Goal: Communication & Community: Answer question/provide support

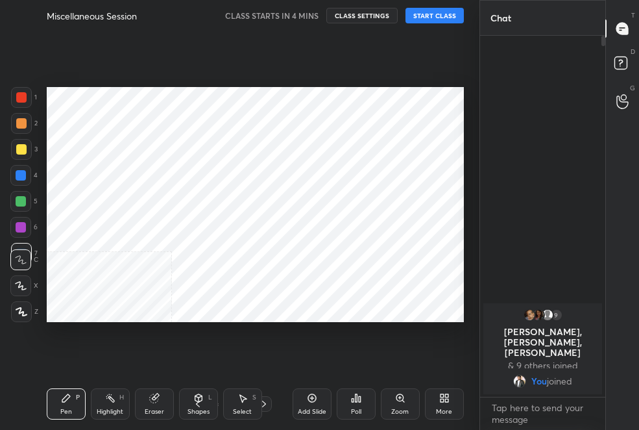
scroll to position [64540, 64459]
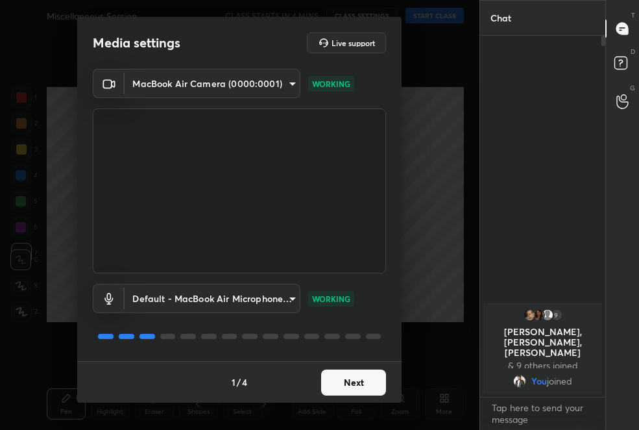
click at [357, 387] on button "Next" at bounding box center [353, 382] width 65 height 26
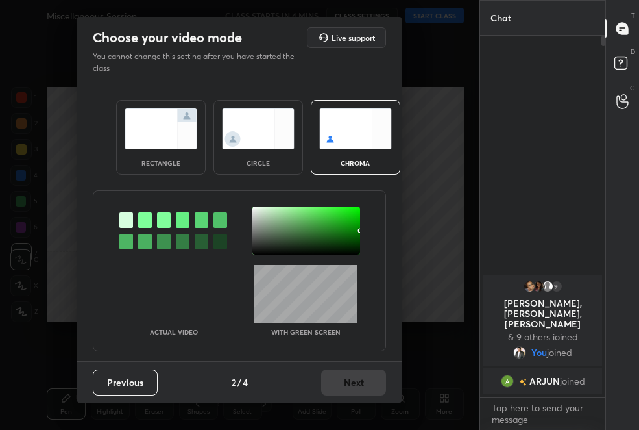
click at [141, 223] on div at bounding box center [145, 220] width 14 height 16
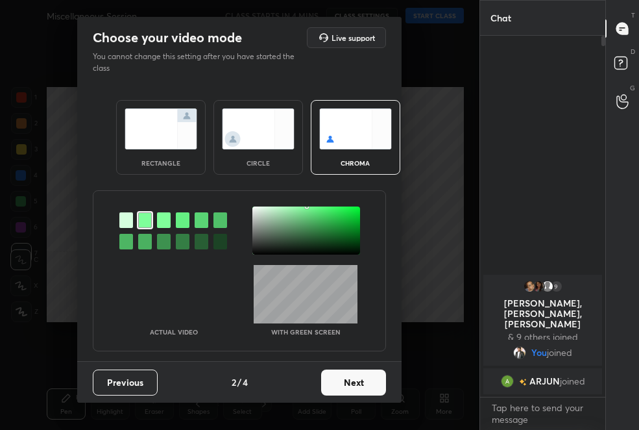
click at [251, 153] on div "circle" at bounding box center [258, 137] width 90 height 75
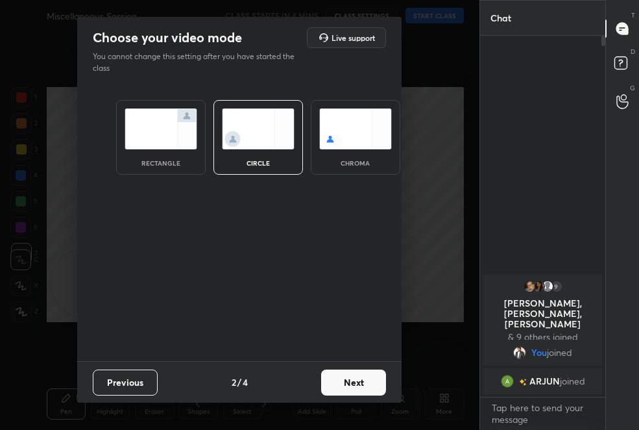
click at [169, 162] on div "rectangle" at bounding box center [161, 163] width 52 height 6
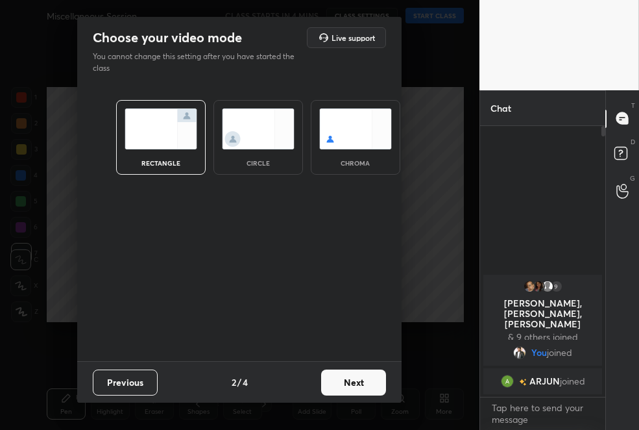
scroll to position [4, 4]
click at [383, 382] on button "Next" at bounding box center [353, 382] width 65 height 26
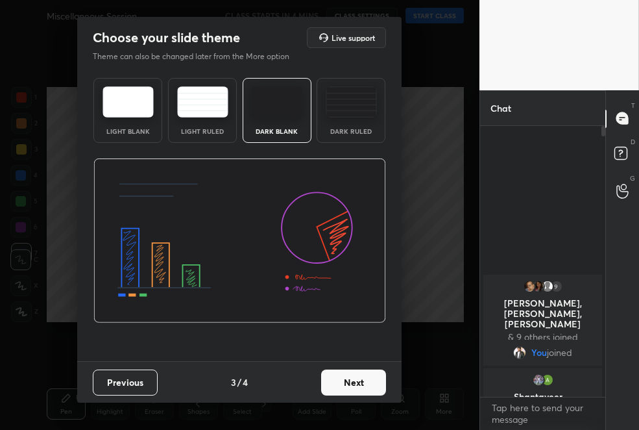
click at [366, 391] on button "Next" at bounding box center [353, 382] width 65 height 26
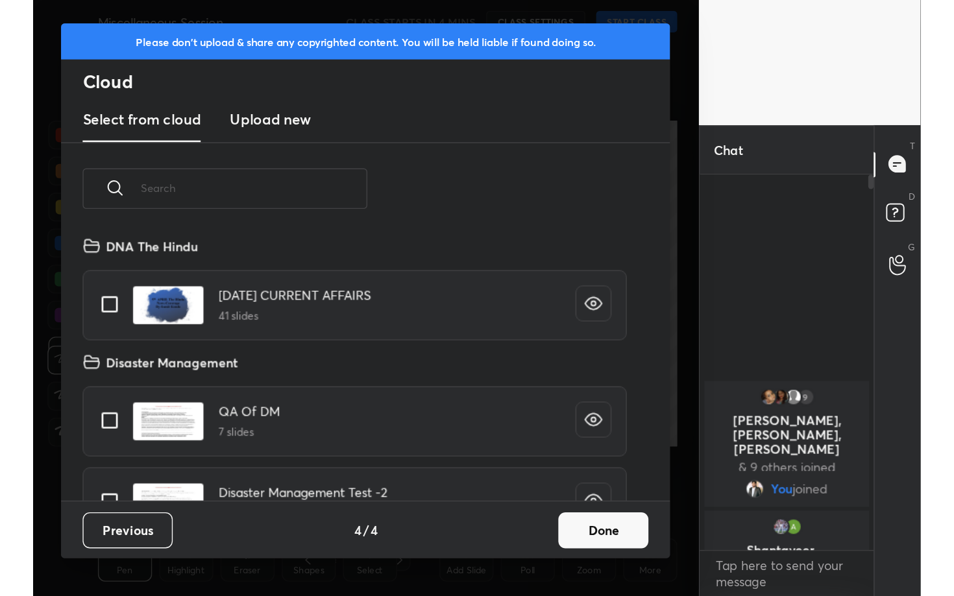
scroll to position [191, 417]
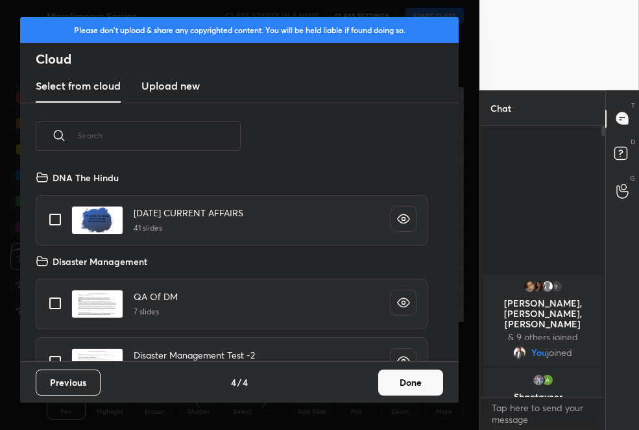
click at [173, 87] on h3 "Upload new" at bounding box center [170, 86] width 58 height 16
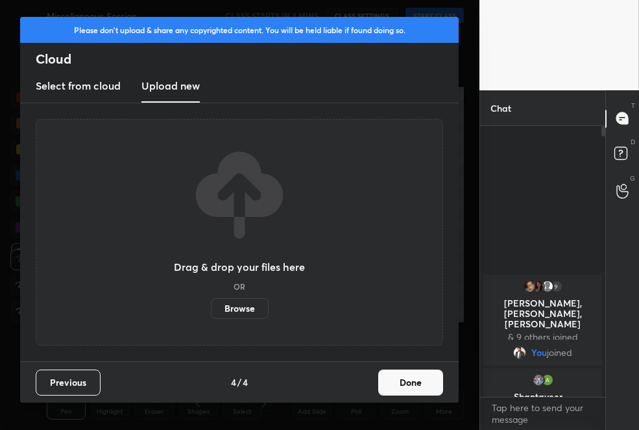
click at [254, 310] on label "Browse" at bounding box center [240, 308] width 58 height 21
click at [211, 310] on input "Browse" at bounding box center [211, 308] width 0 height 21
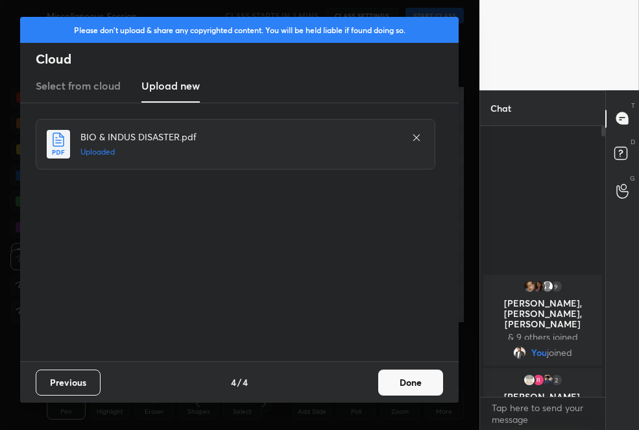
click at [401, 374] on button "Done" at bounding box center [410, 382] width 65 height 26
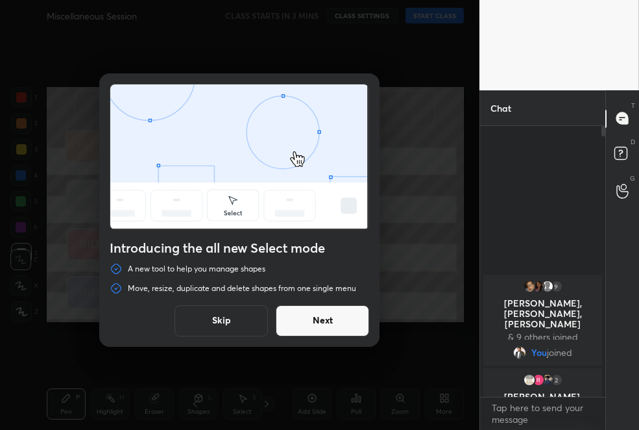
click at [337, 321] on button "Next" at bounding box center [322, 320] width 93 height 31
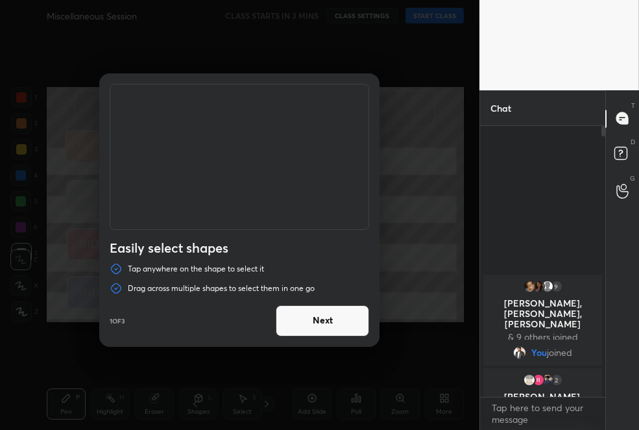
click at [337, 321] on button "Next" at bounding box center [322, 320] width 93 height 31
click at [337, 321] on button "Done" at bounding box center [322, 320] width 93 height 31
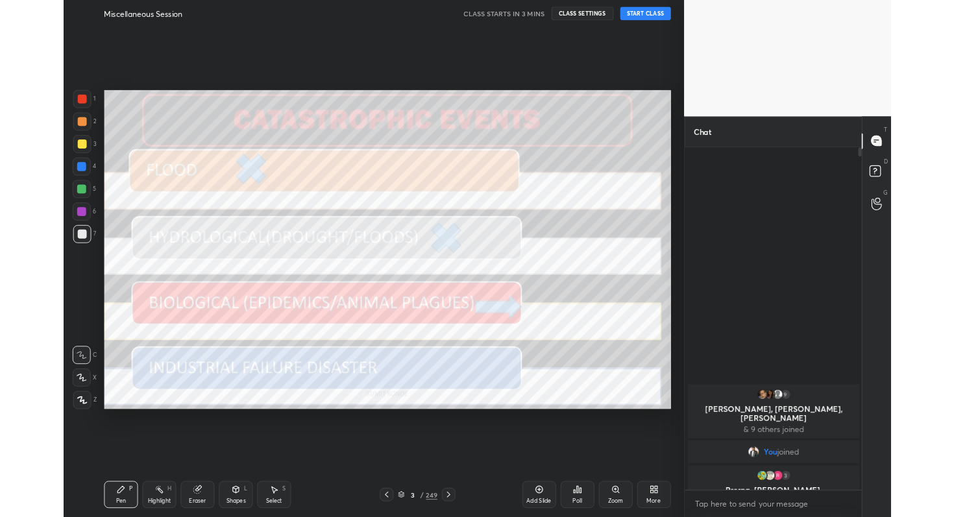
scroll to position [0, 0]
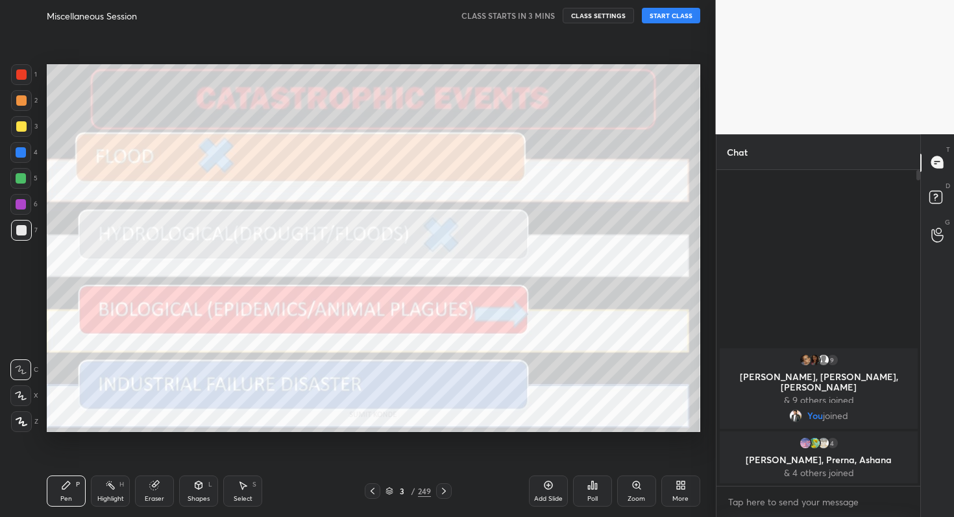
click at [638, 17] on button "START CLASS" at bounding box center [671, 16] width 58 height 16
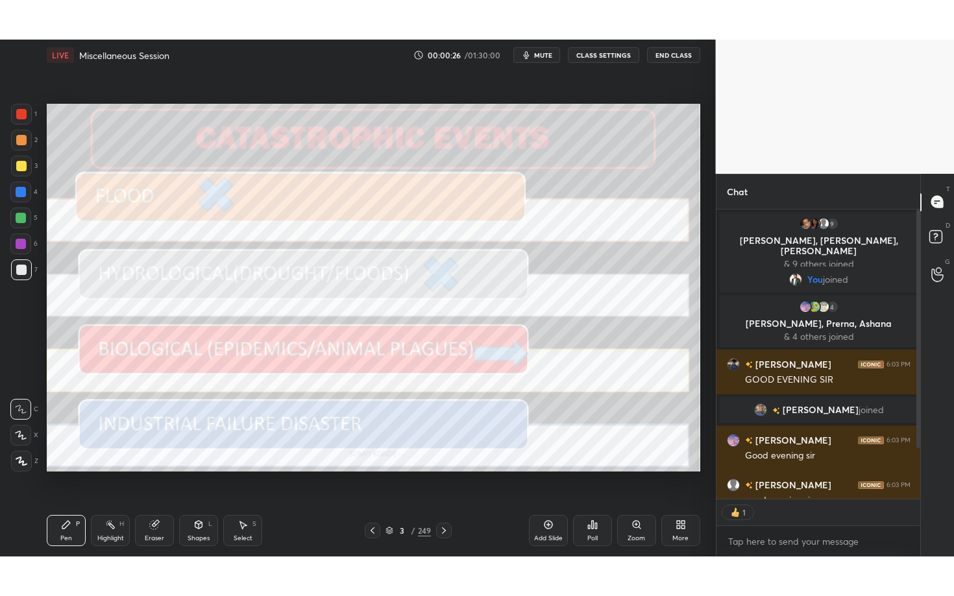
scroll to position [4, 5]
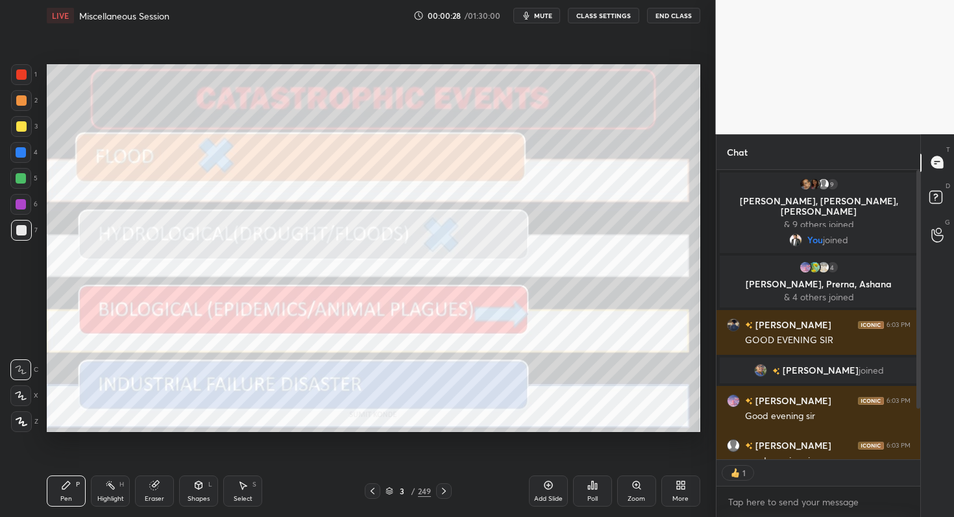
click at [638, 429] on icon at bounding box center [678, 482] width 3 height 3
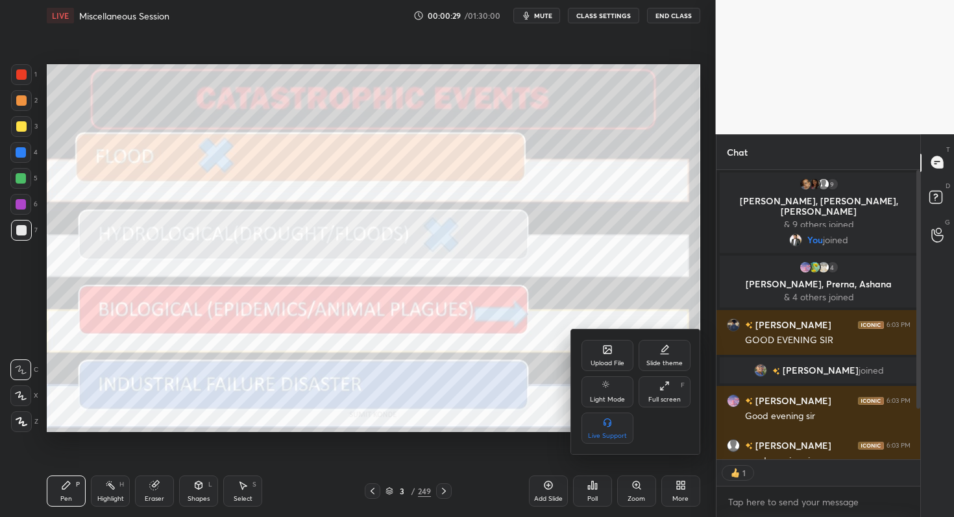
click at [638, 401] on div "Full screen" at bounding box center [664, 399] width 32 height 6
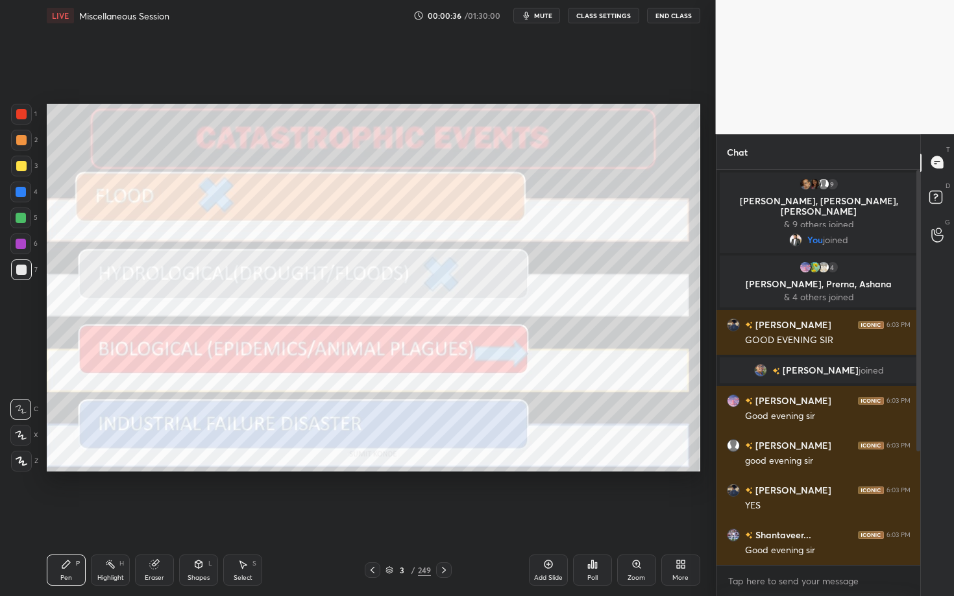
scroll to position [391, 200]
click at [387, 429] on icon at bounding box center [389, 570] width 8 height 8
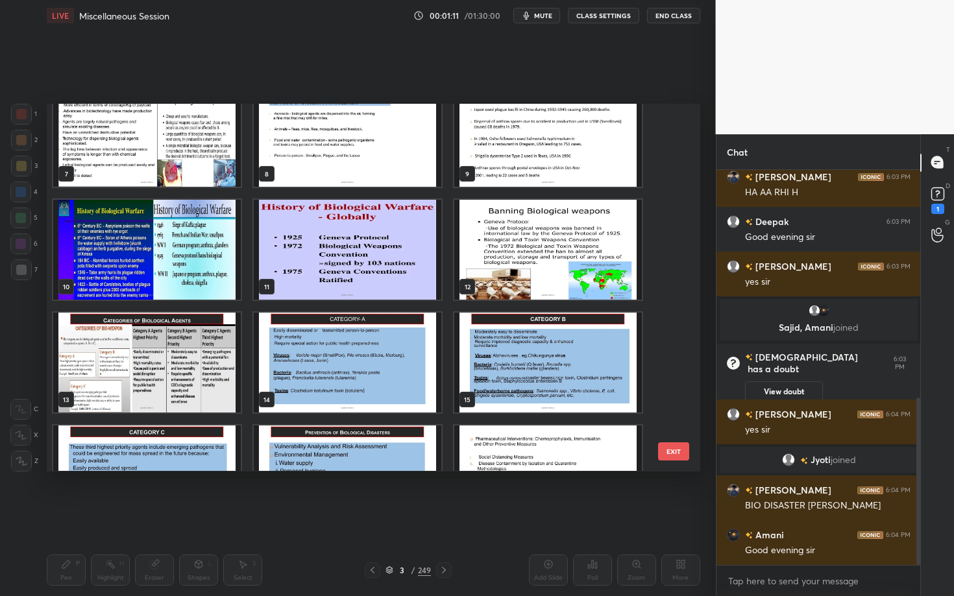
scroll to position [0, 0]
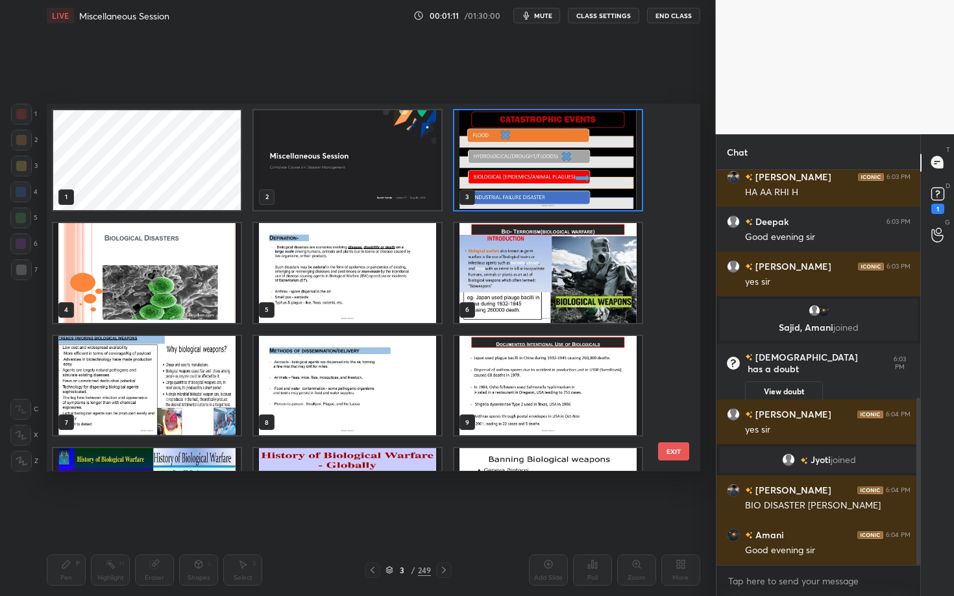
click at [567, 266] on img "grid" at bounding box center [548, 273] width 188 height 100
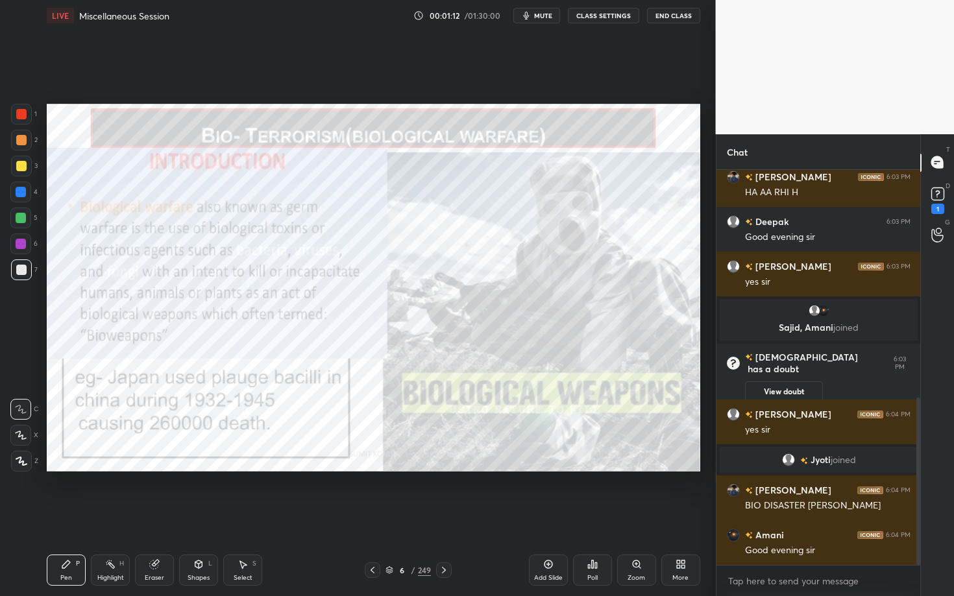
click at [567, 266] on img "grid" at bounding box center [548, 273] width 188 height 100
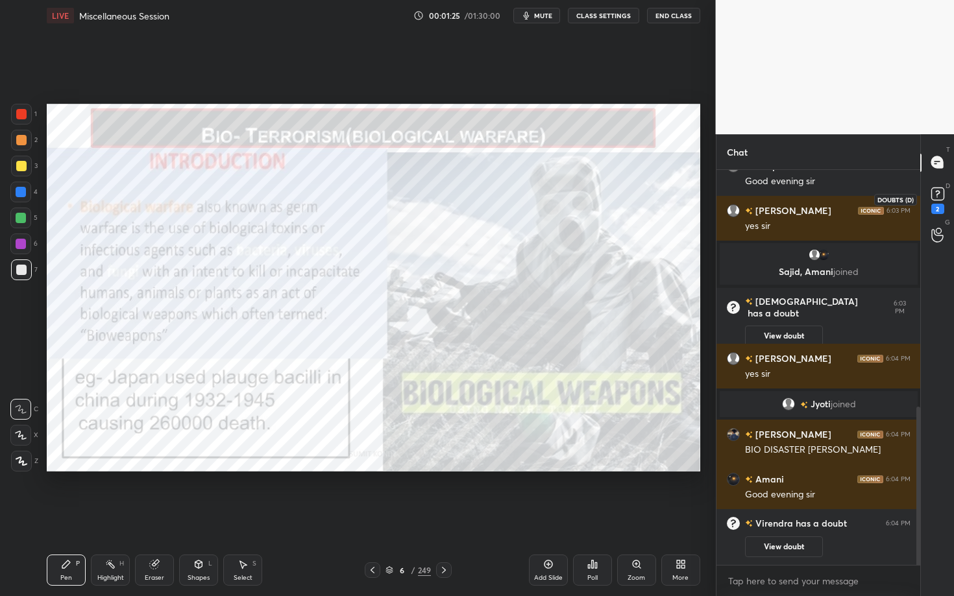
click at [638, 184] on icon at bounding box center [937, 193] width 19 height 19
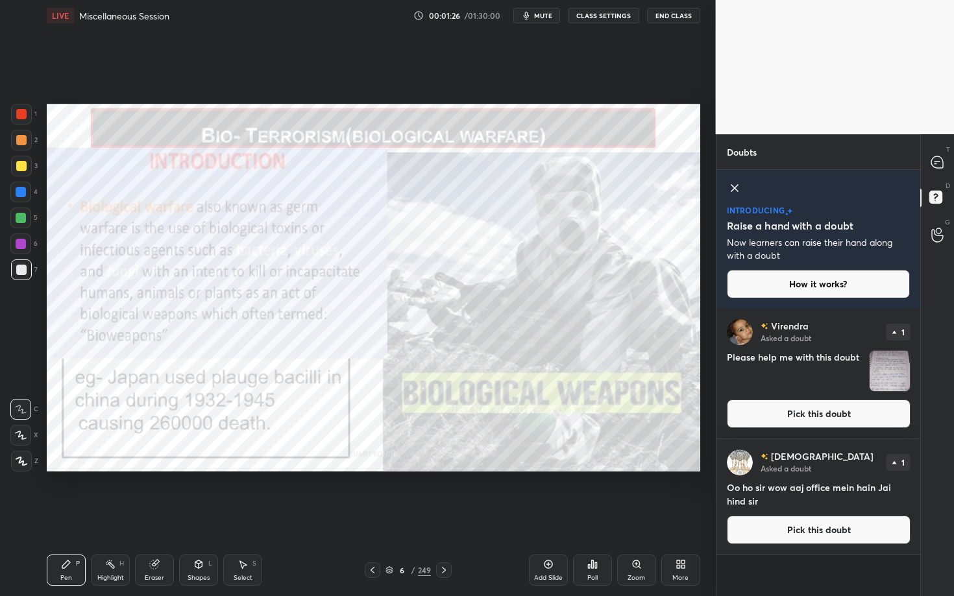
click at [638, 408] on button "Pick this doubt" at bounding box center [819, 414] width 184 height 29
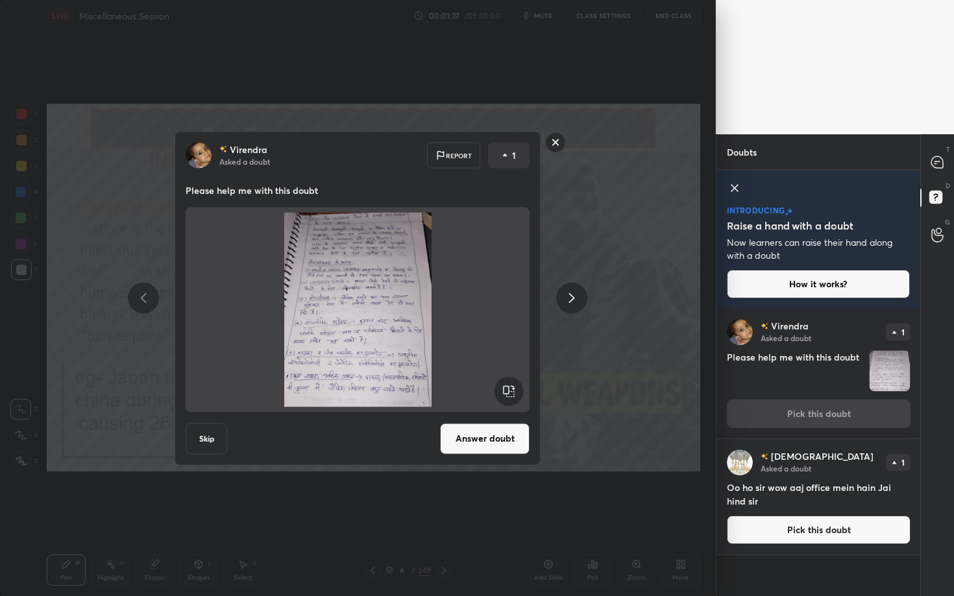
click at [487, 429] on button "Answer doubt" at bounding box center [485, 438] width 90 height 31
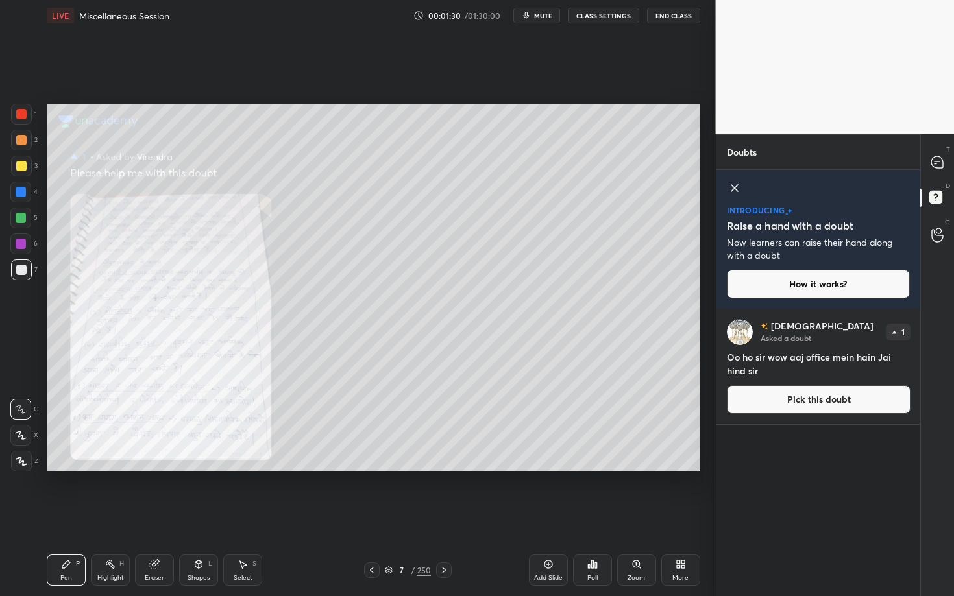
click at [638, 404] on button "Pick this doubt" at bounding box center [819, 399] width 184 height 29
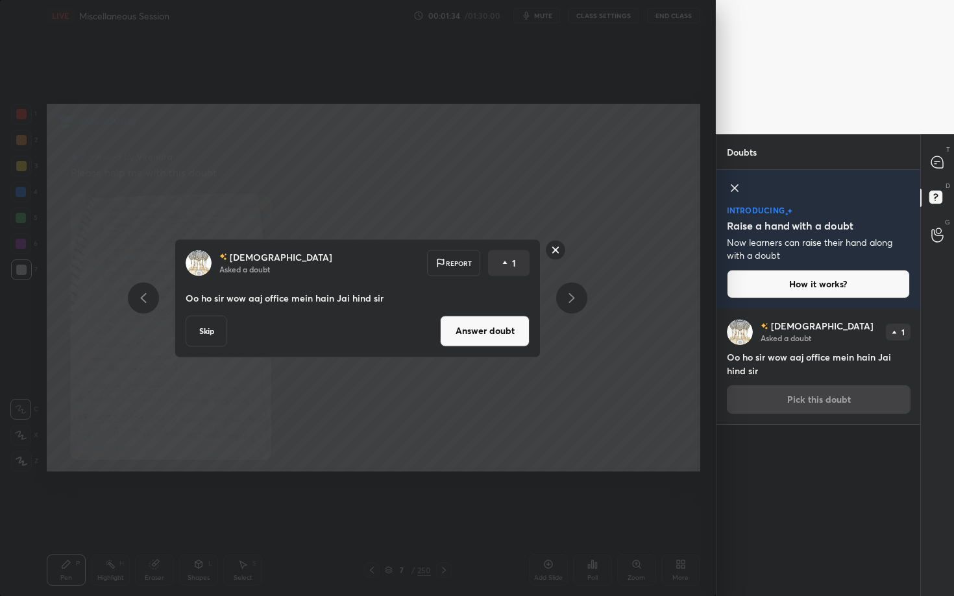
click at [562, 251] on rect at bounding box center [556, 250] width 20 height 20
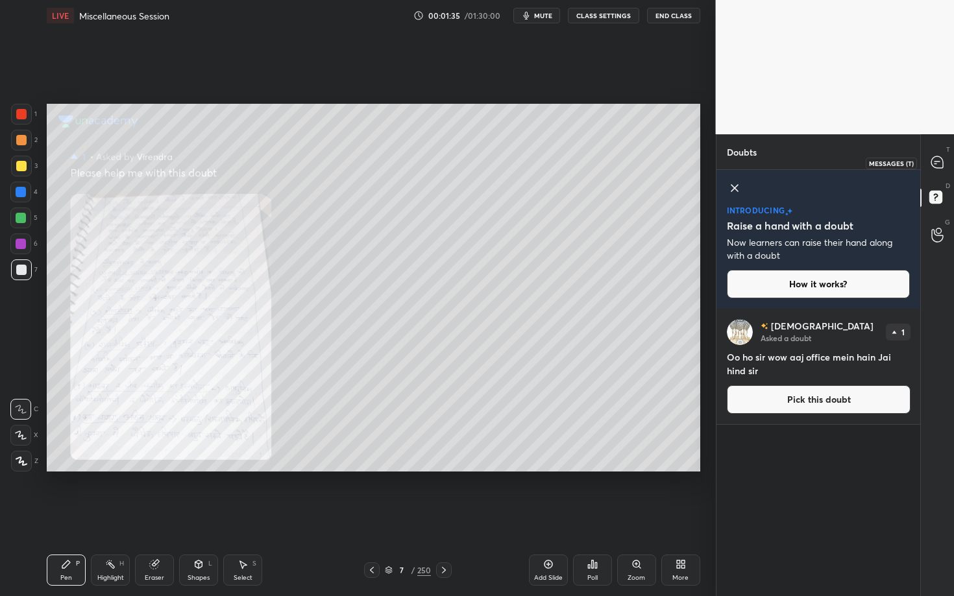
click at [638, 158] on icon at bounding box center [937, 162] width 12 height 12
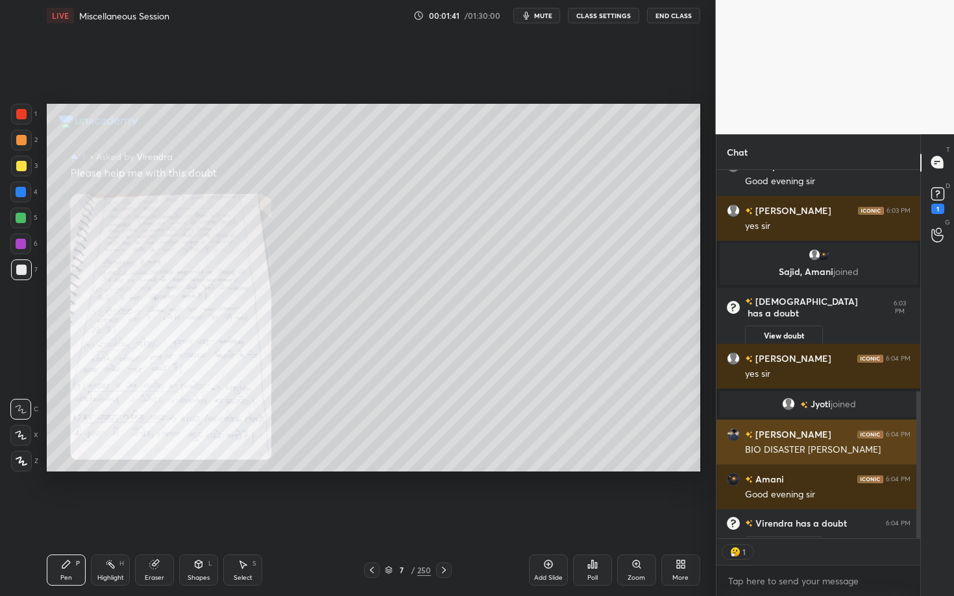
scroll to position [4, 5]
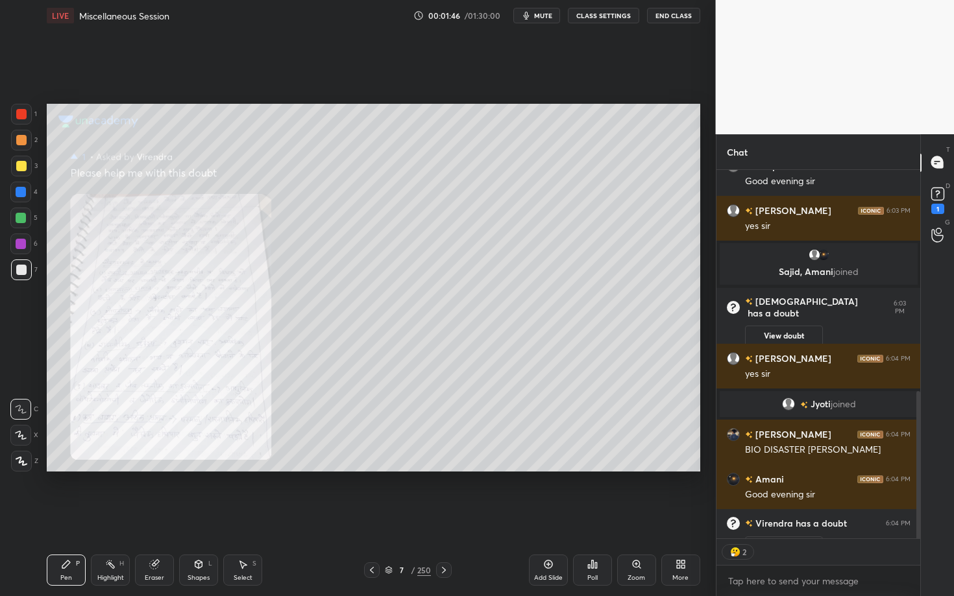
click at [638, 429] on div "Zoom" at bounding box center [636, 570] width 39 height 31
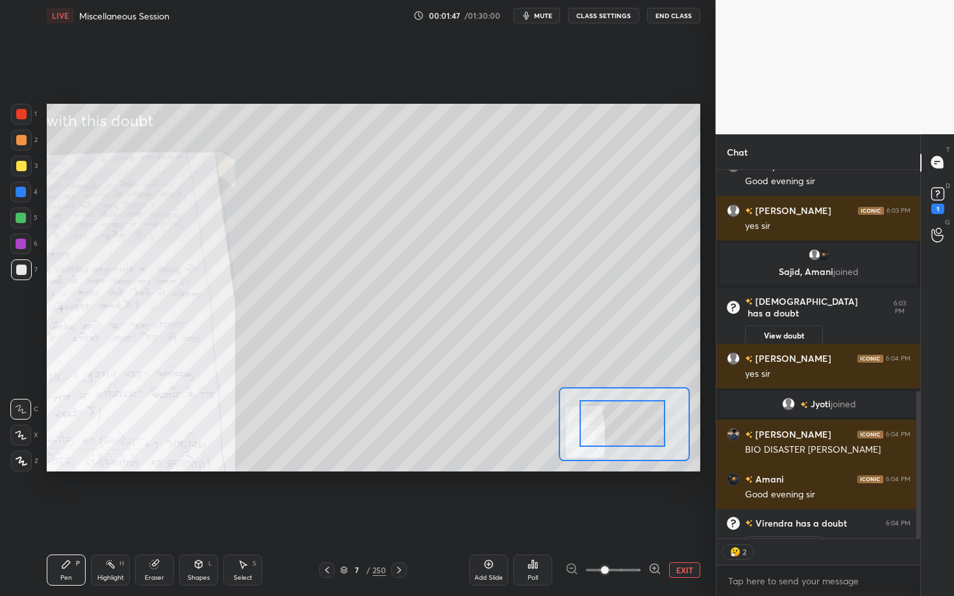
drag, startPoint x: 644, startPoint y: 424, endPoint x: 613, endPoint y: 423, distance: 30.5
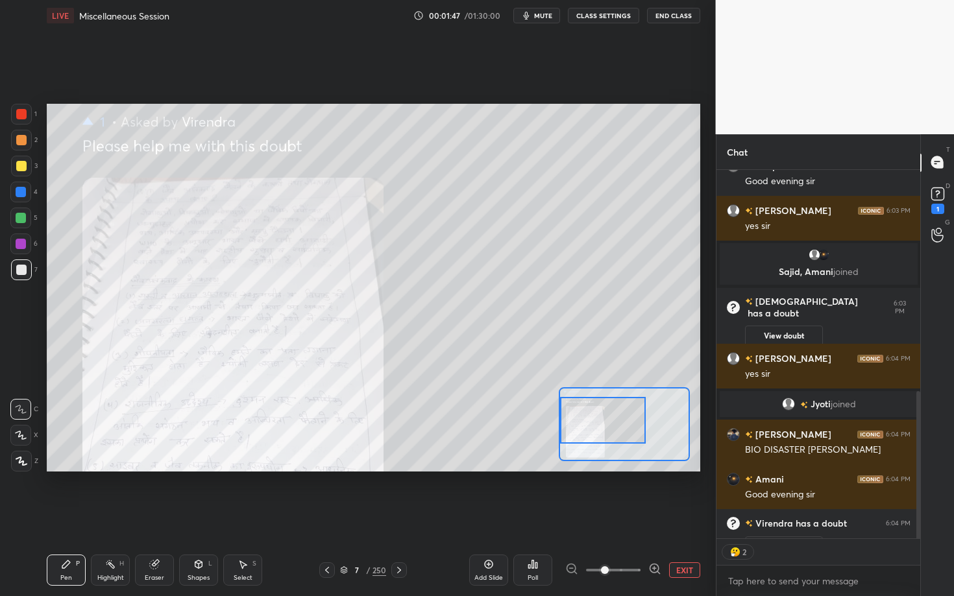
drag, startPoint x: 650, startPoint y: 424, endPoint x: 573, endPoint y: 421, distance: 77.3
click at [573, 421] on div at bounding box center [603, 420] width 86 height 47
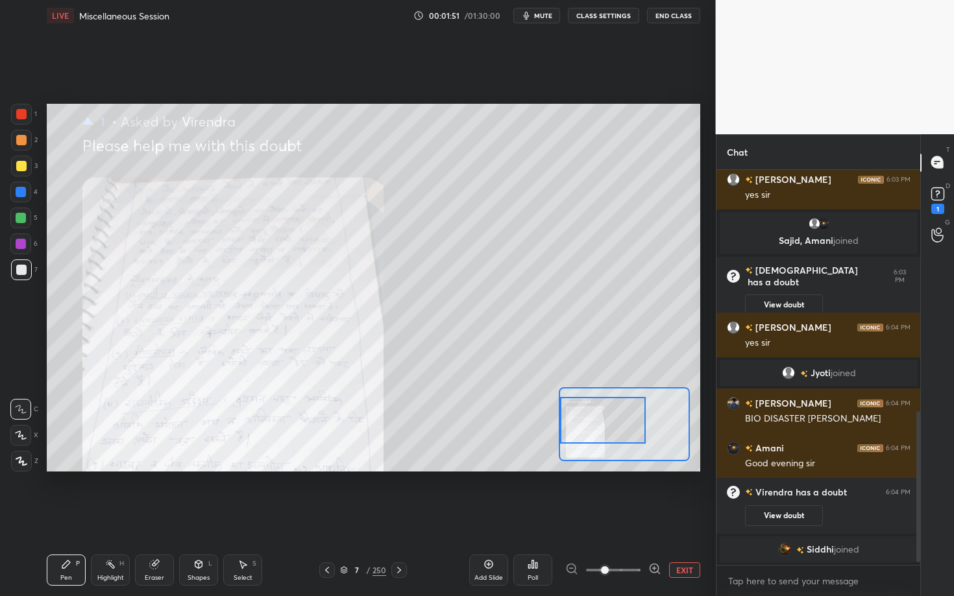
scroll to position [603, 0]
click at [29, 116] on div at bounding box center [21, 114] width 21 height 21
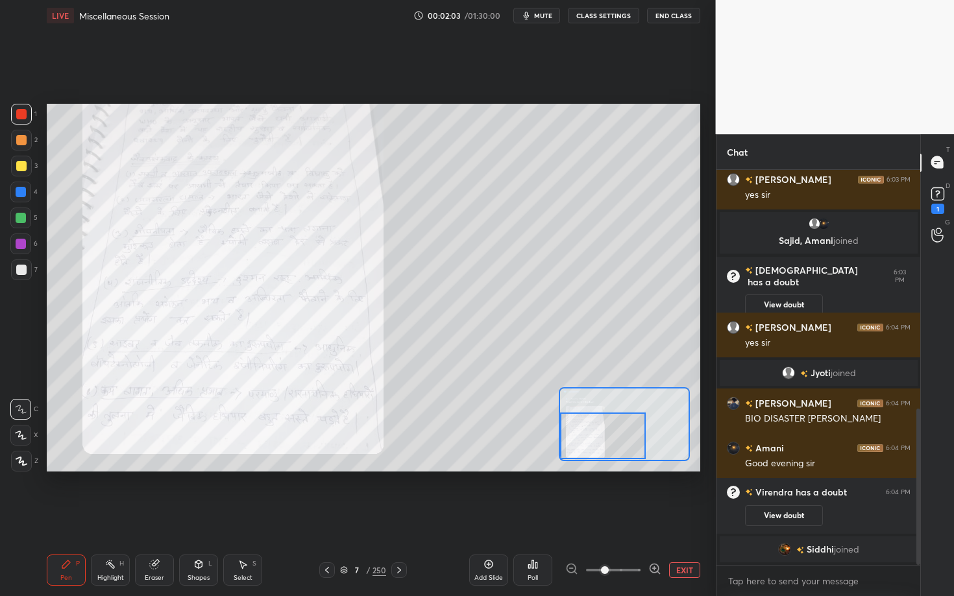
drag, startPoint x: 579, startPoint y: 417, endPoint x: 573, endPoint y: 433, distance: 17.5
click at [573, 429] on div at bounding box center [603, 436] width 86 height 47
click at [638, 429] on button "View doubt" at bounding box center [784, 515] width 78 height 21
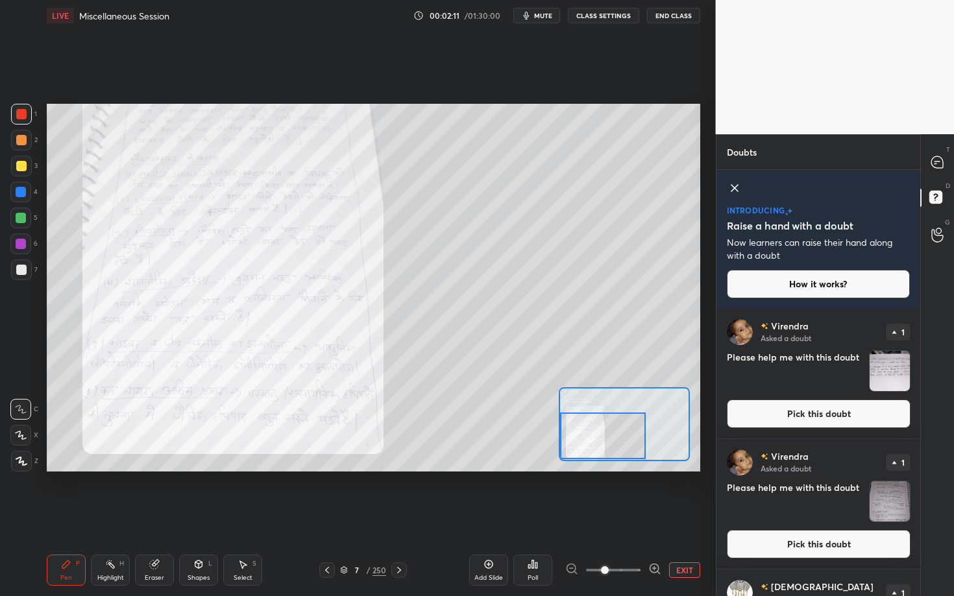
click at [638, 422] on button "Pick this doubt" at bounding box center [819, 414] width 184 height 29
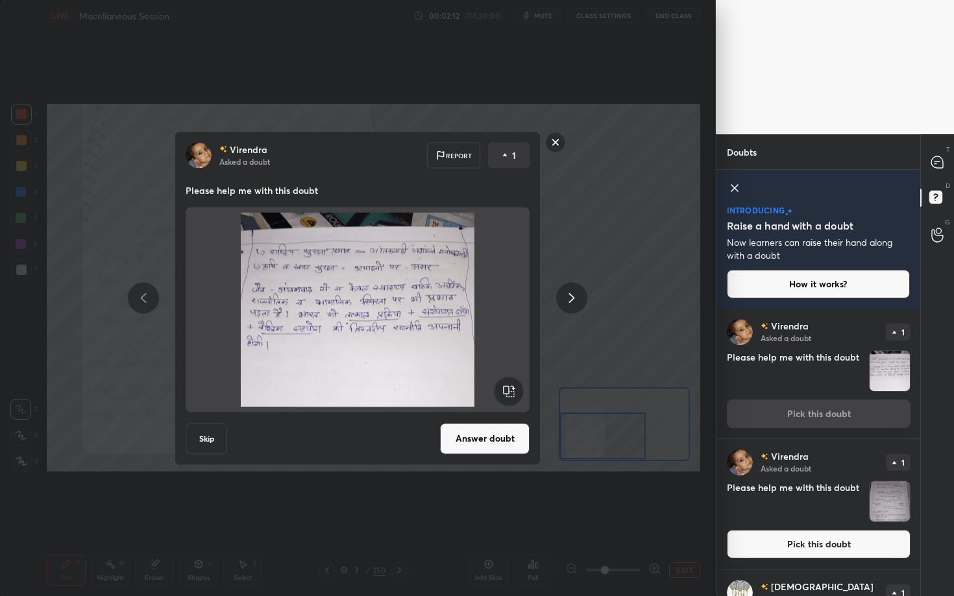
click at [520, 429] on button "Answer doubt" at bounding box center [485, 438] width 90 height 31
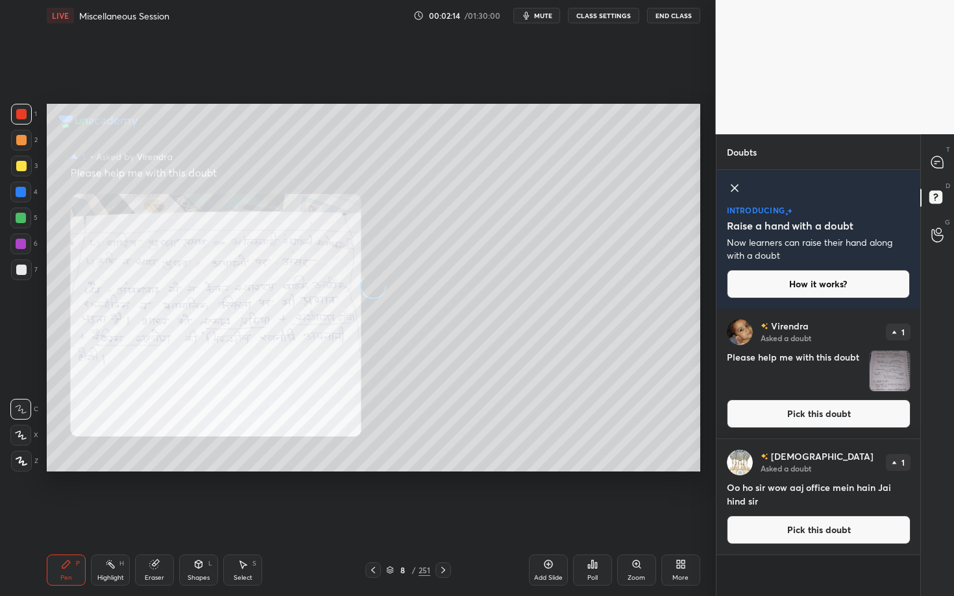
click at [638, 429] on div "[PERSON_NAME] Asked a doubt 1 Oo ho sir wow aaj office mein hain Jai hind sir P…" at bounding box center [818, 496] width 204 height 115
click at [638, 424] on button "Pick this doubt" at bounding box center [819, 414] width 184 height 29
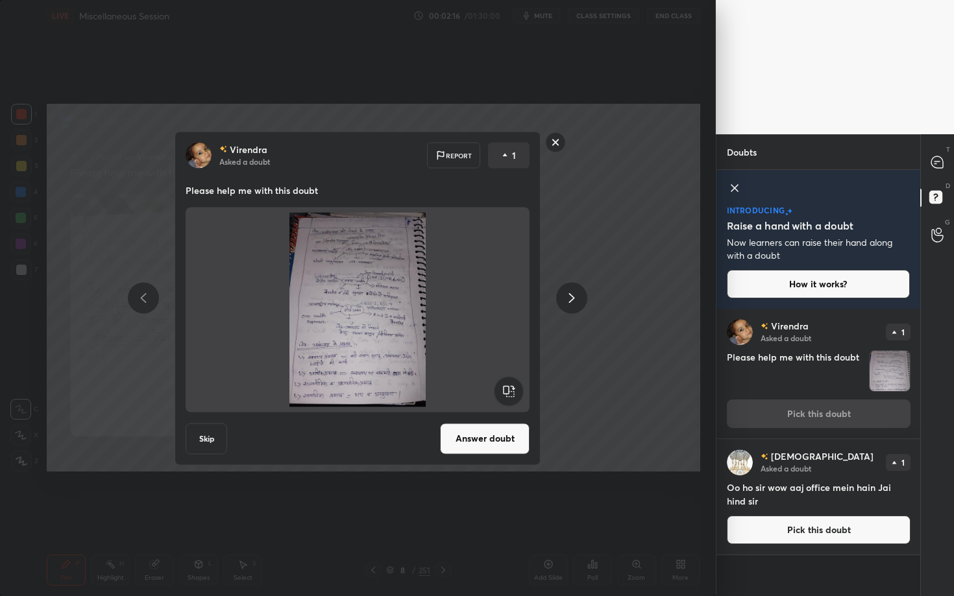
click at [496, 429] on button "Answer doubt" at bounding box center [485, 438] width 90 height 31
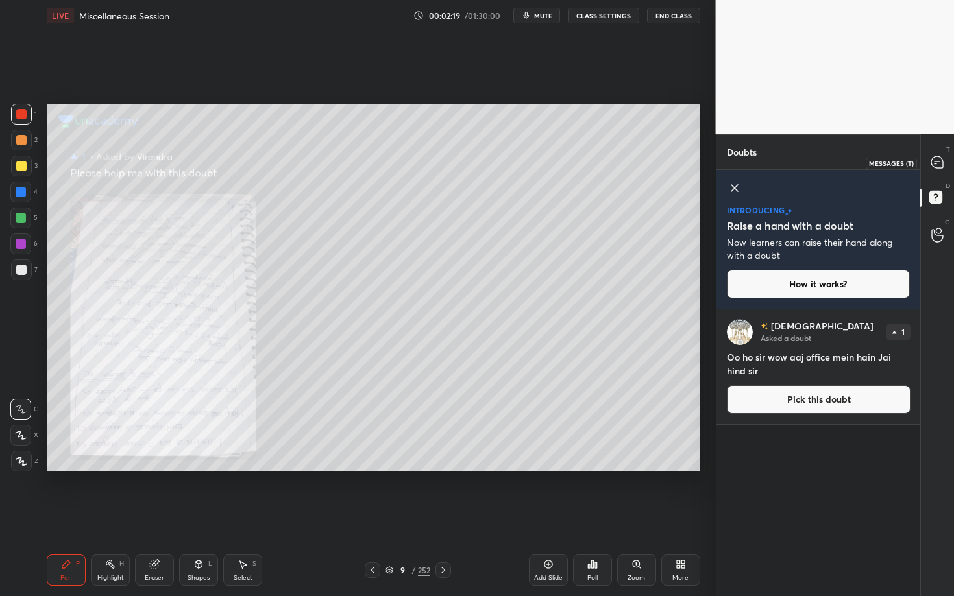
click at [638, 167] on icon at bounding box center [937, 162] width 12 height 12
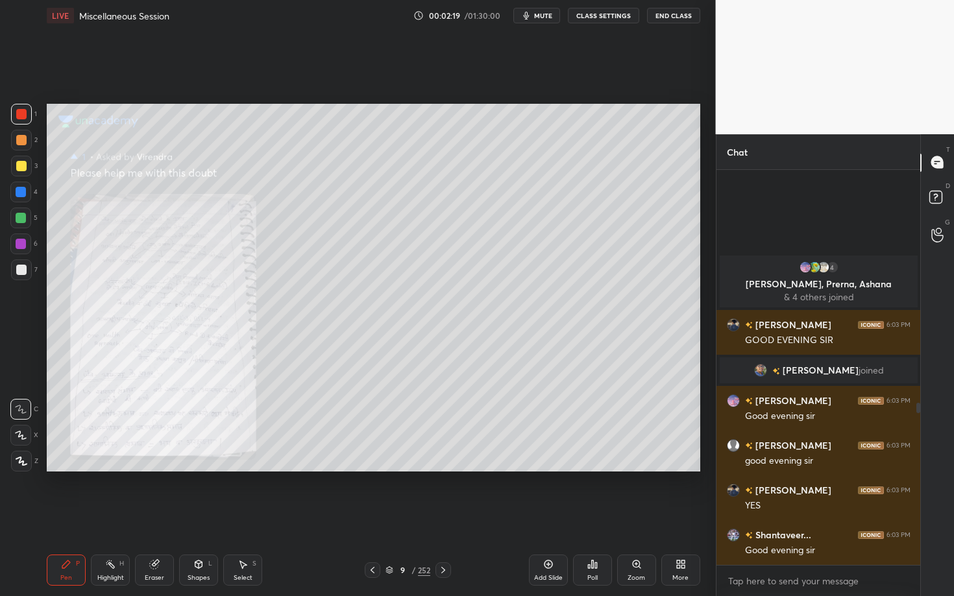
scroll to position [391, 200]
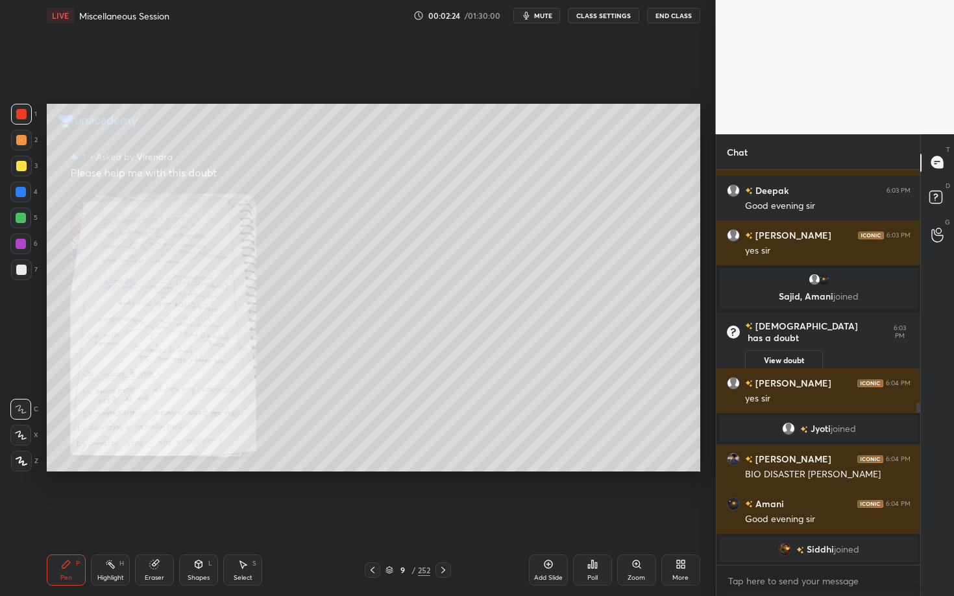
click at [635, 429] on icon at bounding box center [636, 564] width 7 height 7
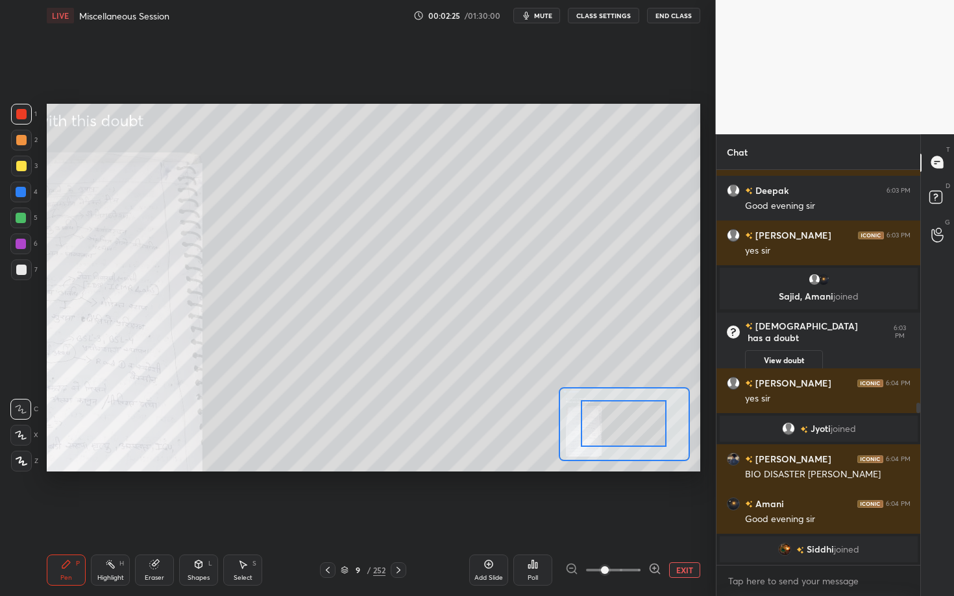
drag, startPoint x: 601, startPoint y: 421, endPoint x: 583, endPoint y: 417, distance: 19.2
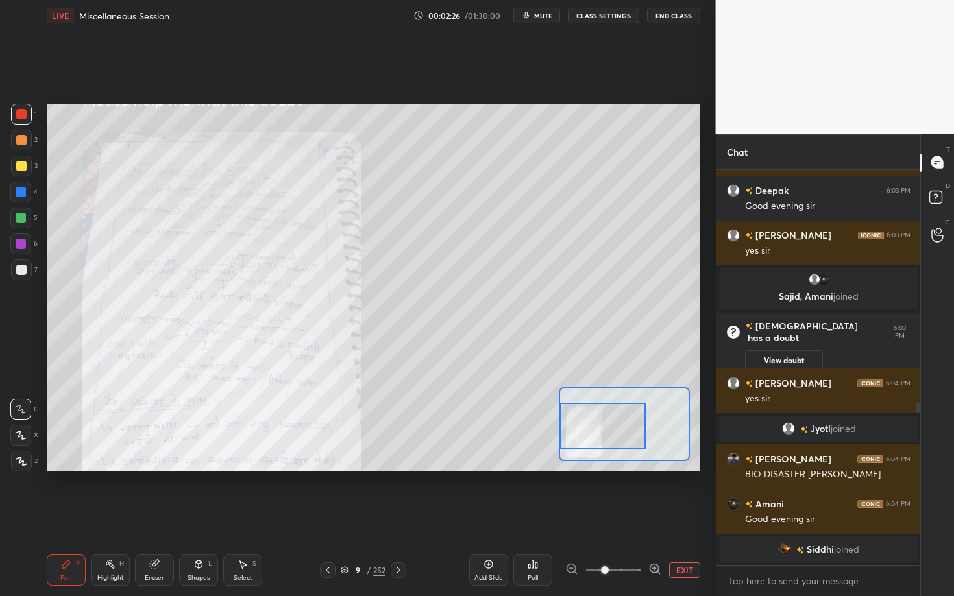
click at [550, 419] on div "Setting up your live class Poll for secs No correct answer Start poll" at bounding box center [373, 287] width 653 height 367
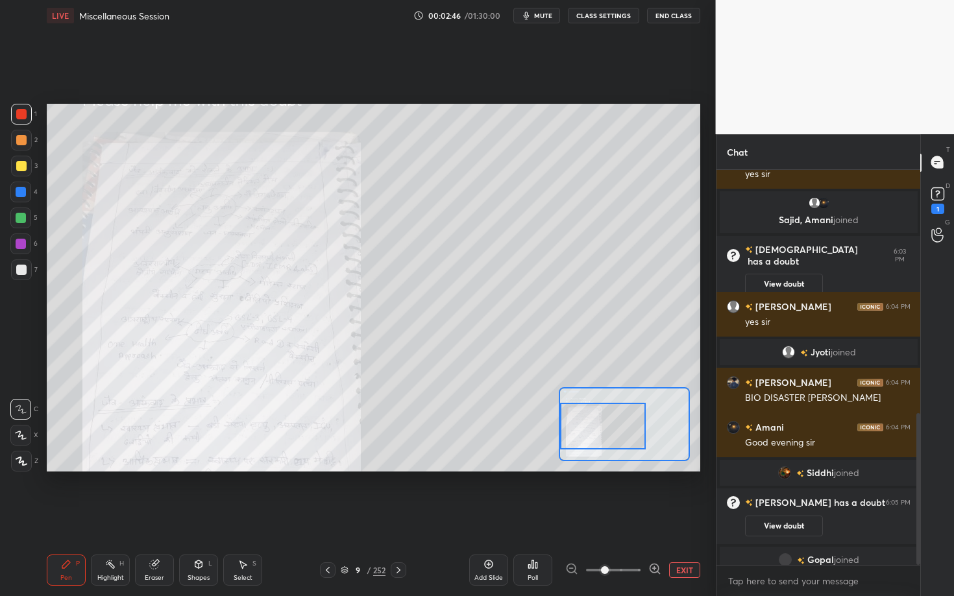
scroll to position [635, 0]
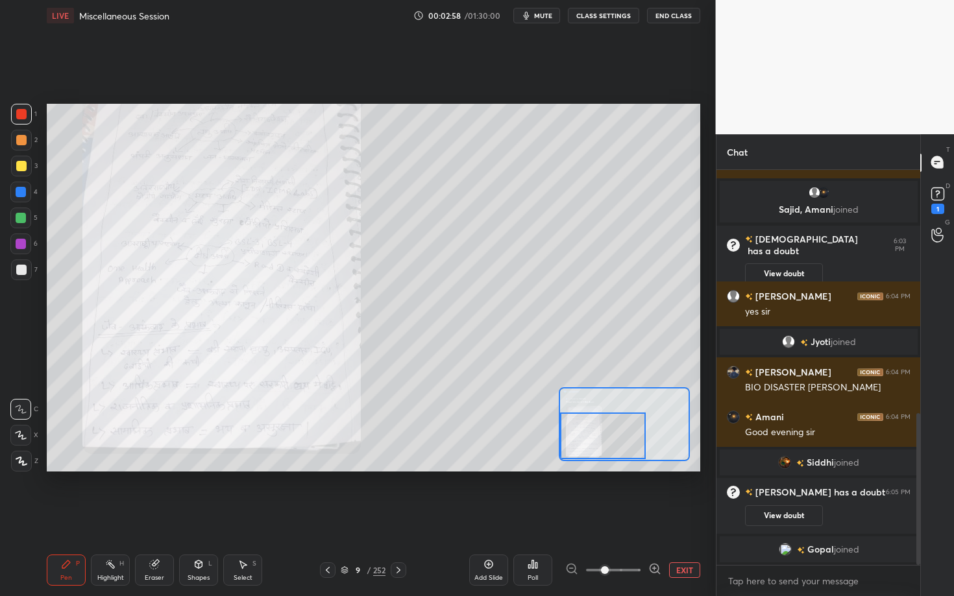
drag, startPoint x: 583, startPoint y: 435, endPoint x: 583, endPoint y: 459, distance: 24.0
click at [583, 429] on div at bounding box center [603, 436] width 86 height 47
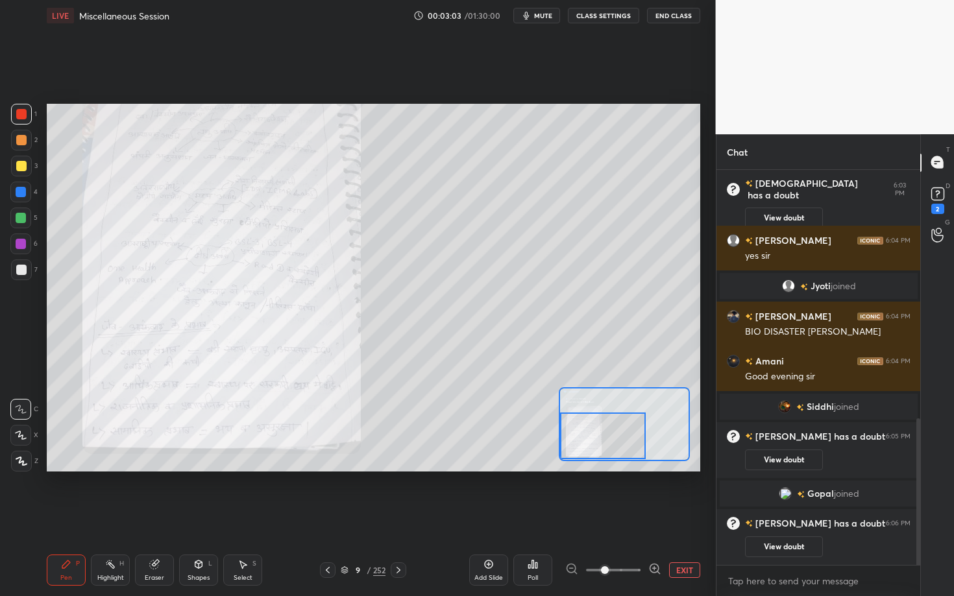
scroll to position [699, 0]
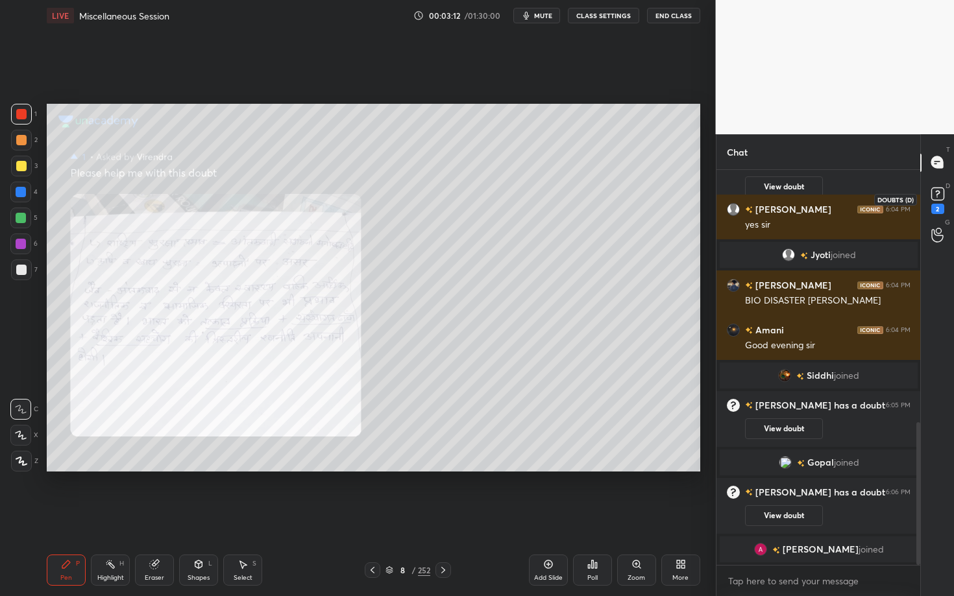
click at [638, 192] on icon at bounding box center [937, 192] width 5 height 5
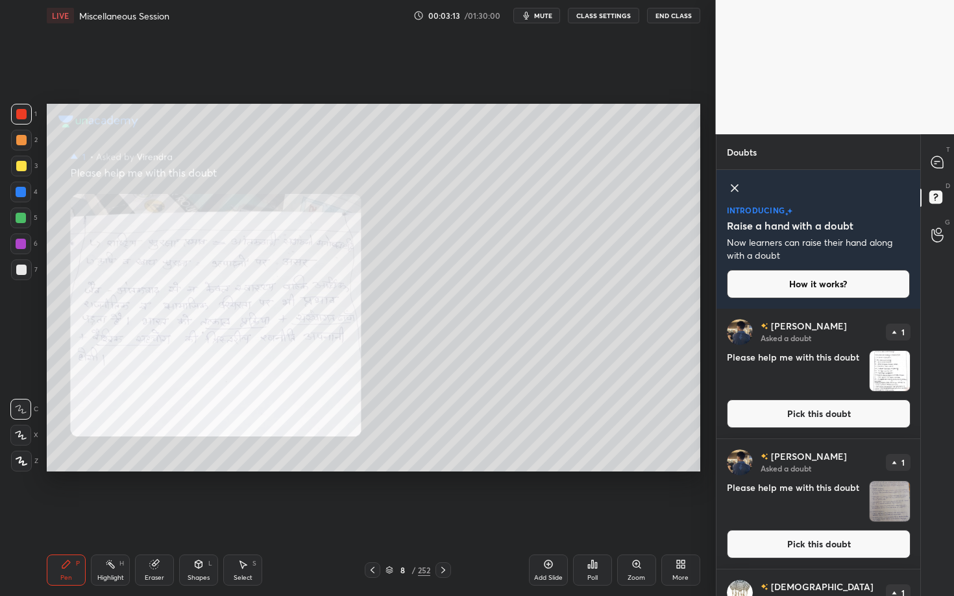
click at [638, 428] on button "Pick this doubt" at bounding box center [819, 414] width 184 height 29
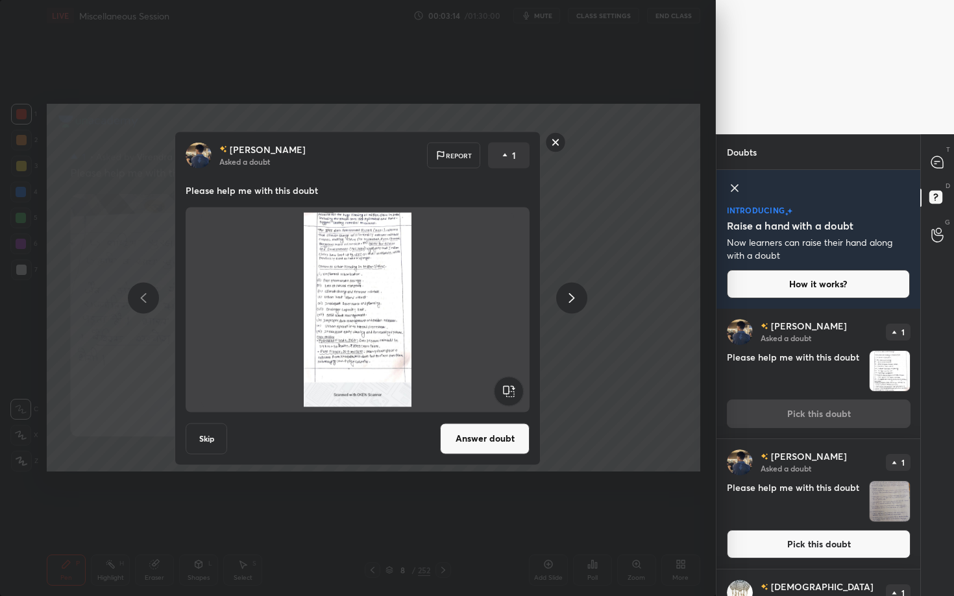
click at [498, 429] on button "Answer doubt" at bounding box center [485, 438] width 90 height 31
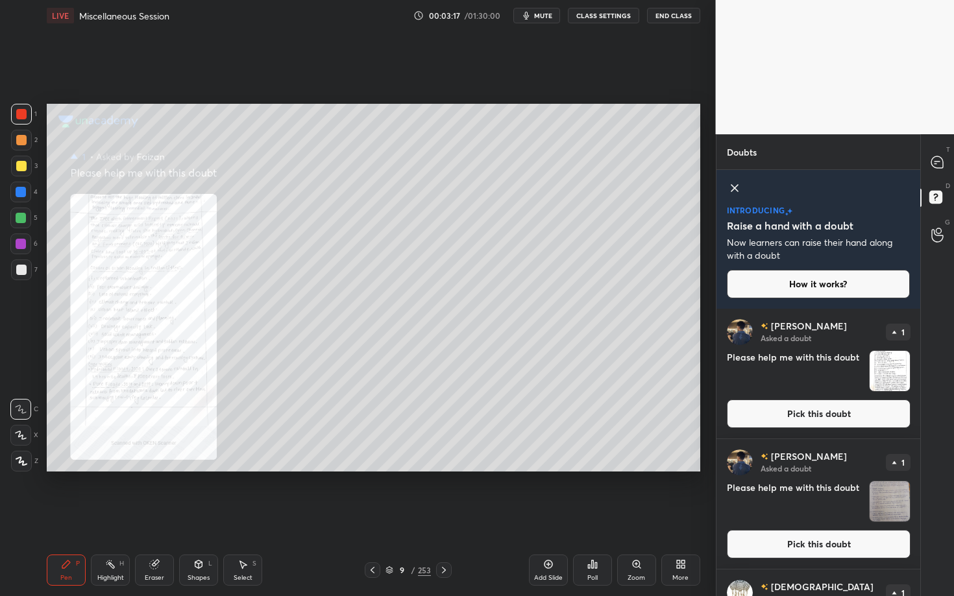
click at [638, 416] on button "Pick this doubt" at bounding box center [819, 414] width 184 height 29
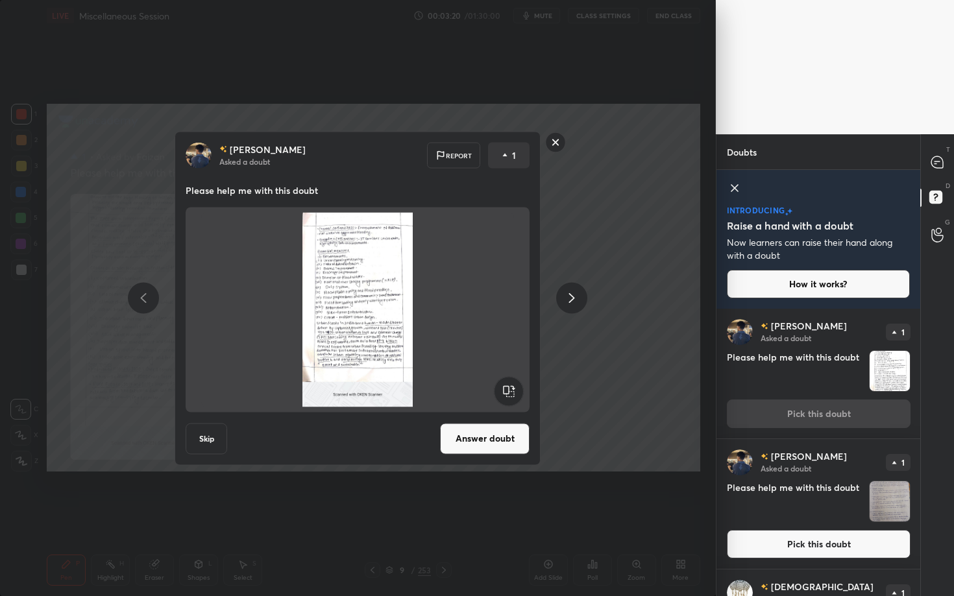
click at [506, 429] on button "Answer doubt" at bounding box center [485, 438] width 90 height 31
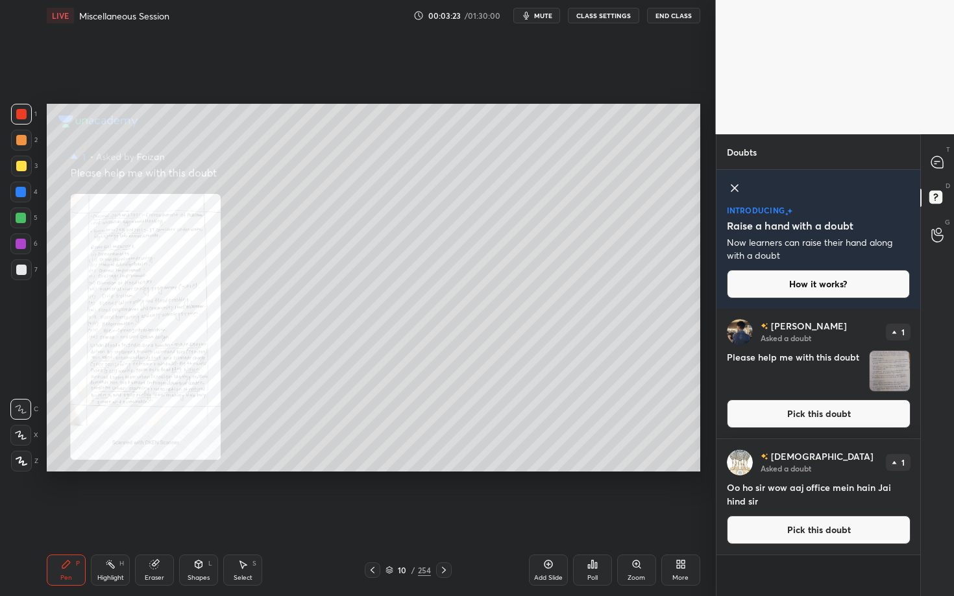
click at [638, 418] on button "Pick this doubt" at bounding box center [819, 414] width 184 height 29
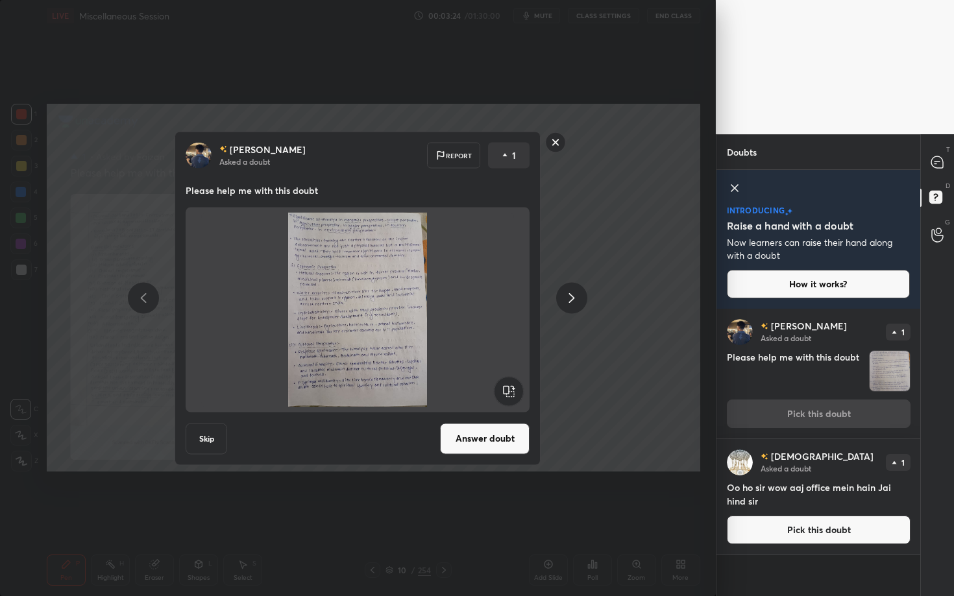
click at [493, 429] on button "Answer doubt" at bounding box center [485, 438] width 90 height 31
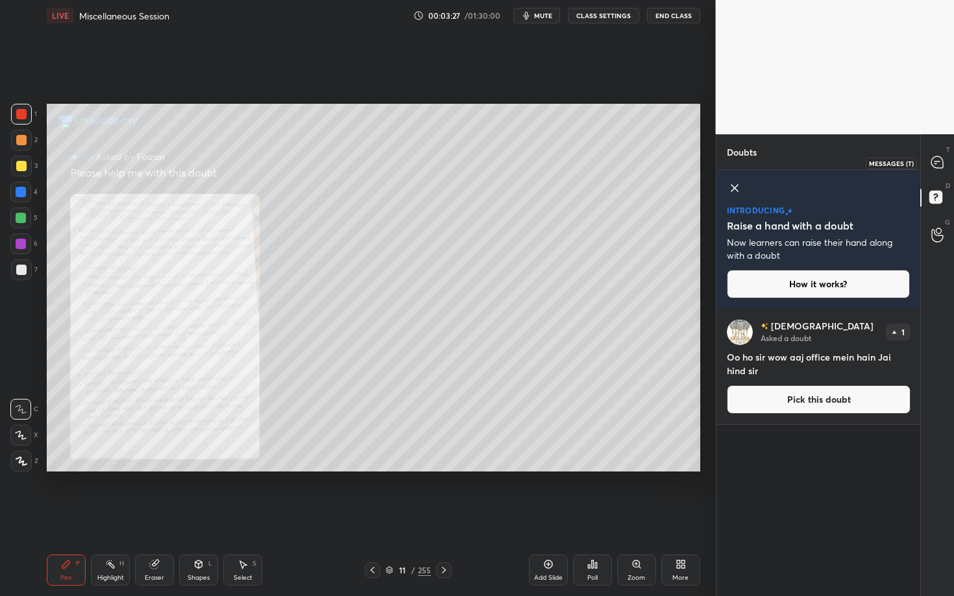
drag, startPoint x: 939, startPoint y: 160, endPoint x: 923, endPoint y: 180, distance: 24.9
click at [638, 160] on icon at bounding box center [937, 162] width 12 height 12
type textarea "x"
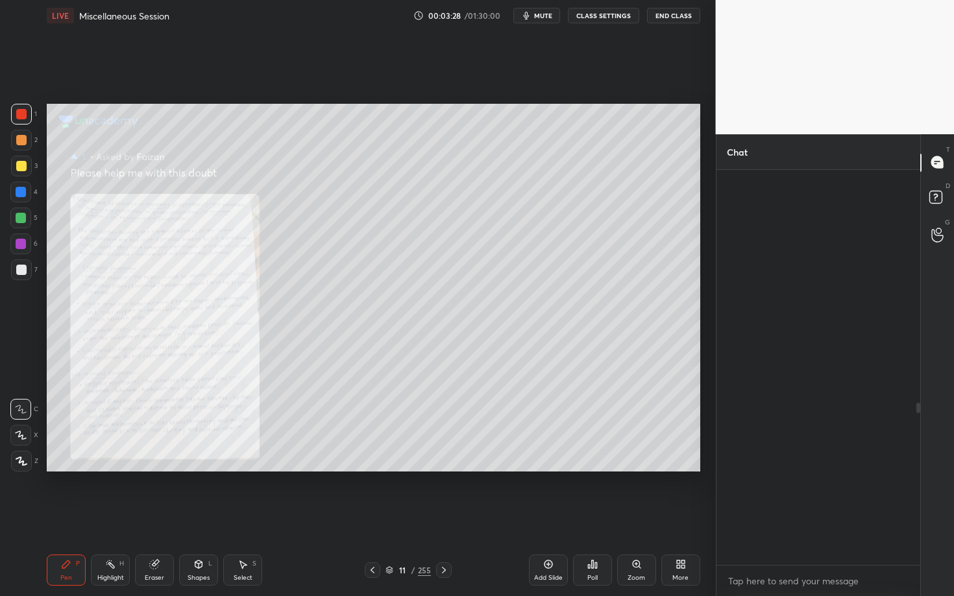
scroll to position [391, 200]
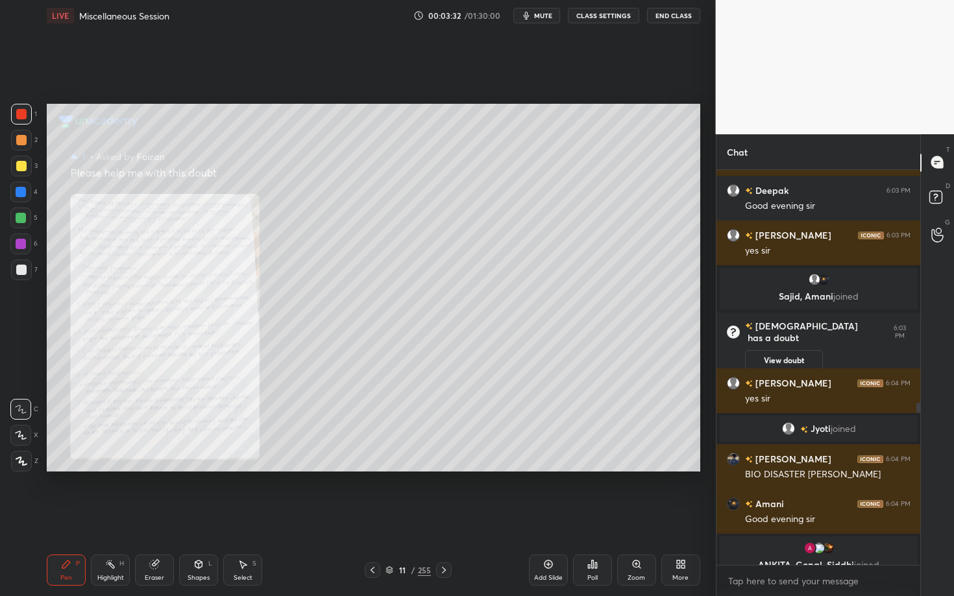
click at [638, 429] on div "Zoom" at bounding box center [636, 570] width 39 height 31
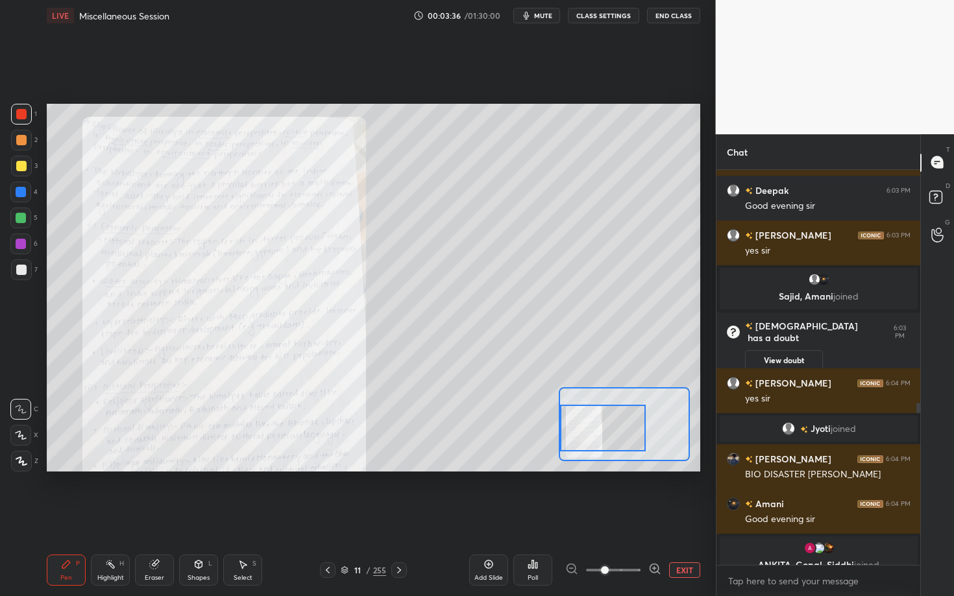
drag, startPoint x: 625, startPoint y: 428, endPoint x: 583, endPoint y: 433, distance: 42.4
click at [583, 429] on div at bounding box center [603, 428] width 86 height 47
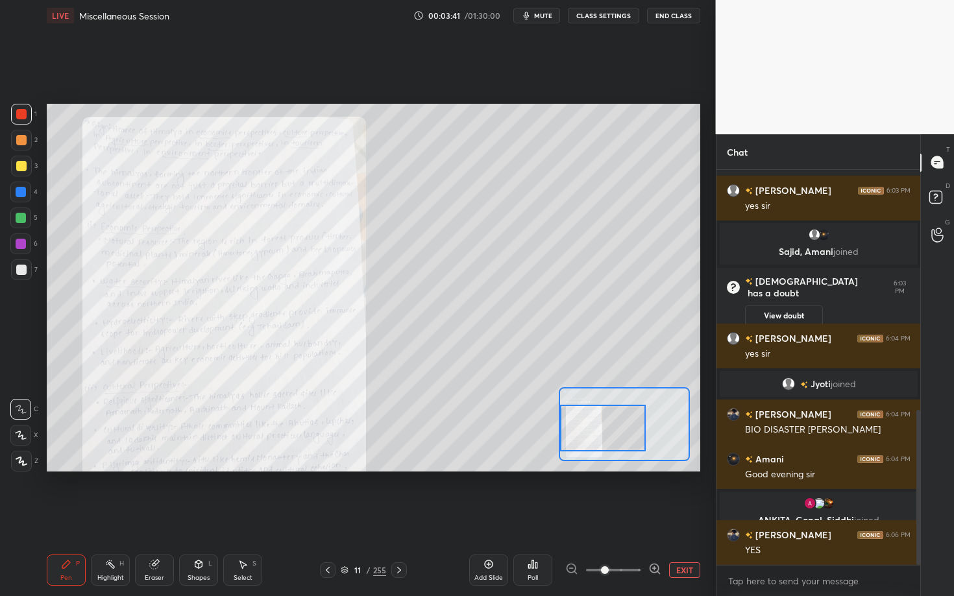
click at [638, 21] on button "End Class" at bounding box center [673, 16] width 53 height 16
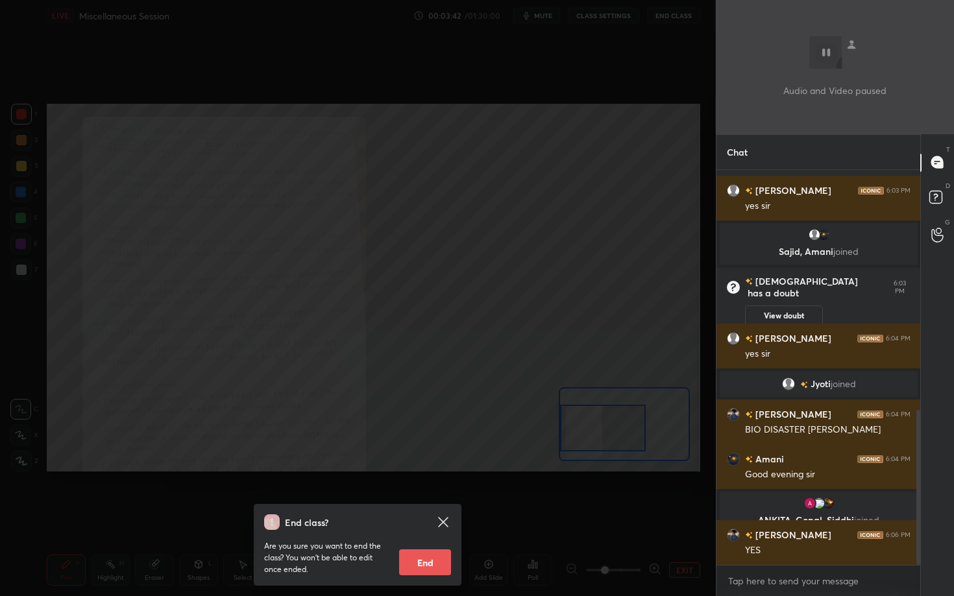
scroll to position [626, 0]
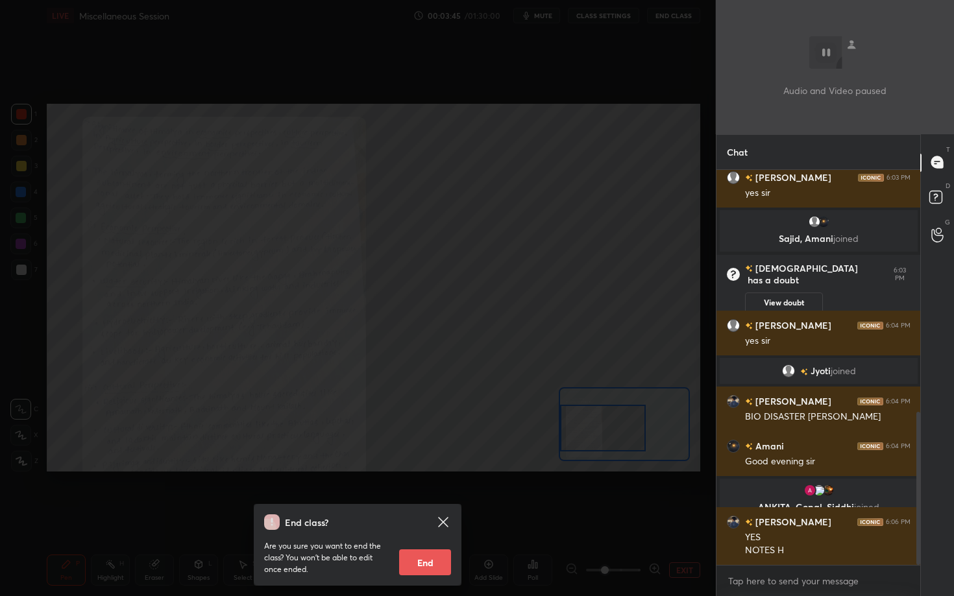
click at [624, 88] on div "End class? Are you sure you want to end the class? You won’t be able to edit on…" at bounding box center [358, 298] width 716 height 596
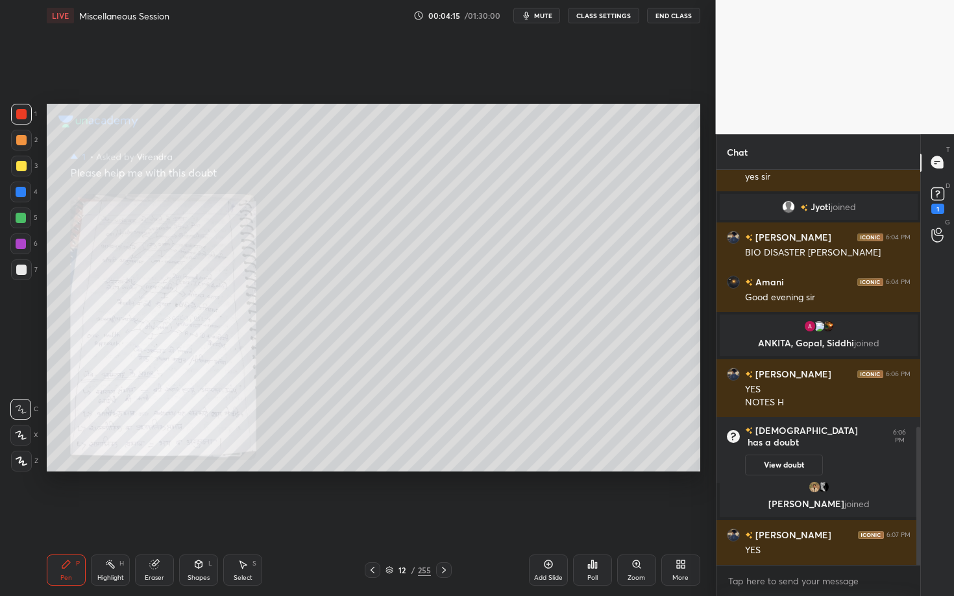
scroll to position [768, 0]
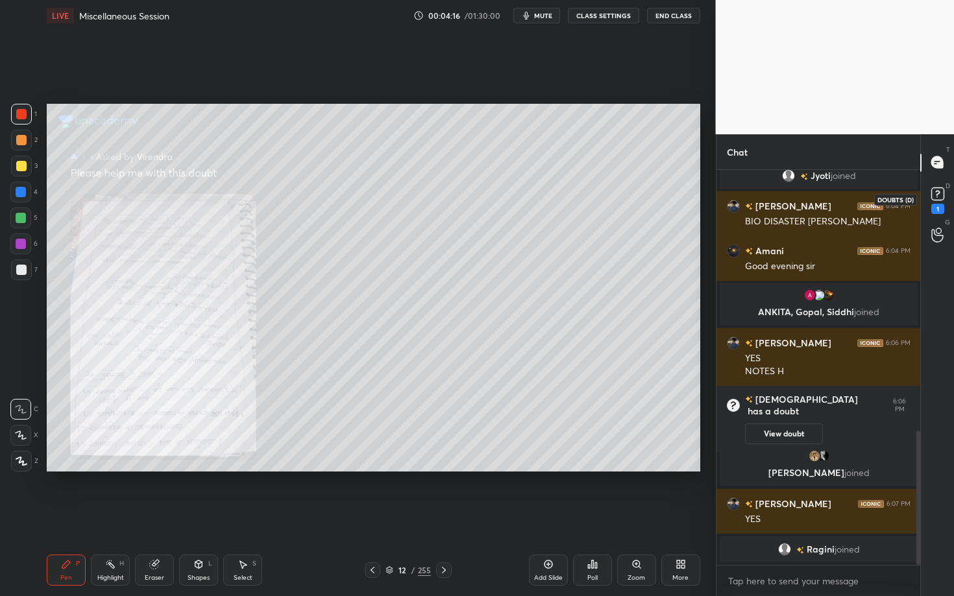
click at [638, 194] on rect at bounding box center [937, 194] width 12 height 12
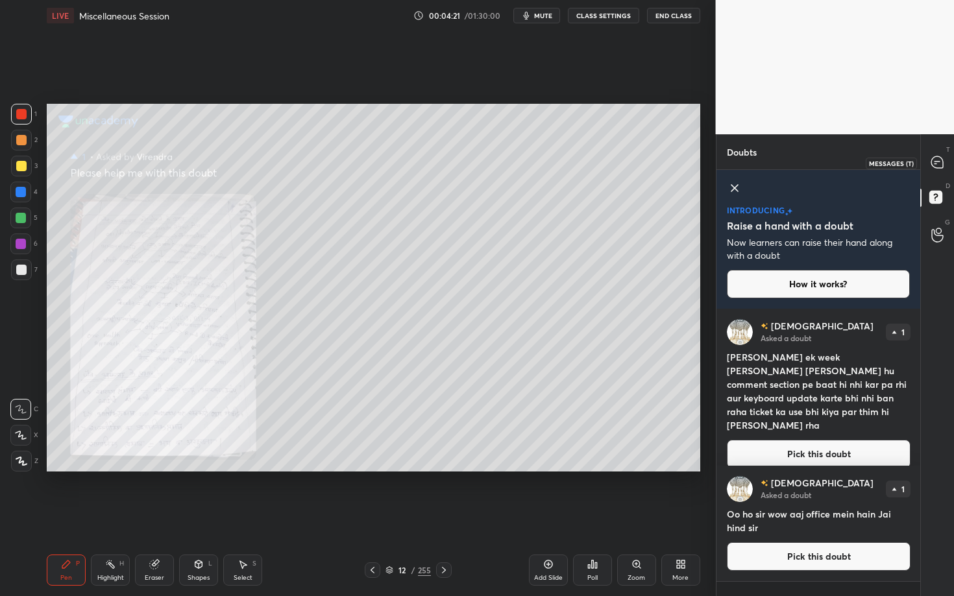
click at [638, 167] on icon at bounding box center [937, 162] width 12 height 12
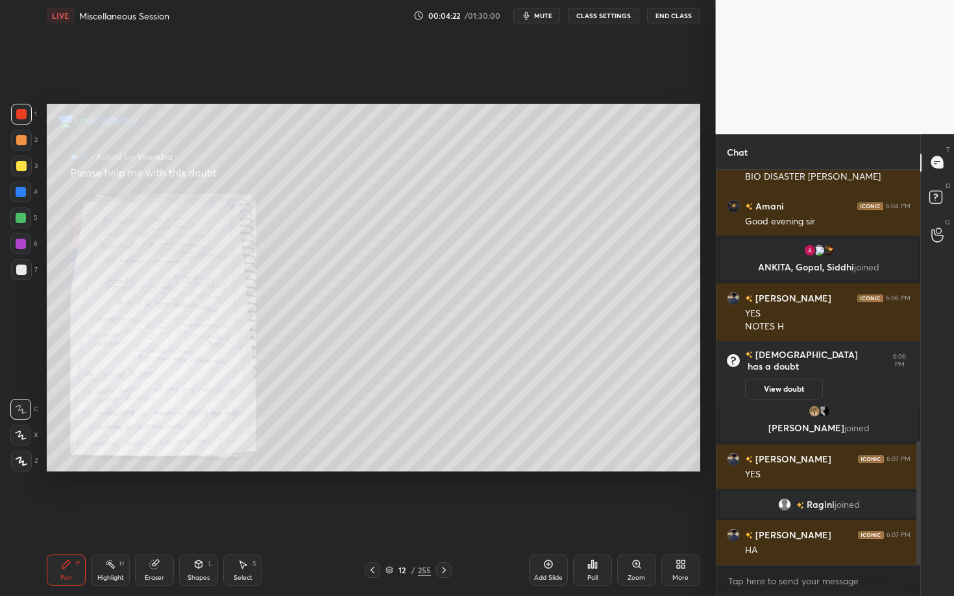
scroll to position [911, 0]
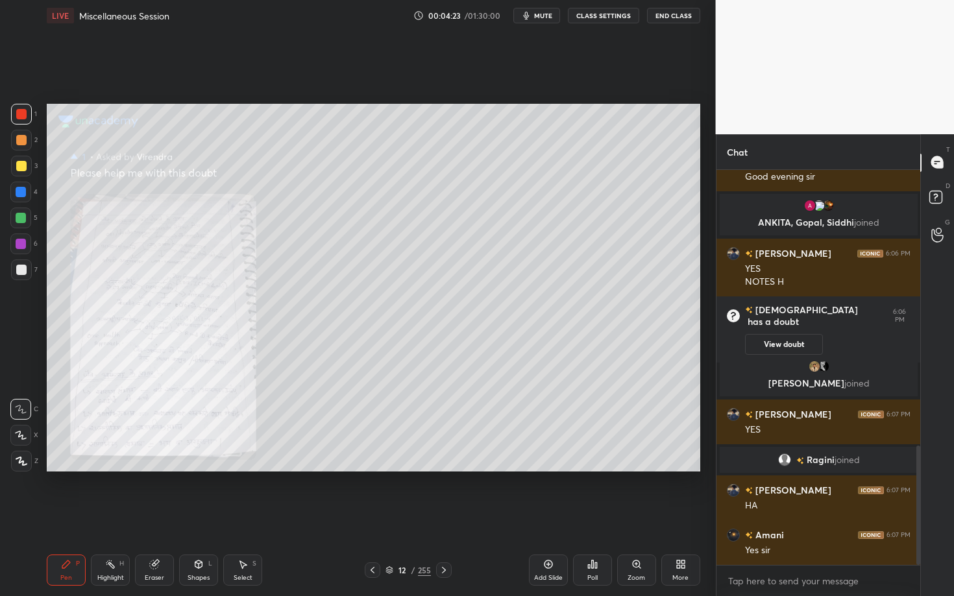
click at [398, 429] on div "12" at bounding box center [402, 570] width 13 height 8
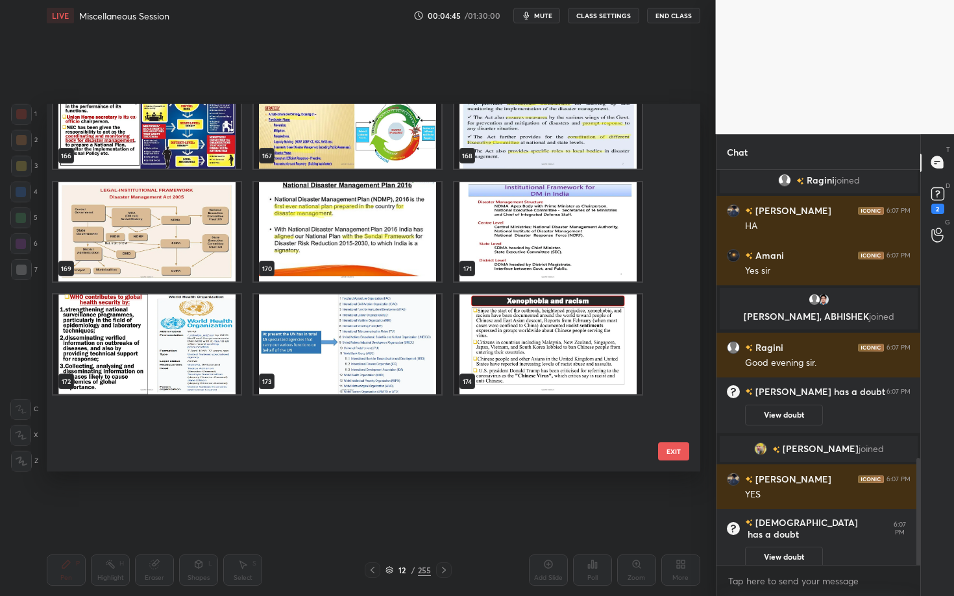
scroll to position [6027, 0]
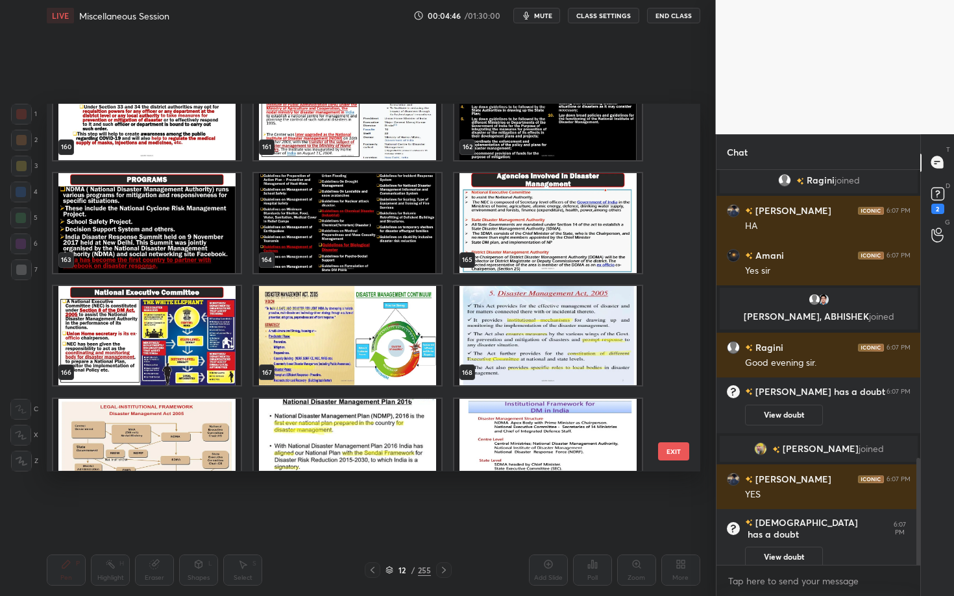
click at [159, 403] on img "grid" at bounding box center [147, 449] width 188 height 100
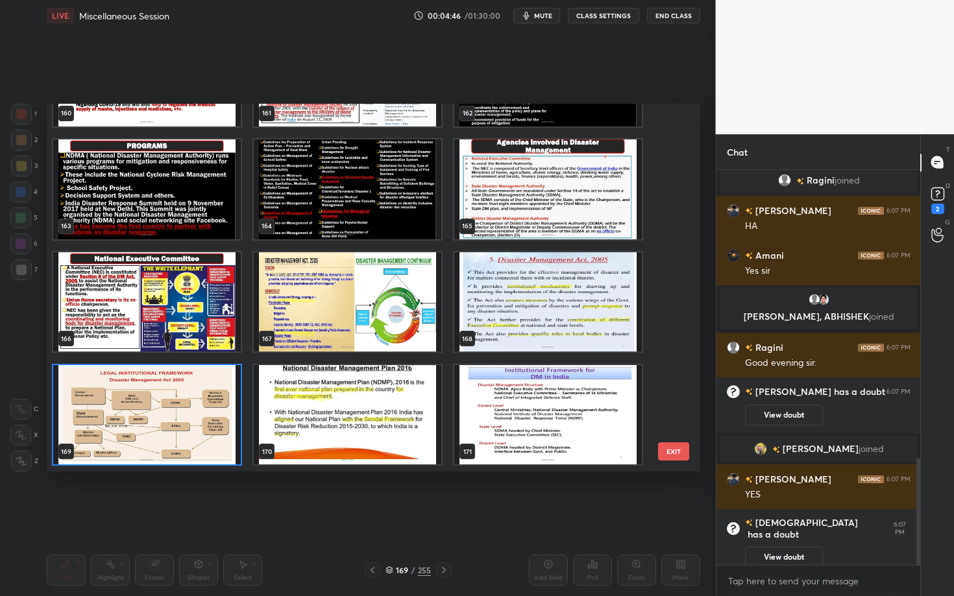
click at [159, 403] on div "160 161 162 163 164 165 166 167 168 169 170 171 172 173 174 175 176 177" at bounding box center [362, 287] width 631 height 367
click at [159, 403] on img "grid" at bounding box center [147, 415] width 188 height 100
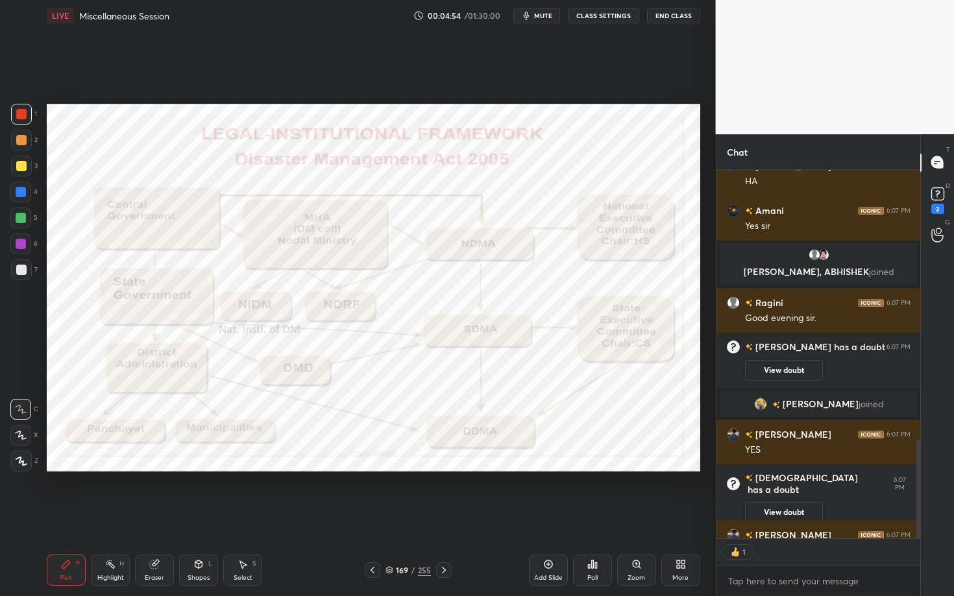
scroll to position [4, 5]
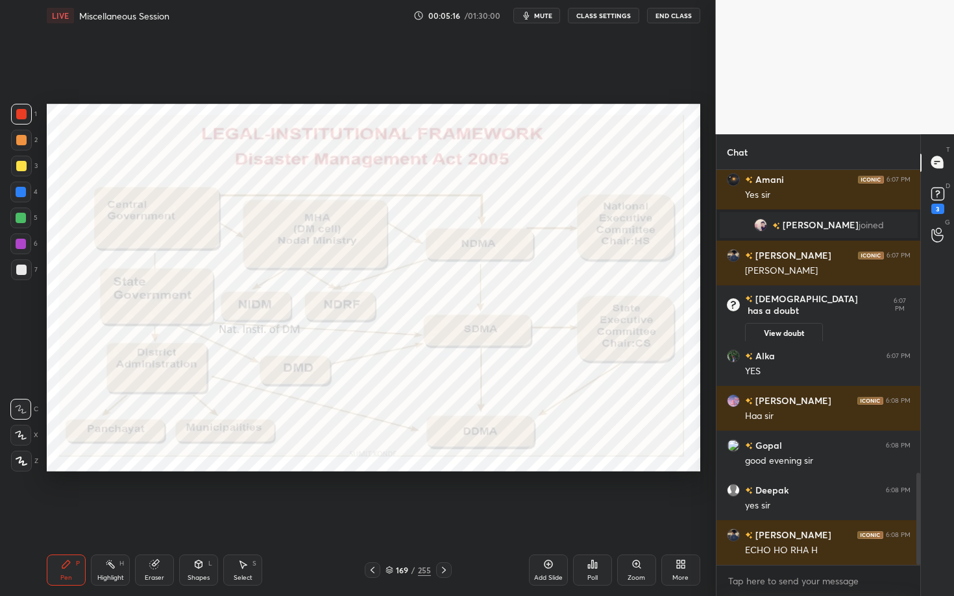
drag, startPoint x: 21, startPoint y: 113, endPoint x: 29, endPoint y: 124, distance: 13.5
click at [21, 114] on div at bounding box center [21, 114] width 10 height 10
drag, startPoint x: 19, startPoint y: 441, endPoint x: 40, endPoint y: 418, distance: 30.8
click at [19, 429] on div at bounding box center [20, 435] width 21 height 21
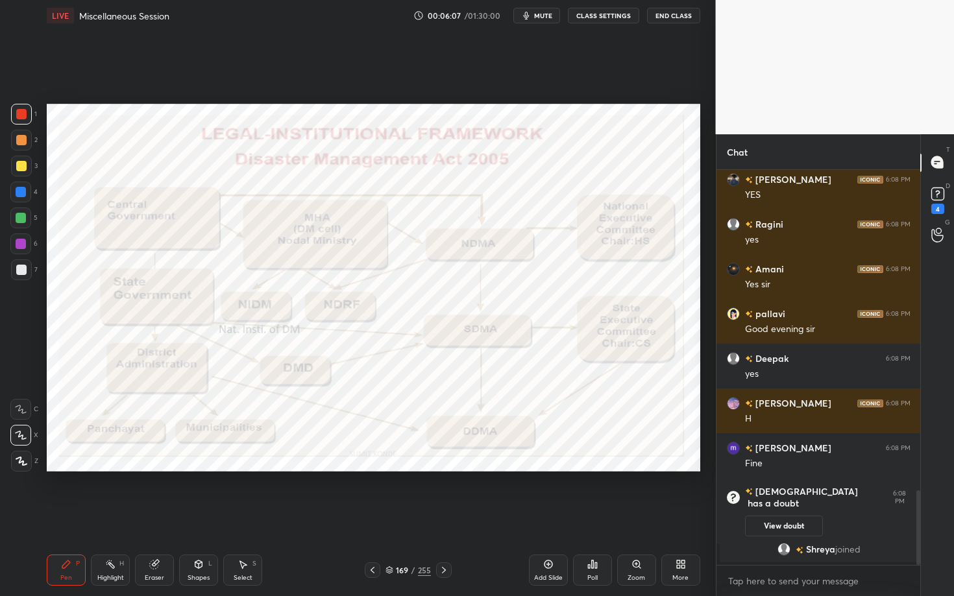
scroll to position [1693, 0]
click at [387, 429] on icon at bounding box center [389, 571] width 6 height 2
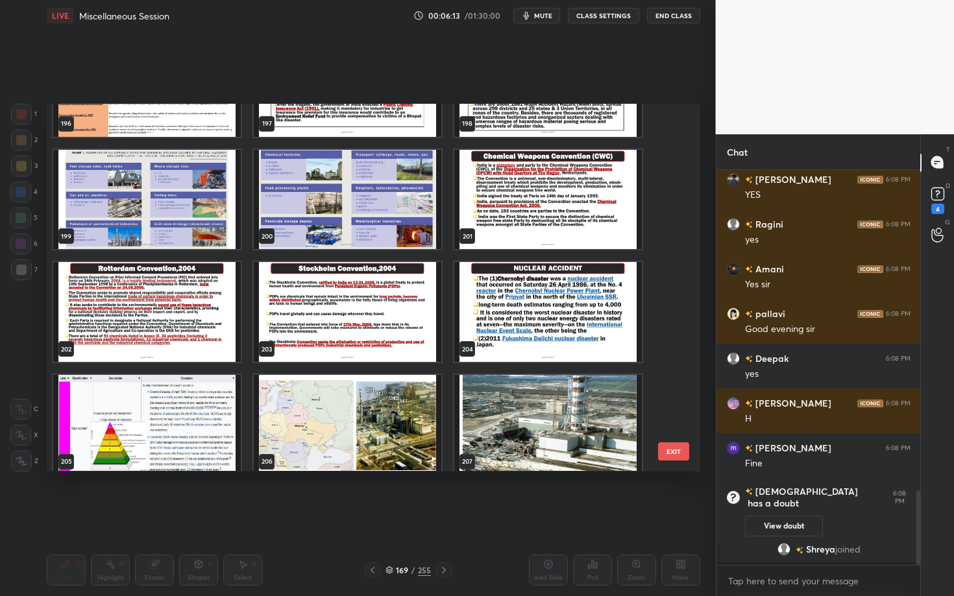
scroll to position [7751, 0]
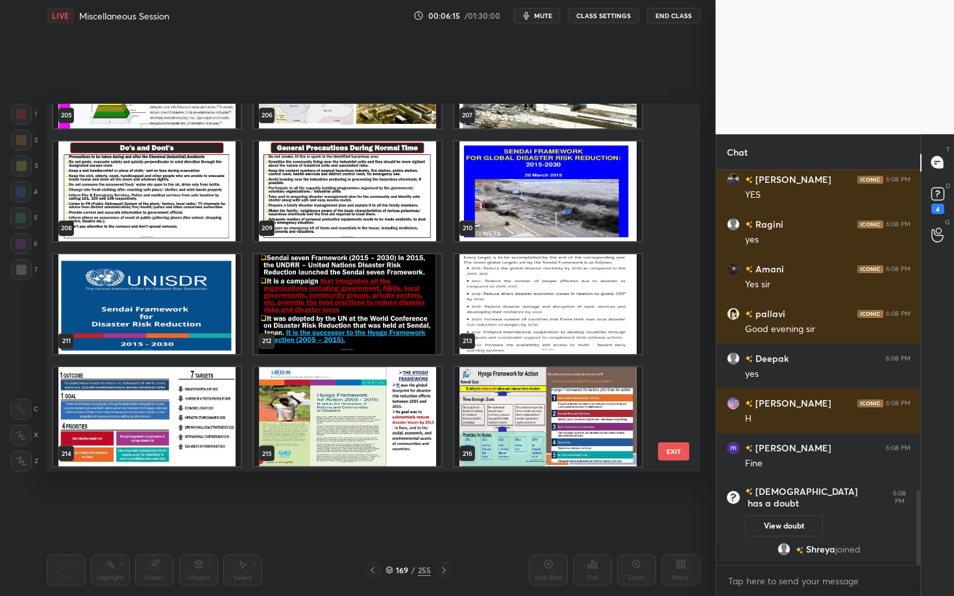
click at [402, 375] on img "grid" at bounding box center [348, 417] width 188 height 100
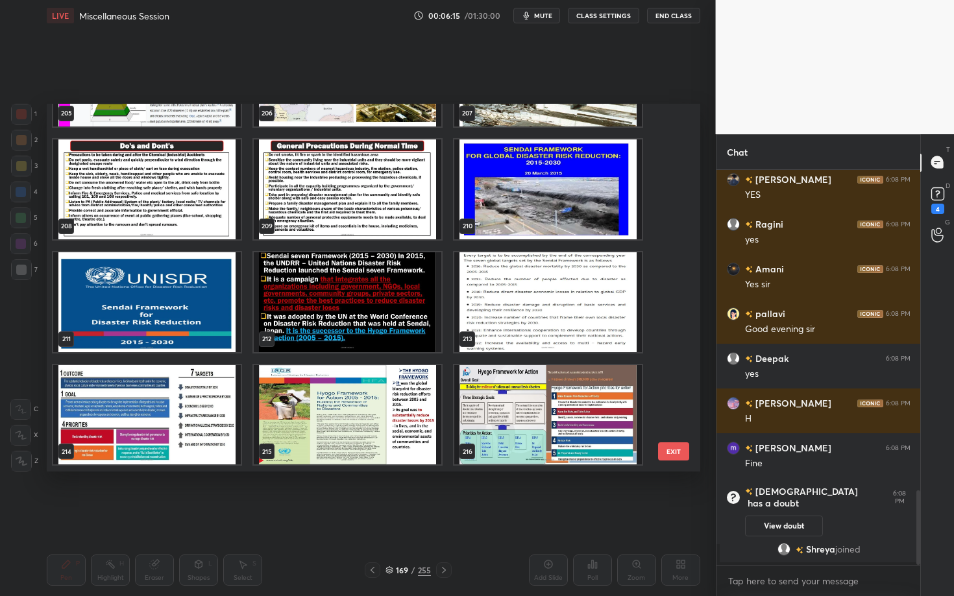
click at [402, 375] on img "grid" at bounding box center [348, 415] width 188 height 100
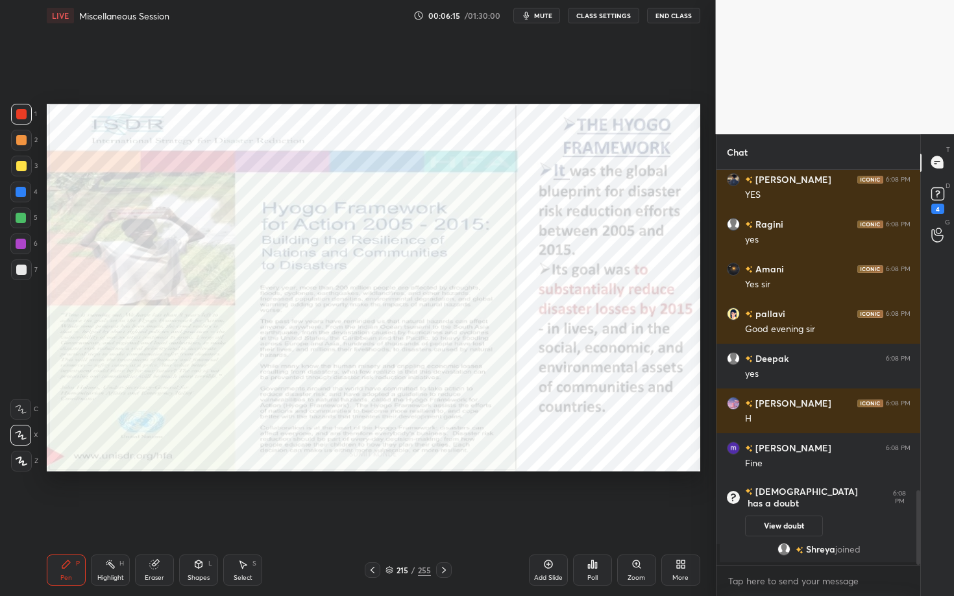
click at [402, 375] on img "grid" at bounding box center [348, 415] width 188 height 100
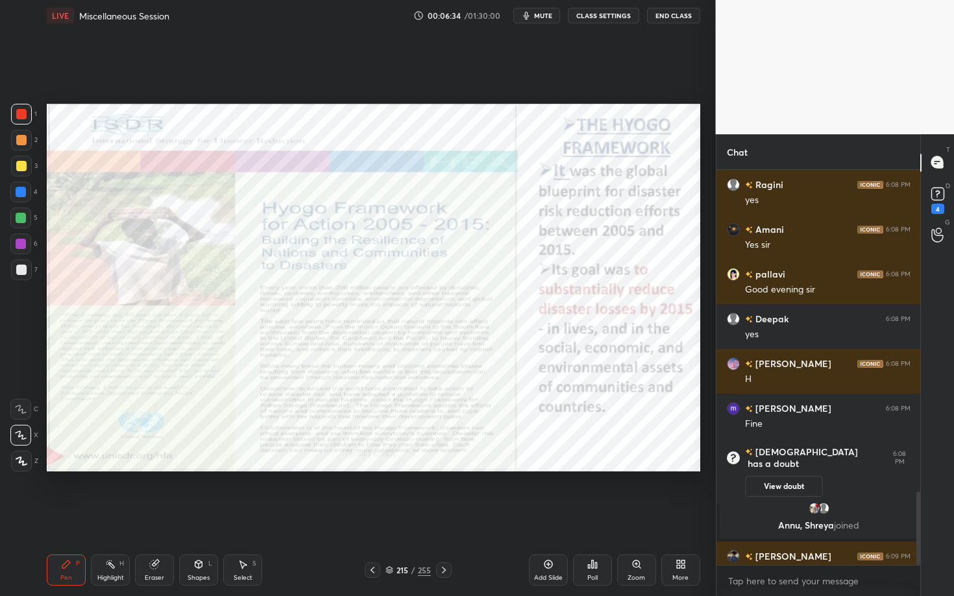
scroll to position [1731, 0]
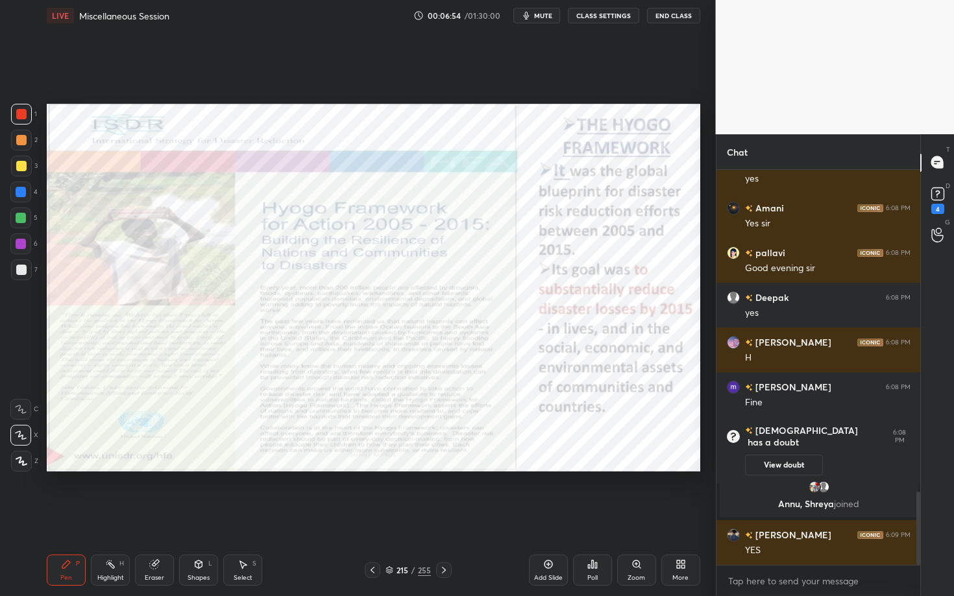
click at [389, 429] on icon at bounding box center [389, 570] width 8 height 8
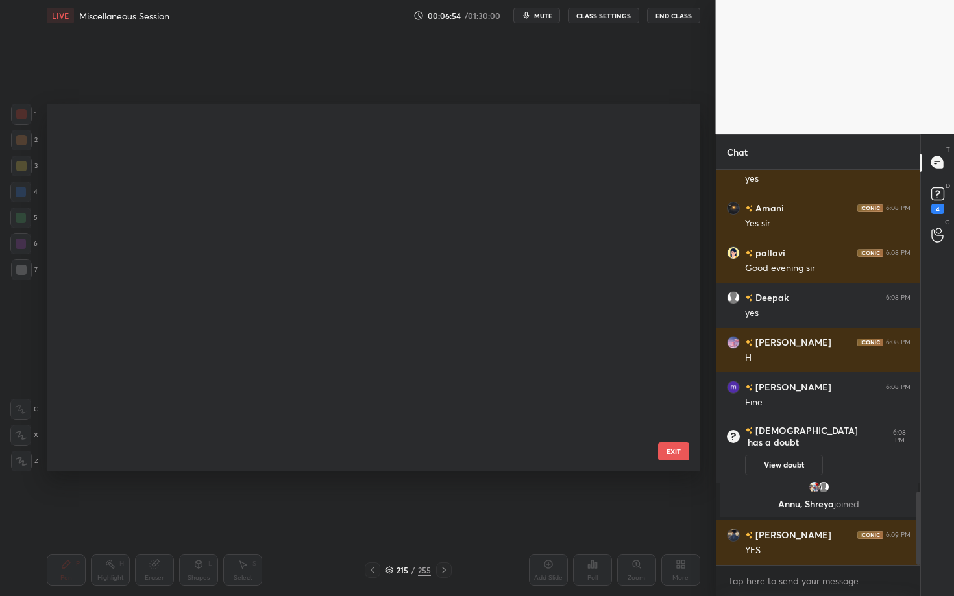
scroll to position [363, 646]
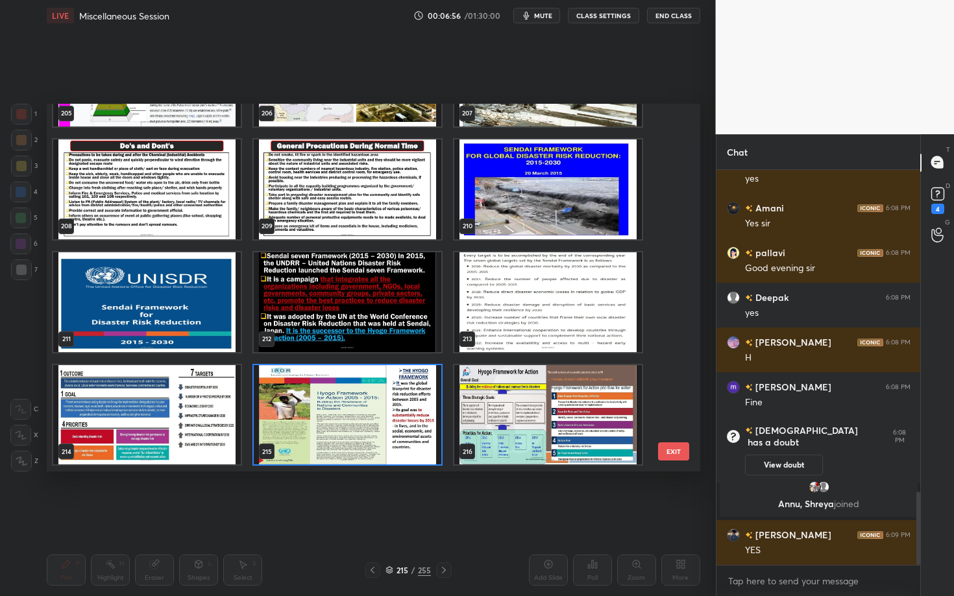
click at [559, 224] on img "grid" at bounding box center [548, 190] width 188 height 100
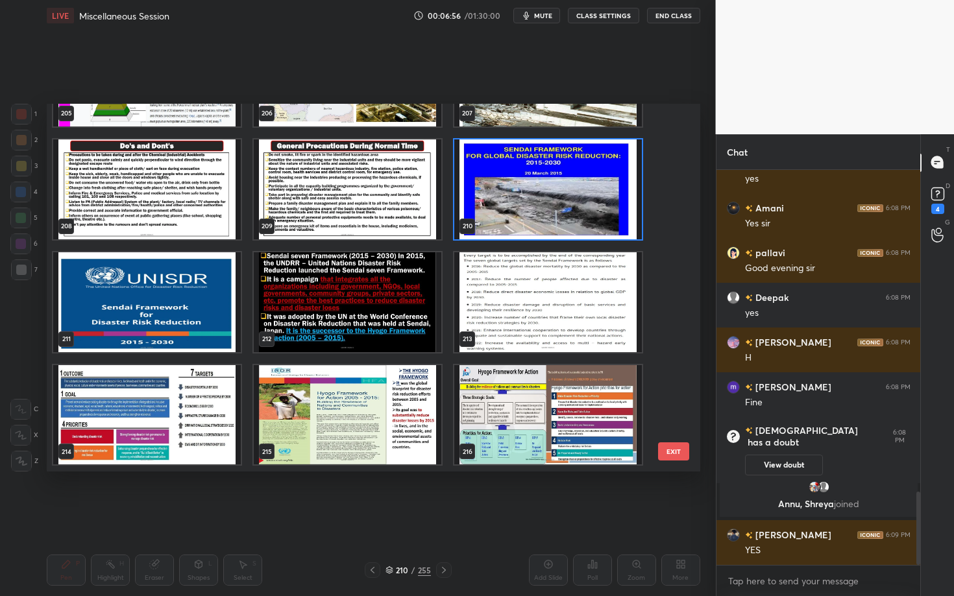
click at [559, 224] on img "grid" at bounding box center [548, 190] width 188 height 100
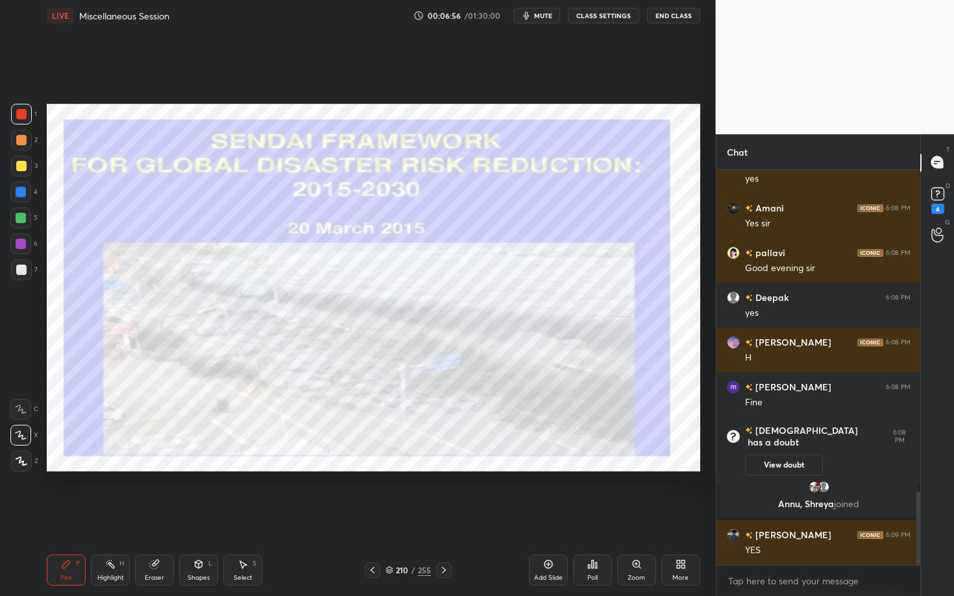
click at [559, 224] on img "grid" at bounding box center [548, 190] width 188 height 100
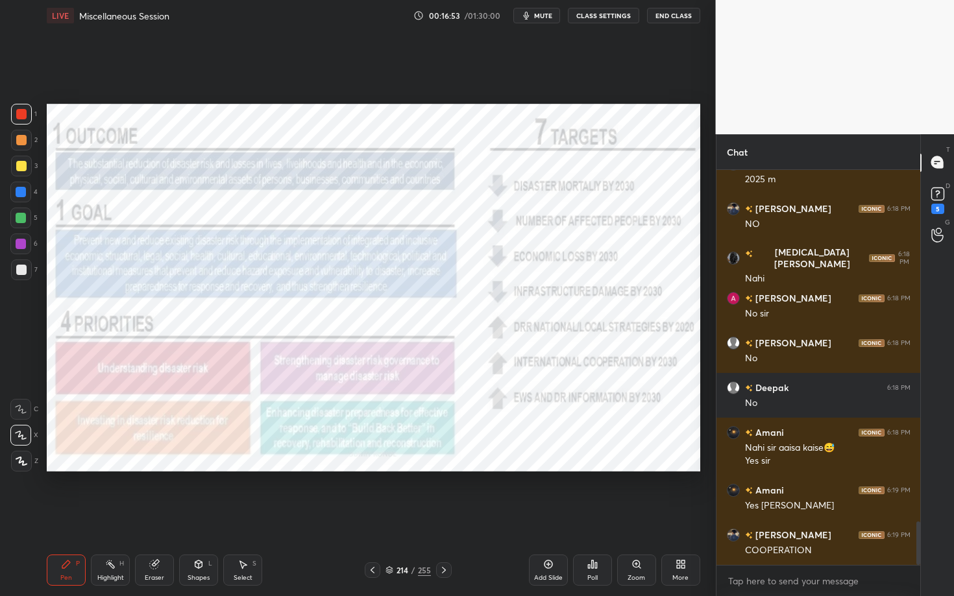
scroll to position [3245, 0]
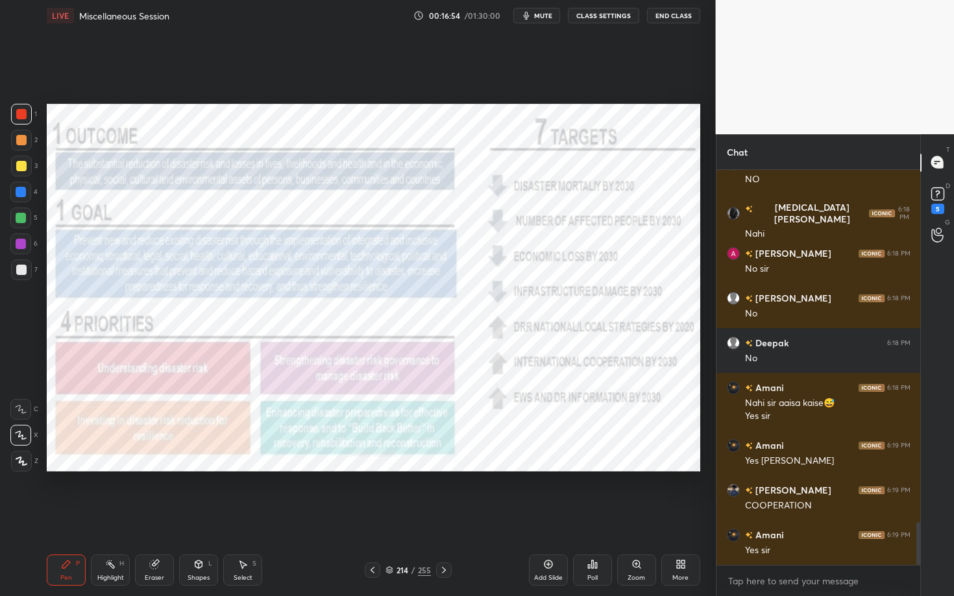
click at [552, 429] on icon at bounding box center [548, 564] width 10 height 10
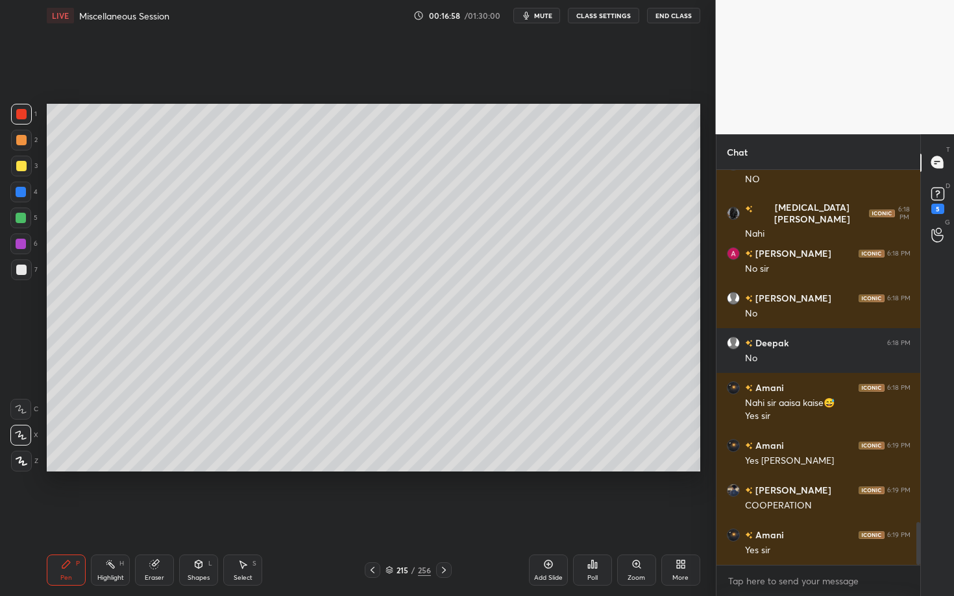
drag, startPoint x: 15, startPoint y: 269, endPoint x: 27, endPoint y: 272, distance: 12.7
click at [16, 269] on div at bounding box center [21, 270] width 21 height 21
click at [481, 103] on div "Setting up your live class Poll for secs No correct answer Start poll" at bounding box center [374, 287] width 664 height 513
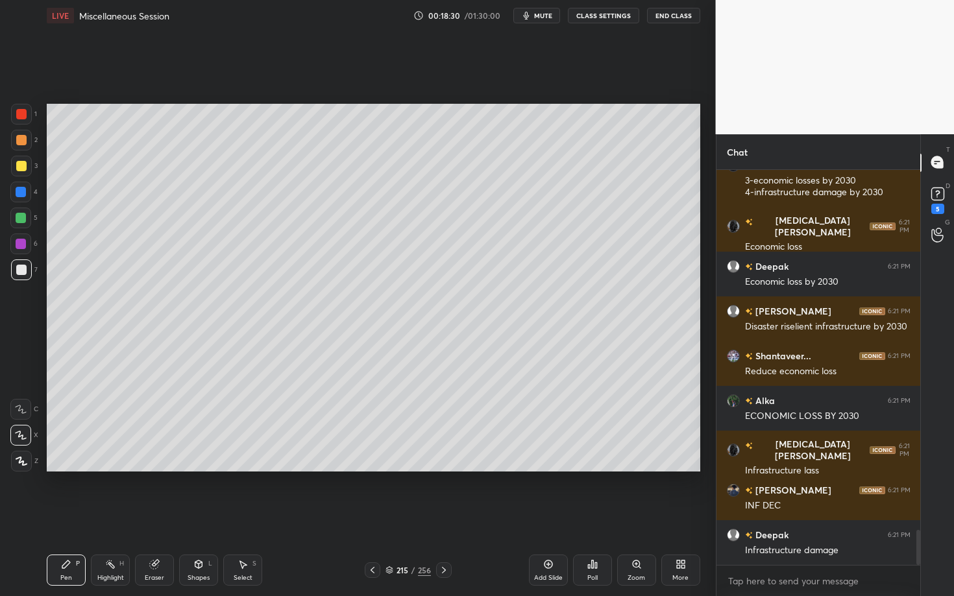
scroll to position [4030, 0]
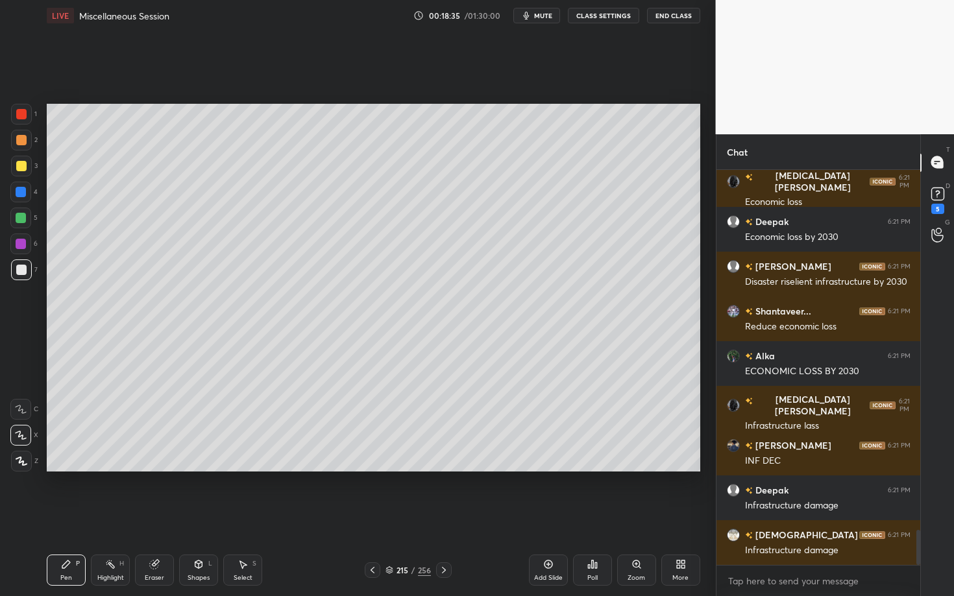
click at [22, 169] on div at bounding box center [21, 166] width 10 height 10
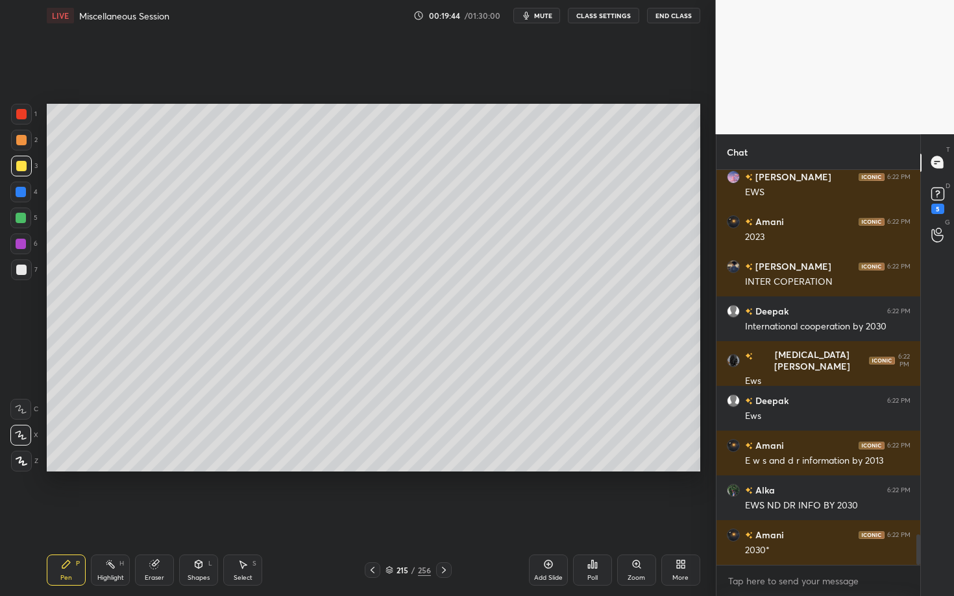
scroll to position [4803, 0]
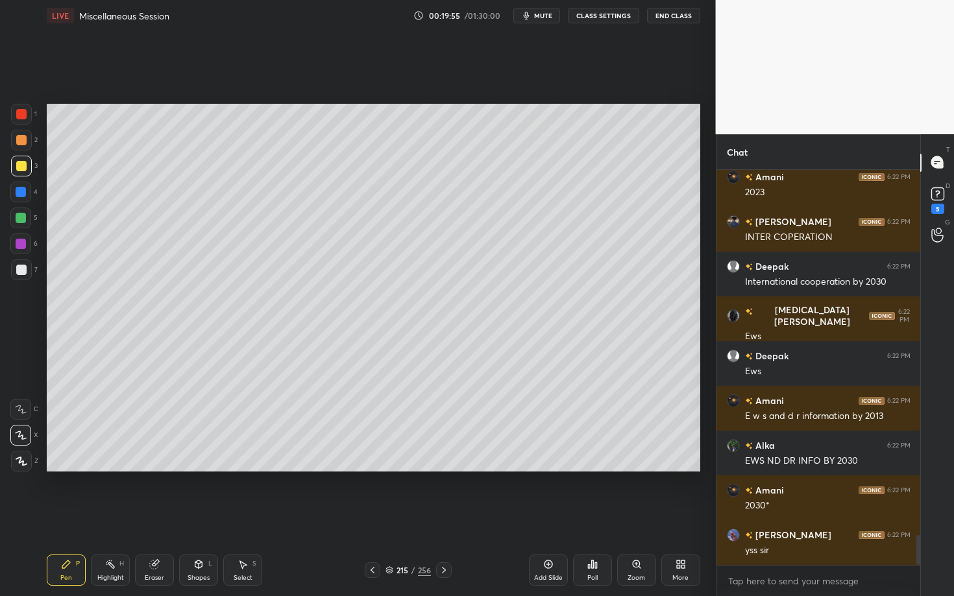
click at [393, 429] on div "215 / 256" at bounding box center [407, 571] width 45 height 12
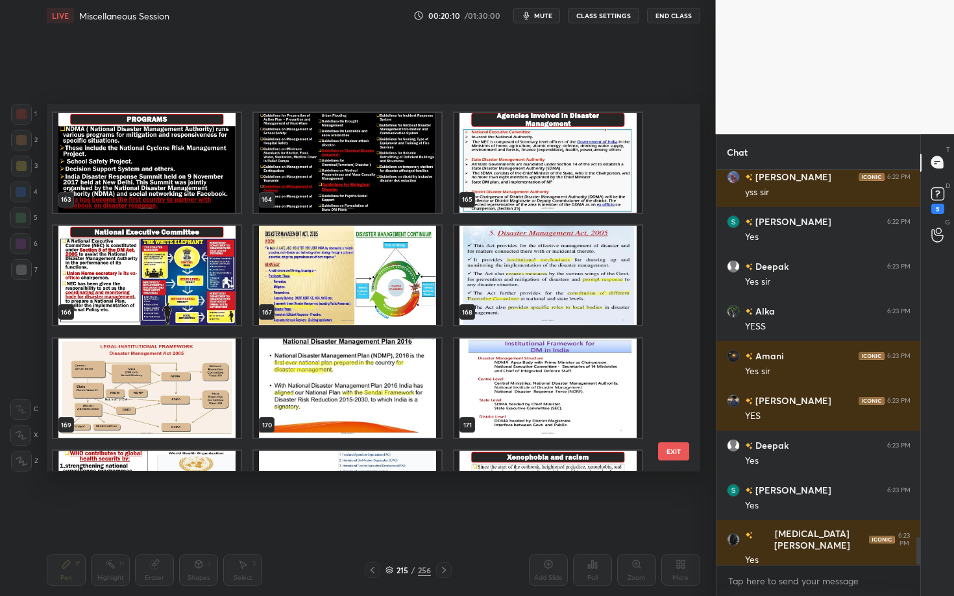
scroll to position [5251, 0]
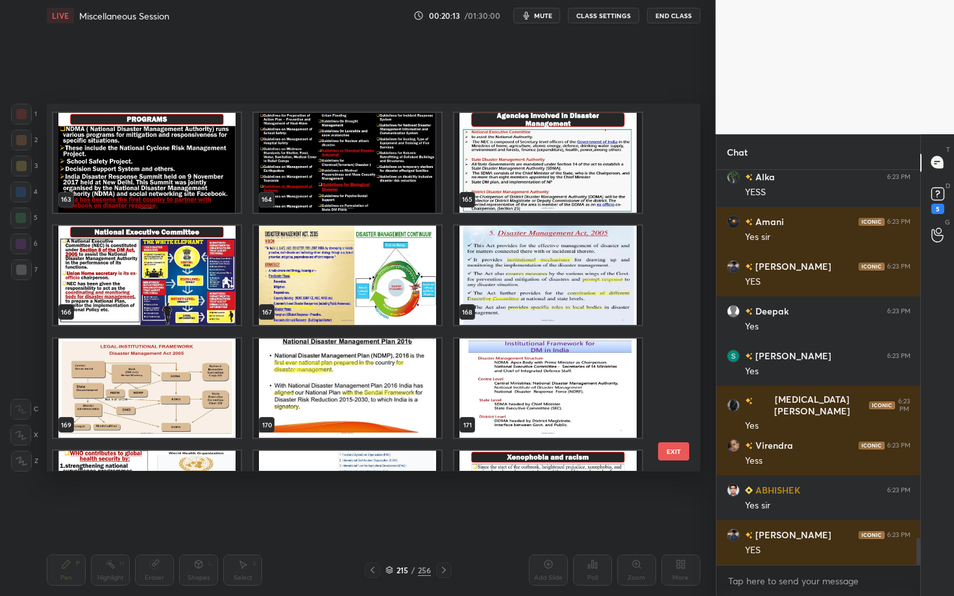
click at [339, 390] on img "grid" at bounding box center [348, 389] width 188 height 100
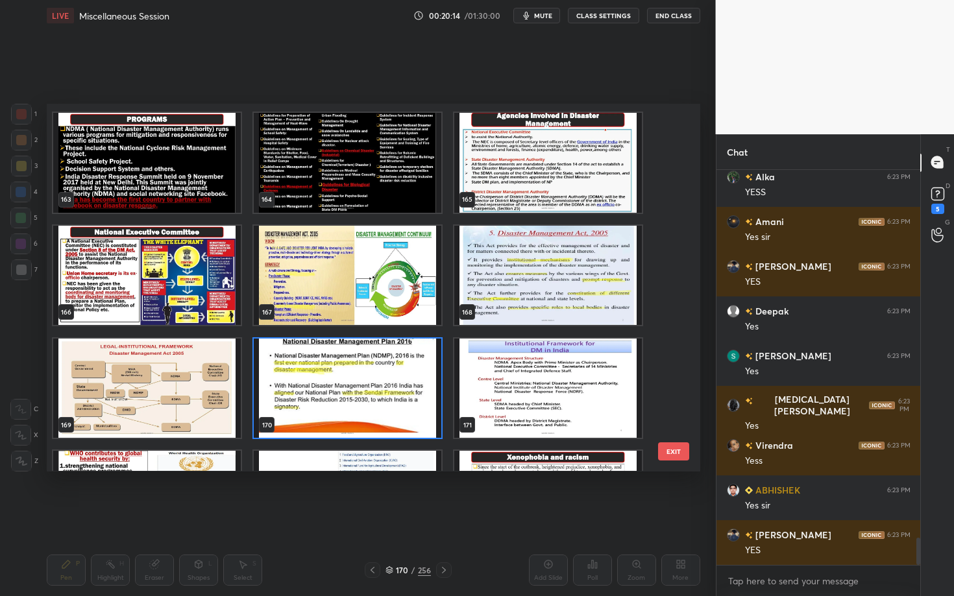
scroll to position [5340, 0]
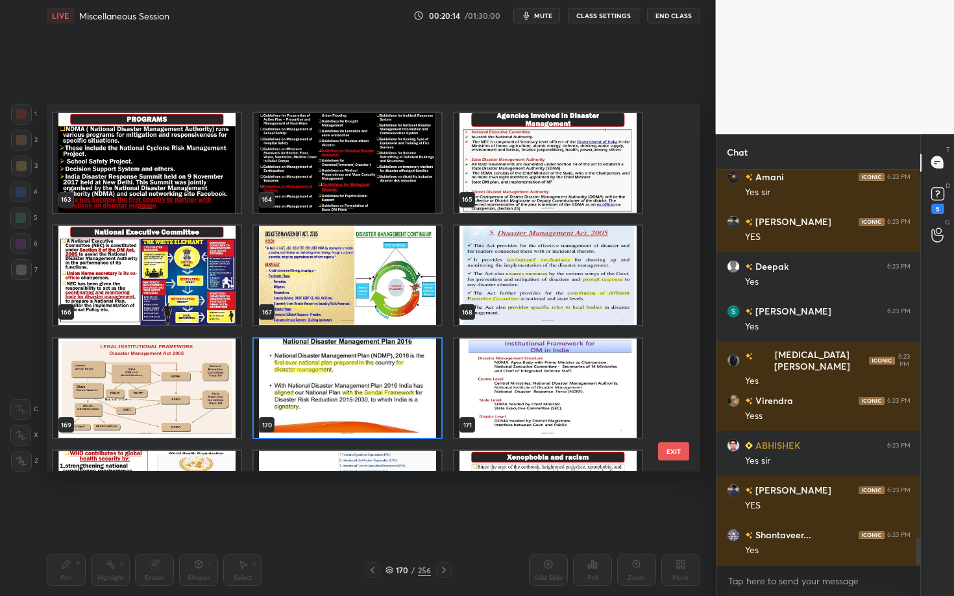
click at [339, 390] on img "grid" at bounding box center [348, 389] width 188 height 100
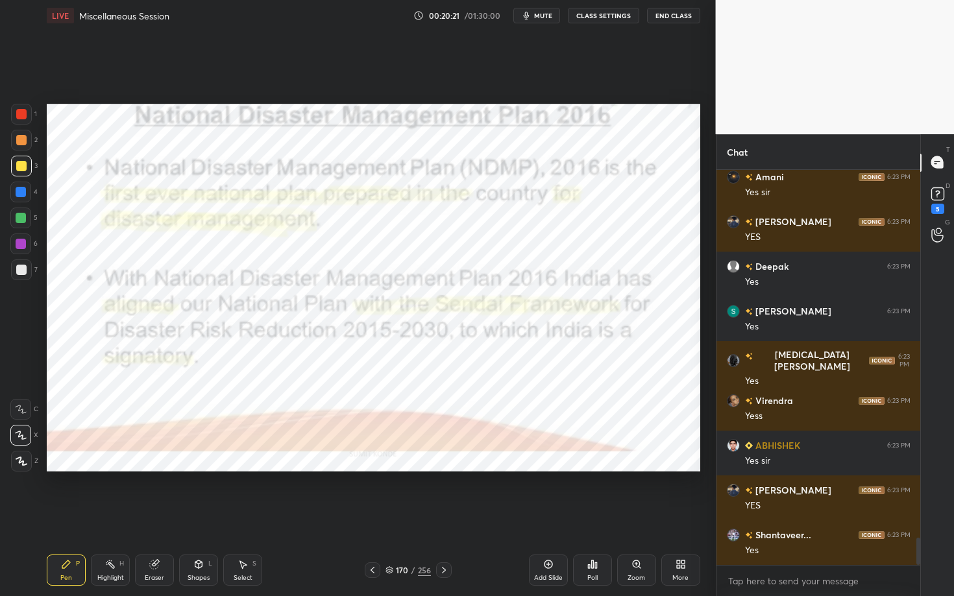
drag, startPoint x: 23, startPoint y: 115, endPoint x: 44, endPoint y: 112, distance: 21.7
click at [22, 115] on div at bounding box center [21, 114] width 10 height 10
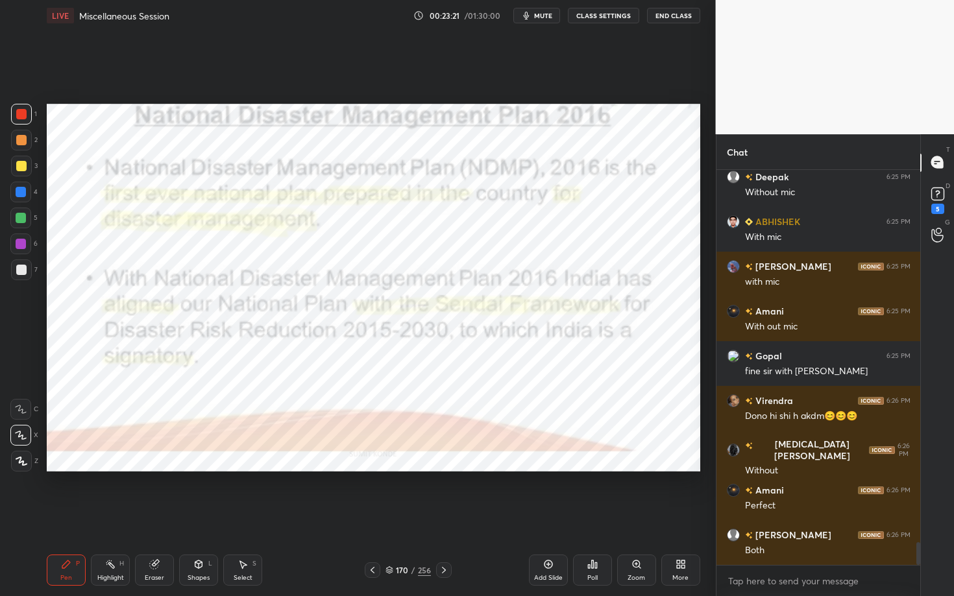
scroll to position [6470, 0]
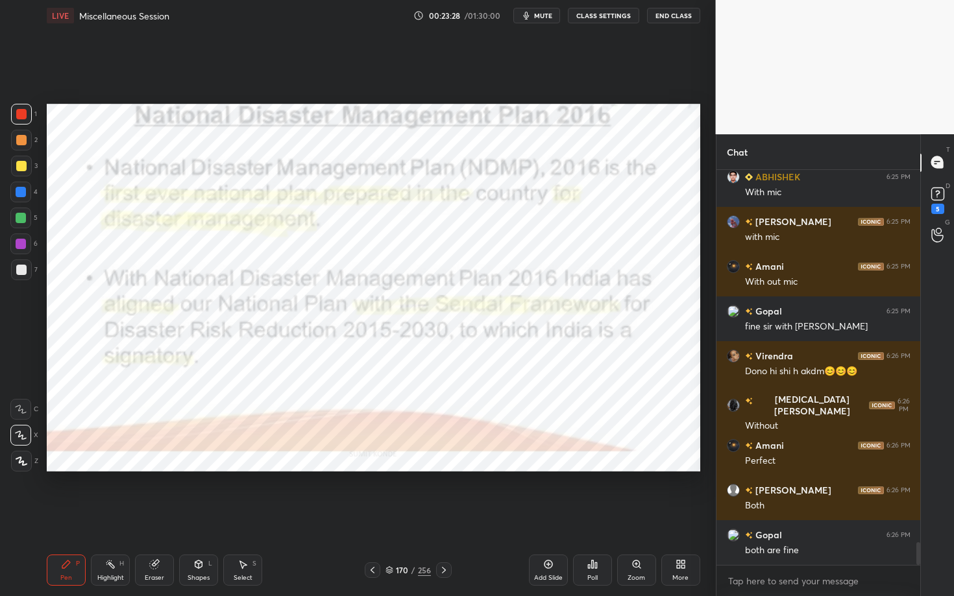
click at [394, 429] on div "170 / 256" at bounding box center [407, 571] width 45 height 12
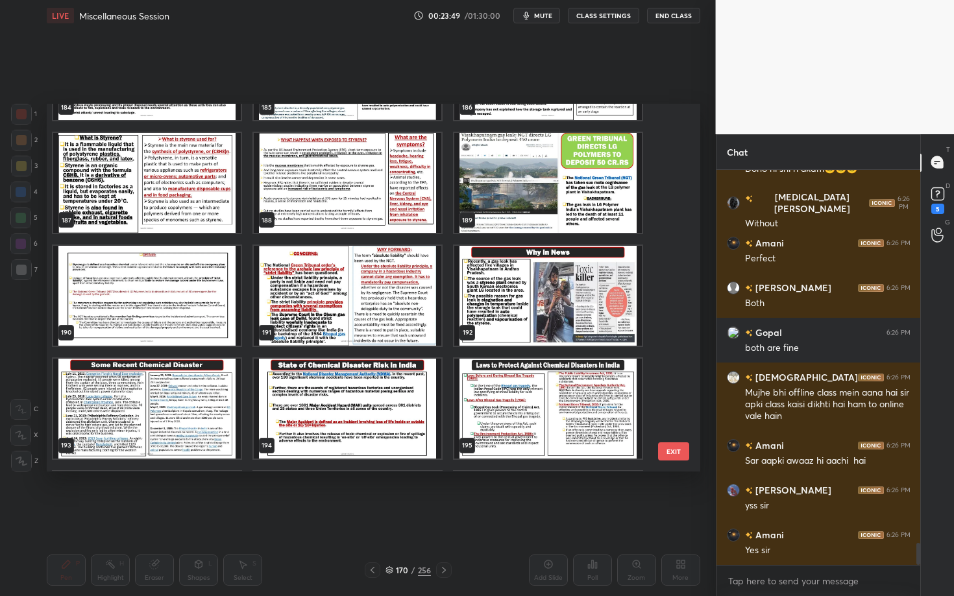
scroll to position [6972, 0]
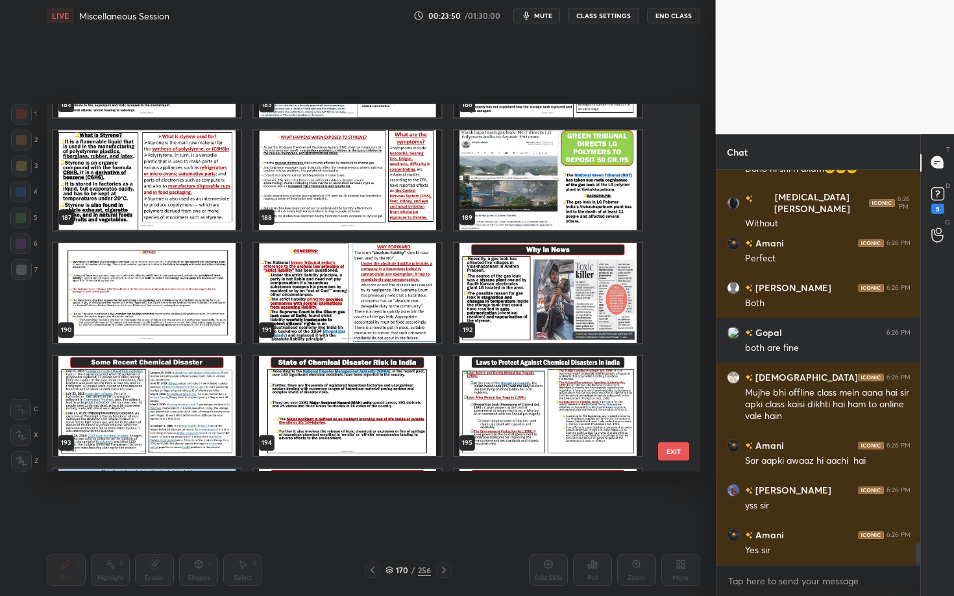
click at [558, 191] on img "grid" at bounding box center [548, 181] width 188 height 100
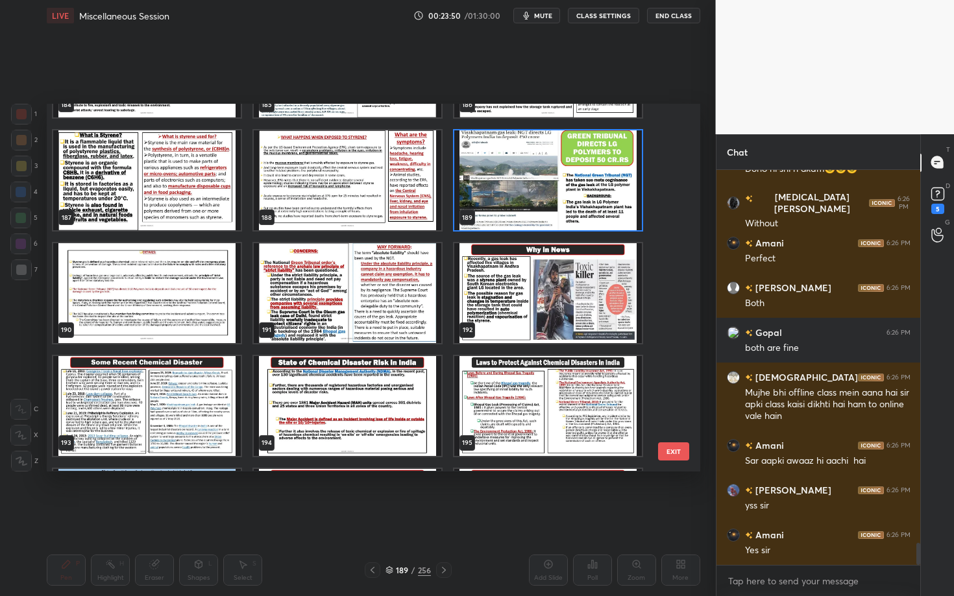
click at [558, 191] on img "grid" at bounding box center [548, 181] width 188 height 100
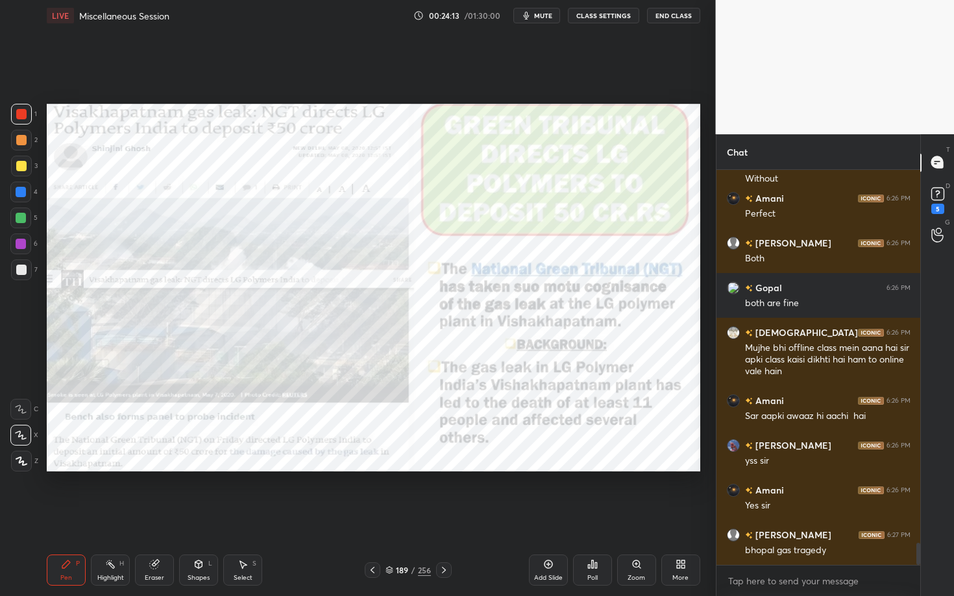
scroll to position [6762, 0]
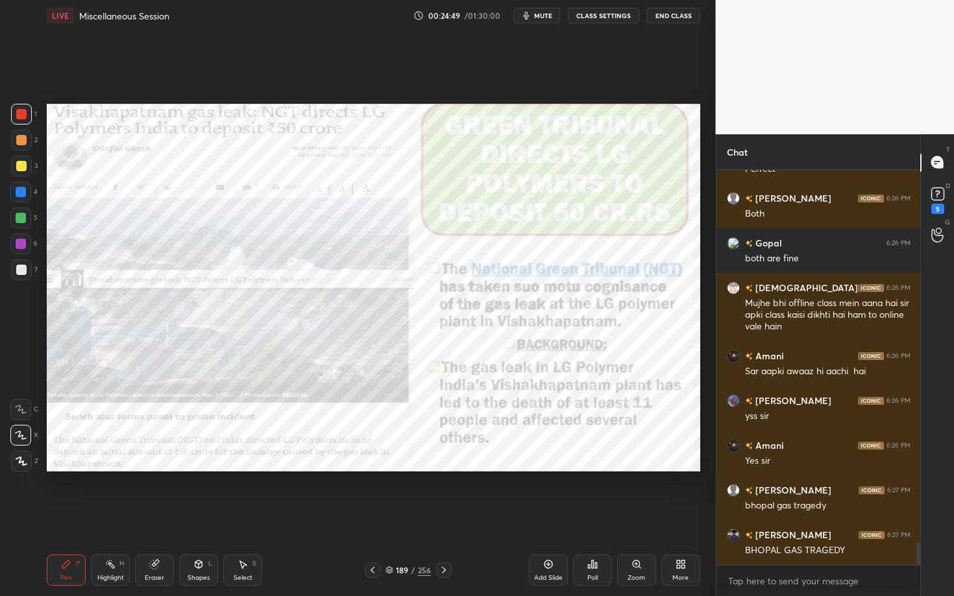
click at [384, 102] on div "Setting up your live class Poll for secs No correct answer Start poll" at bounding box center [374, 287] width 664 height 513
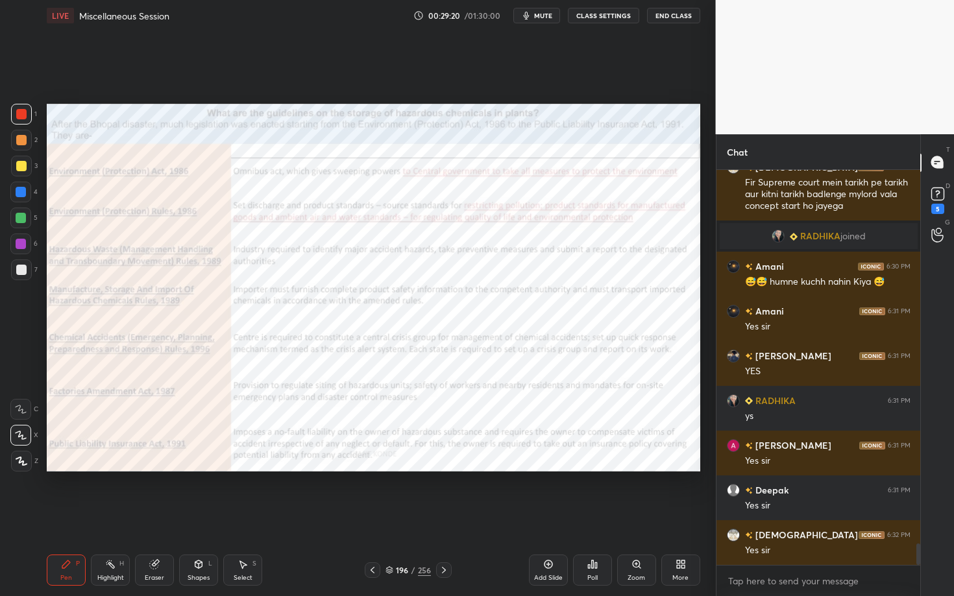
scroll to position [6936, 0]
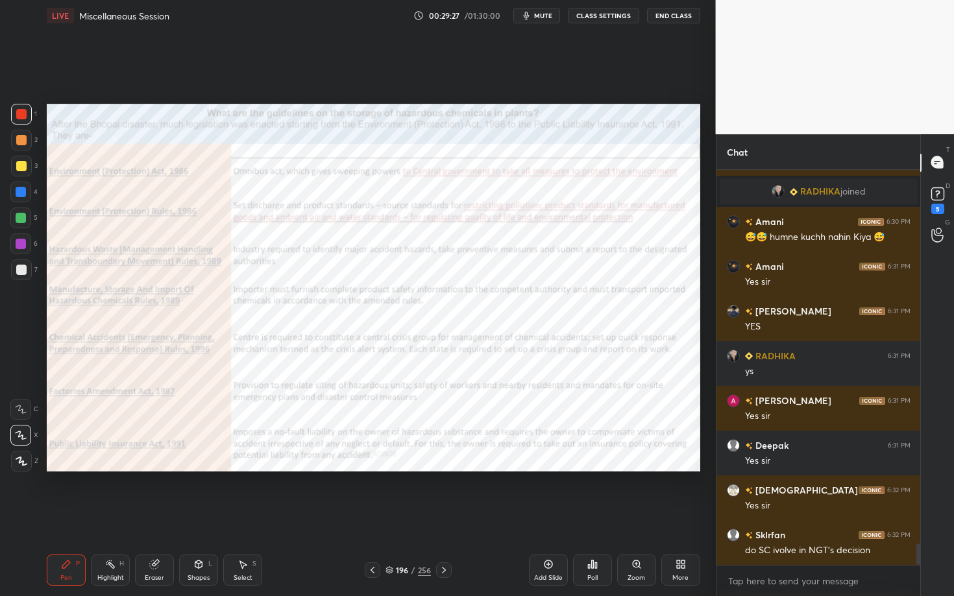
click at [551, 429] on div "Add Slide" at bounding box center [548, 570] width 39 height 31
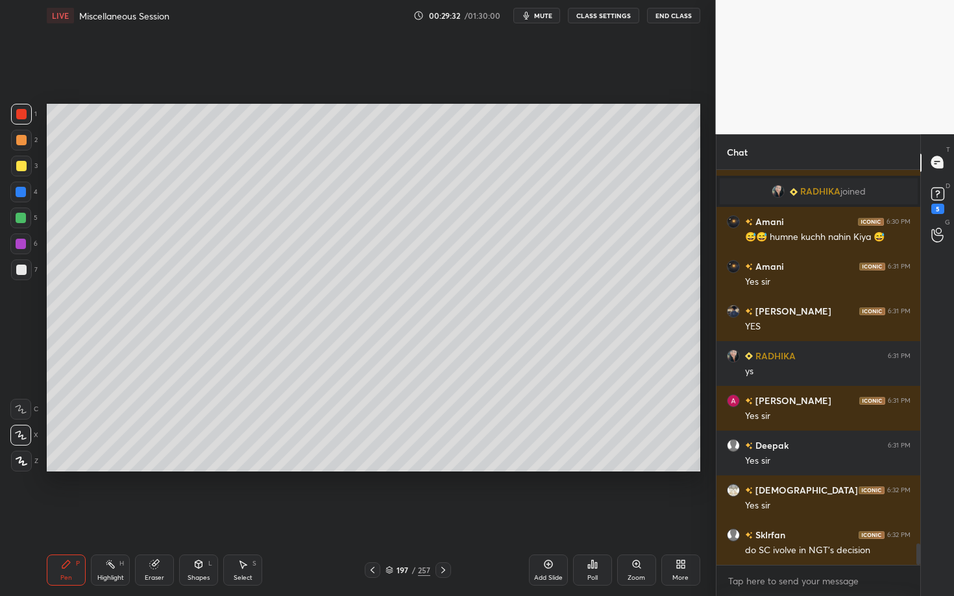
drag, startPoint x: 19, startPoint y: 270, endPoint x: 29, endPoint y: 267, distance: 10.7
click at [19, 271] on div at bounding box center [21, 270] width 10 height 10
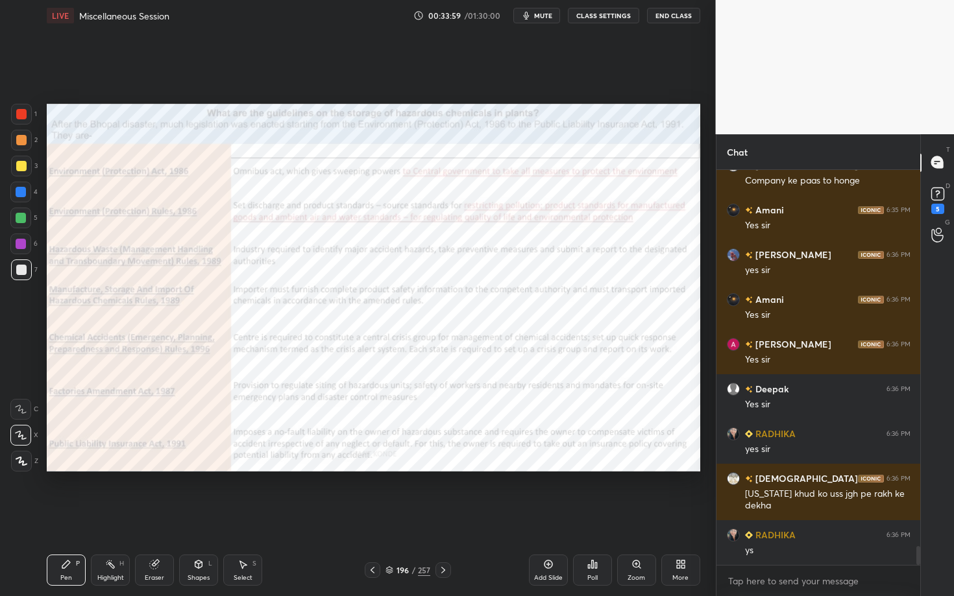
scroll to position [7947, 0]
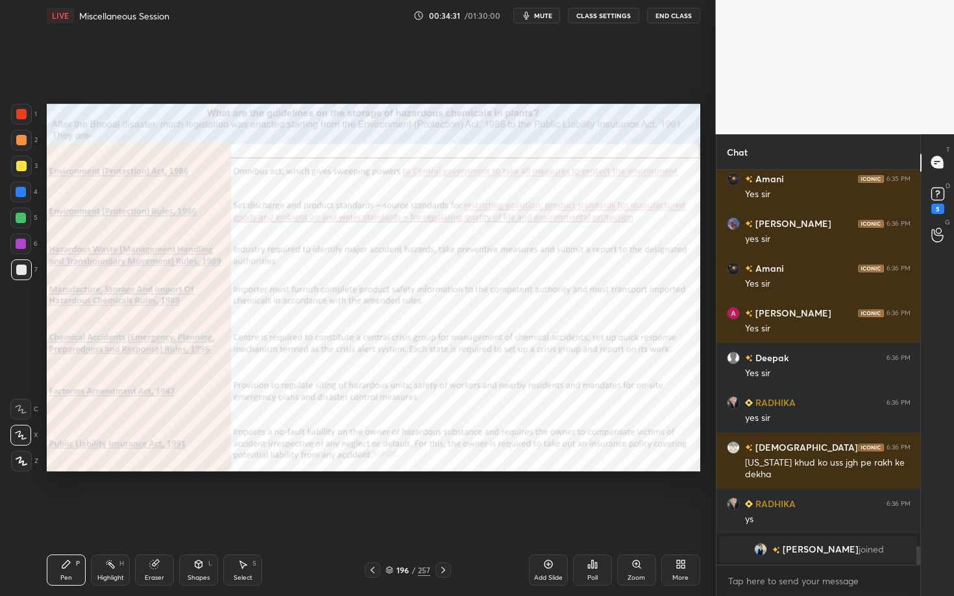
click at [23, 106] on div at bounding box center [21, 114] width 21 height 21
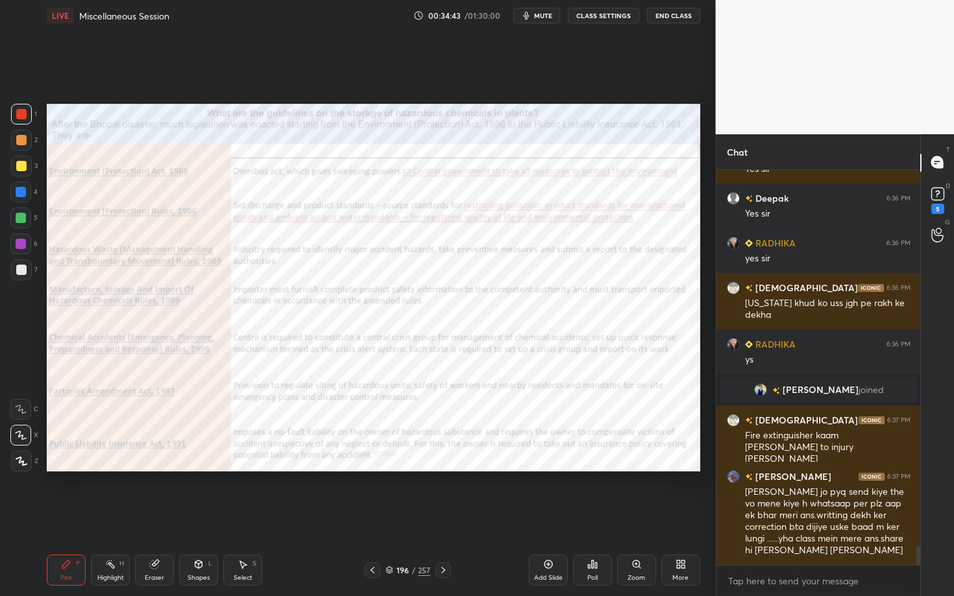
scroll to position [7883, 0]
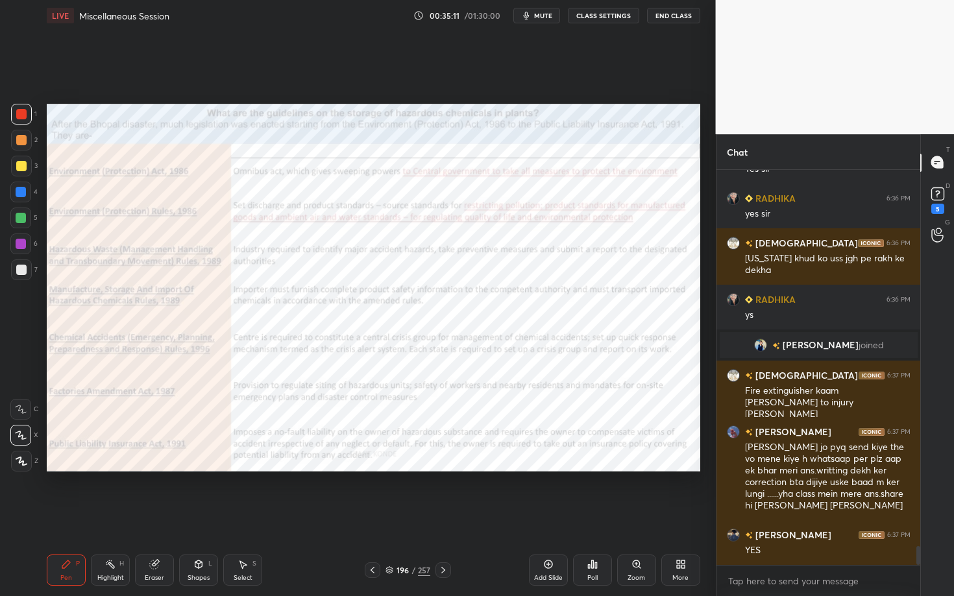
click at [392, 429] on icon at bounding box center [389, 570] width 8 height 8
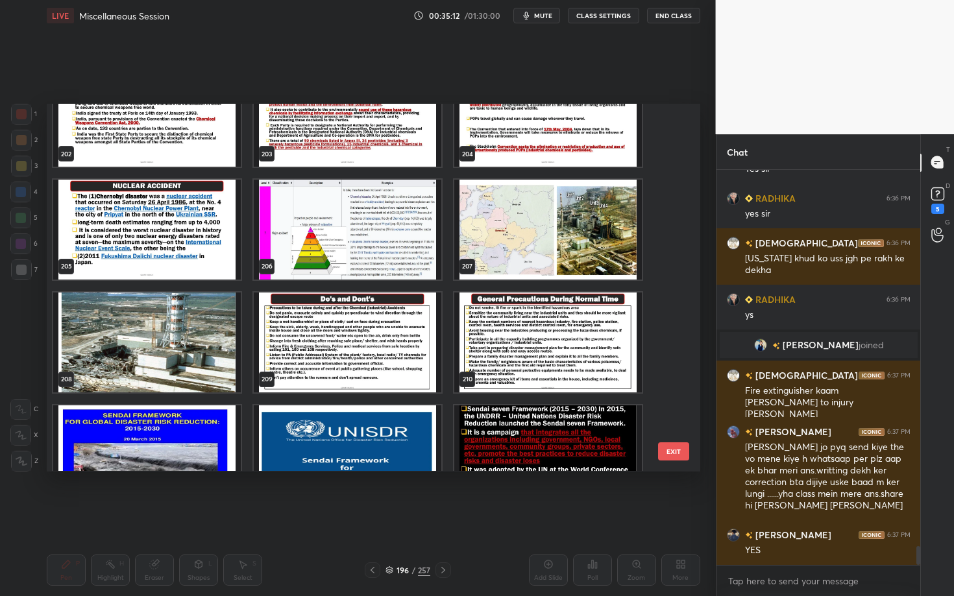
scroll to position [7781, 0]
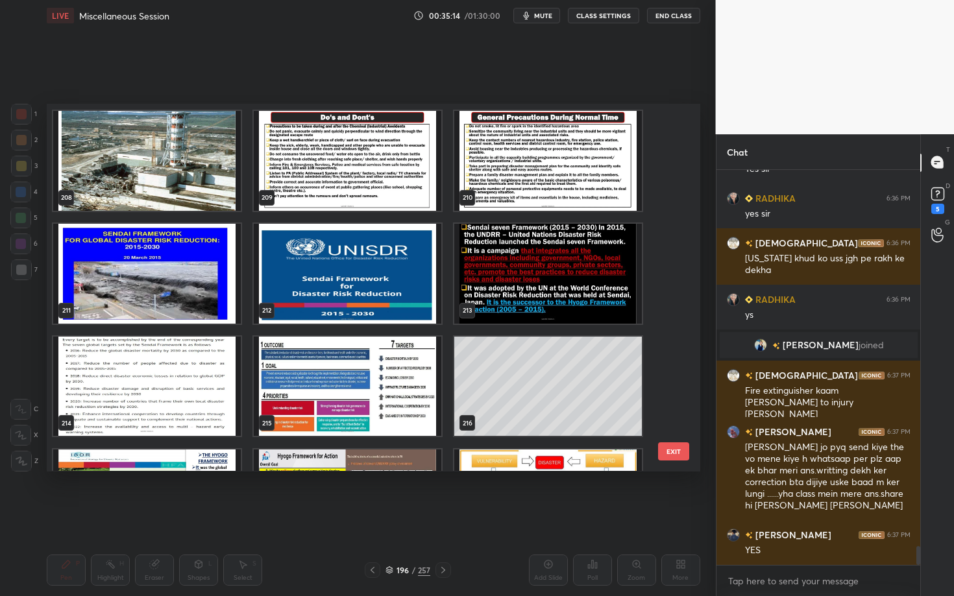
click at [381, 177] on img "grid" at bounding box center [348, 162] width 188 height 100
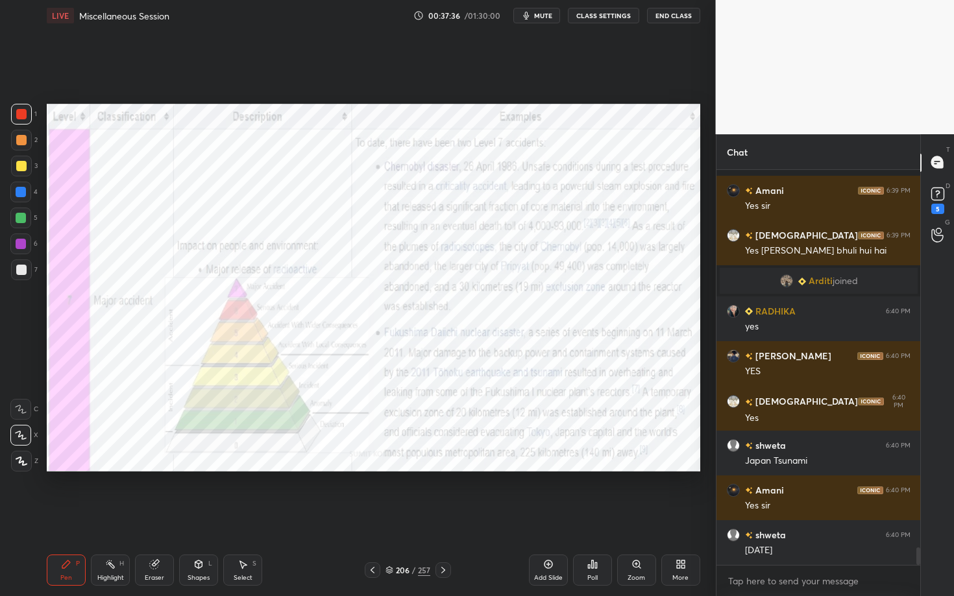
scroll to position [8734, 0]
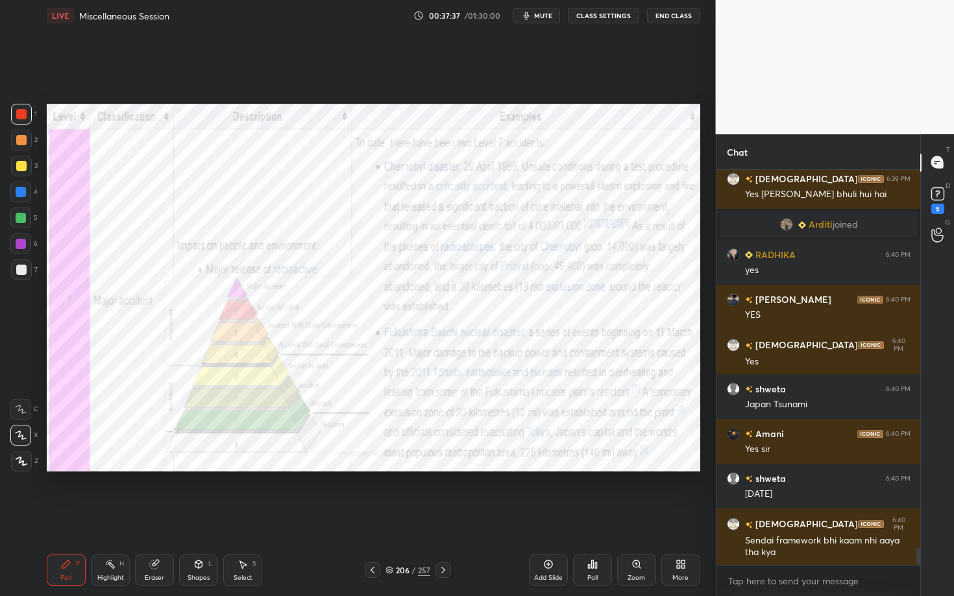
click at [387, 429] on icon at bounding box center [389, 570] width 8 height 8
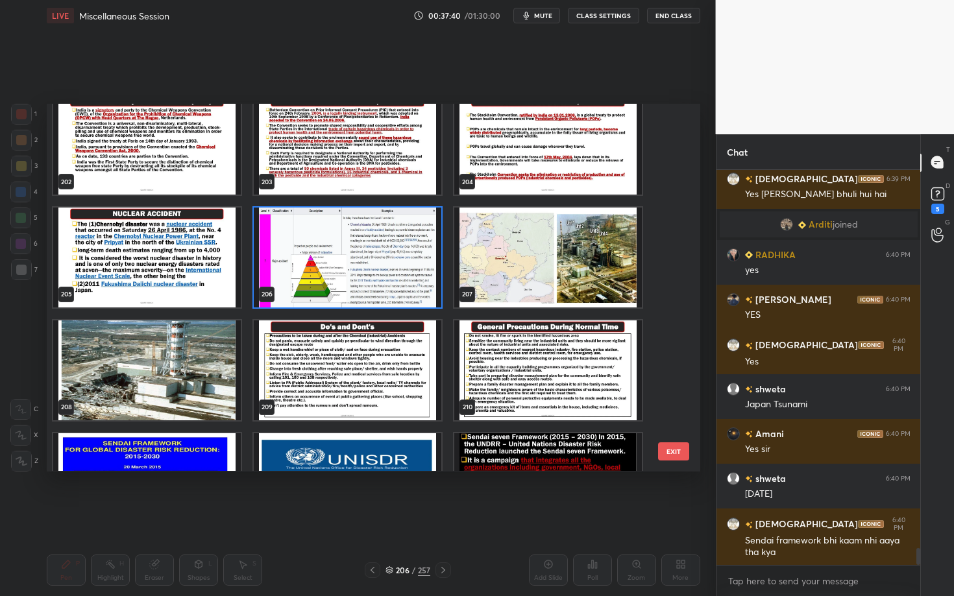
scroll to position [7572, 0]
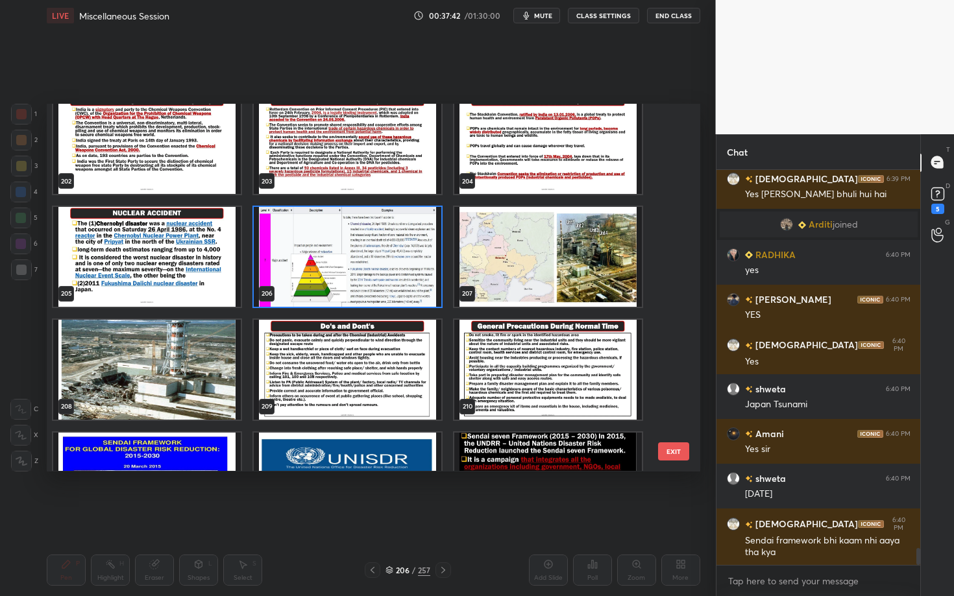
click at [638, 429] on button "EXIT" at bounding box center [673, 452] width 31 height 18
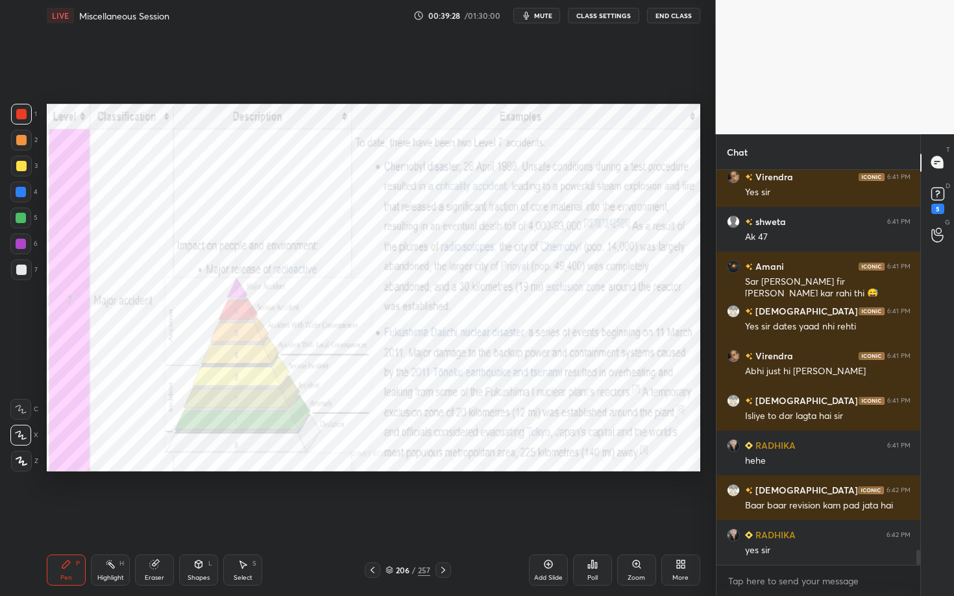
scroll to position [9943, 0]
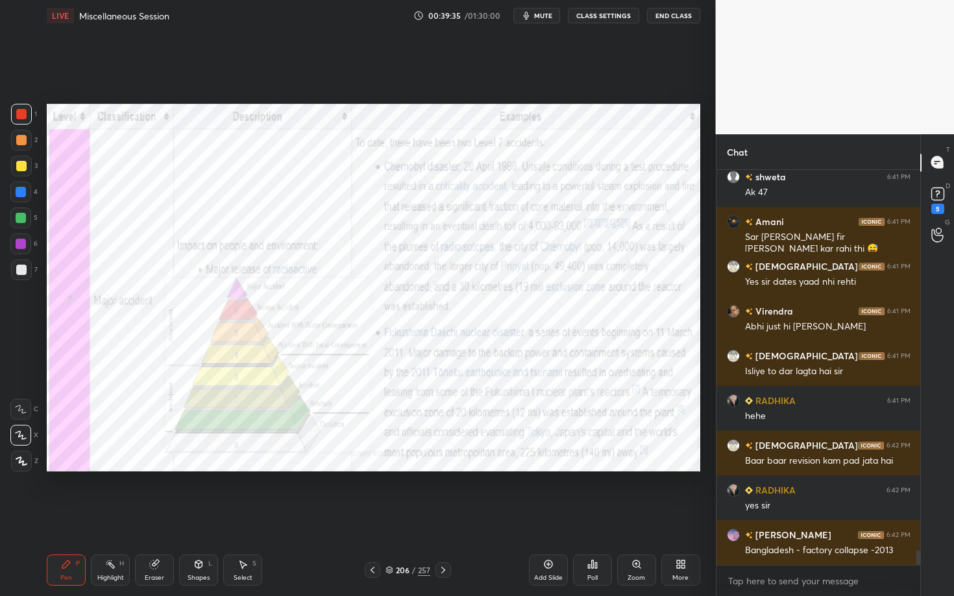
click at [389, 429] on icon at bounding box center [389, 570] width 8 height 8
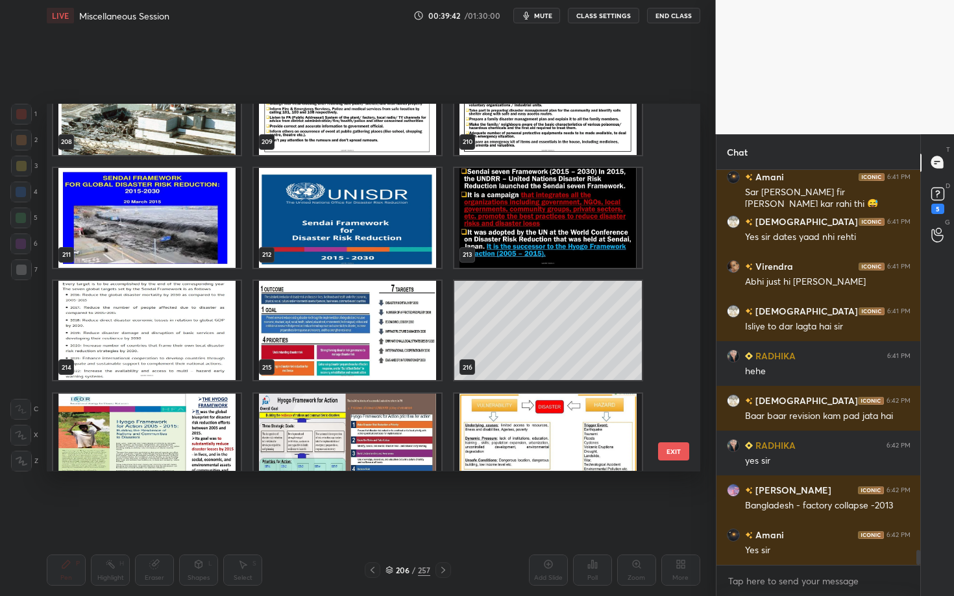
scroll to position [7701, 0]
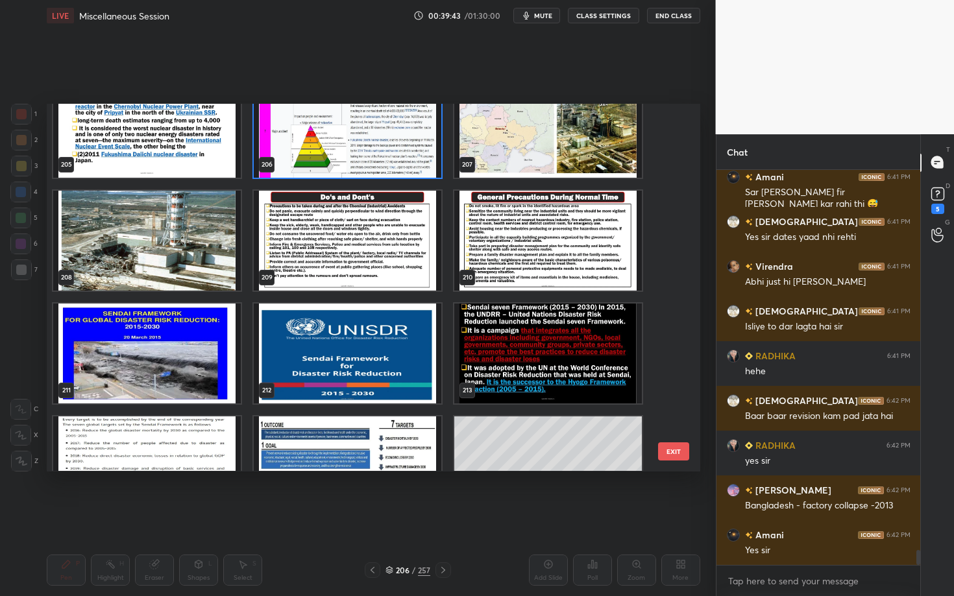
click at [315, 183] on div "206" at bounding box center [347, 128] width 200 height 113
click at [319, 223] on img "grid" at bounding box center [348, 241] width 188 height 100
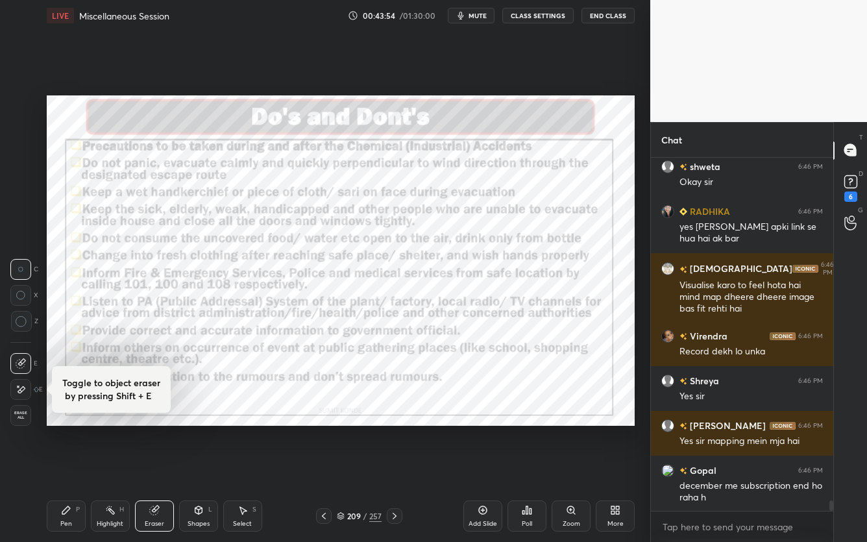
scroll to position [11716, 0]
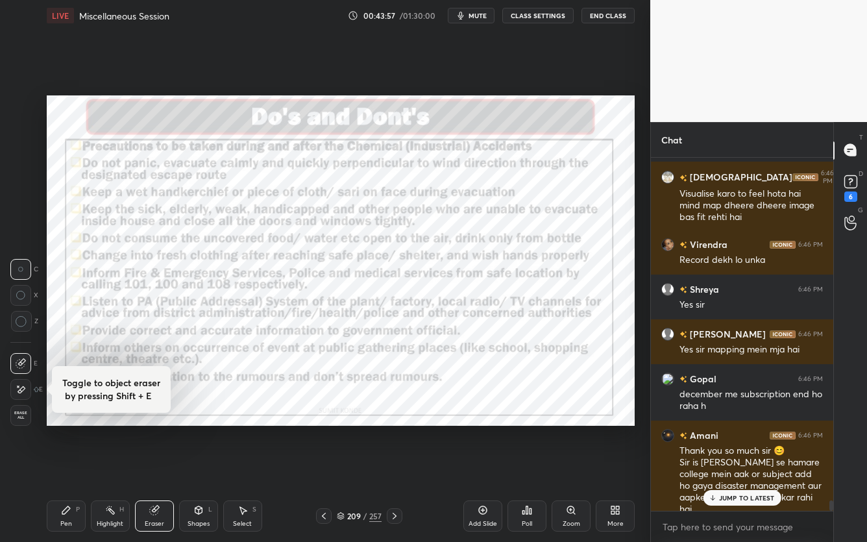
click at [343, 429] on div "209 / 257" at bounding box center [359, 516] width 45 height 12
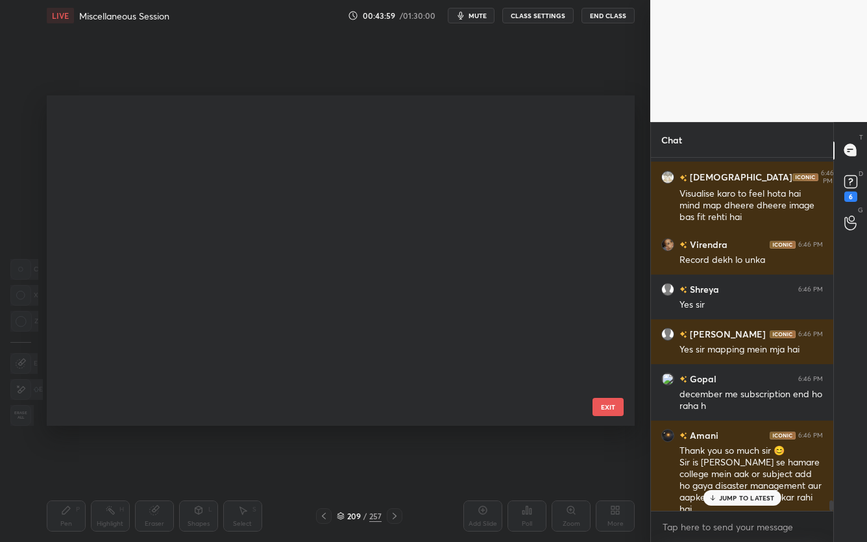
scroll to position [0, 0]
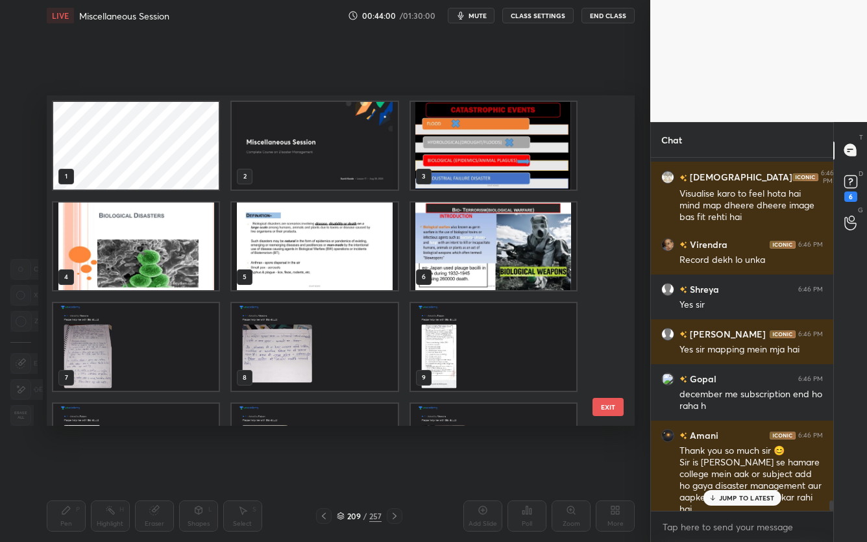
click at [501, 165] on img "grid" at bounding box center [493, 146] width 165 height 88
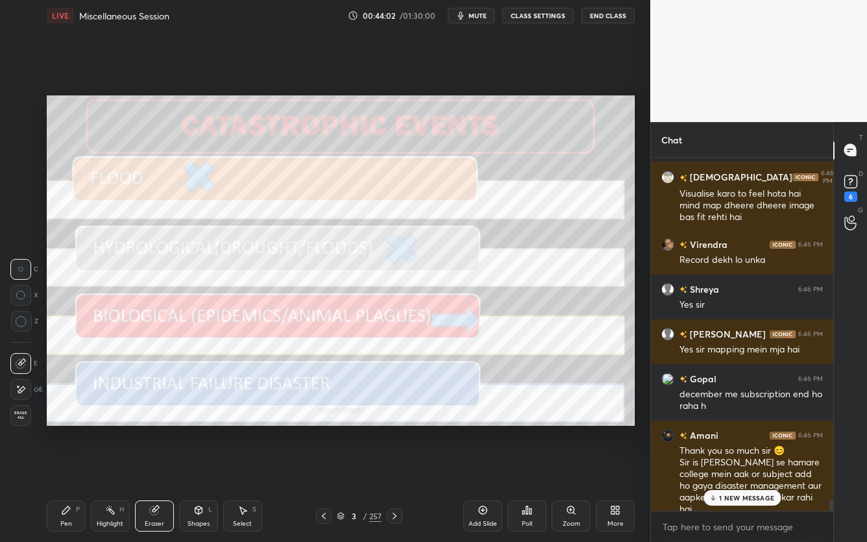
scroll to position [11784, 0]
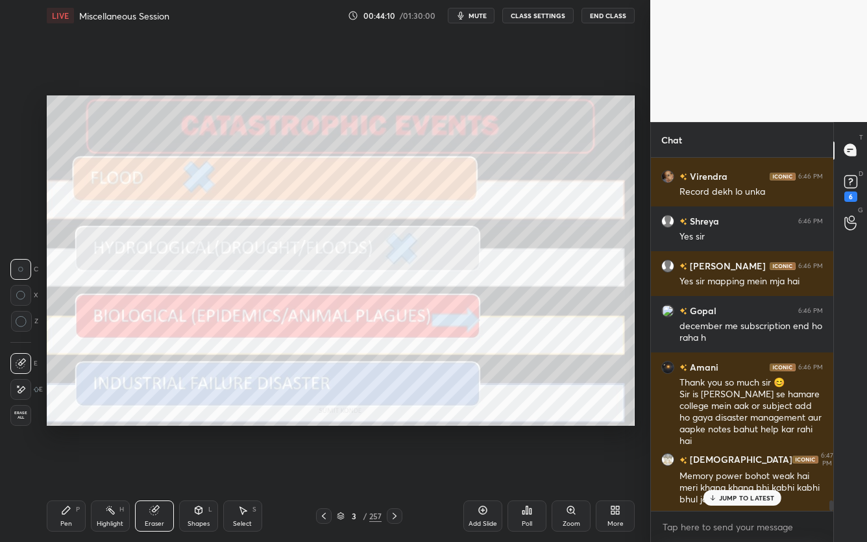
click at [479, 429] on div "Add Slide" at bounding box center [482, 515] width 39 height 31
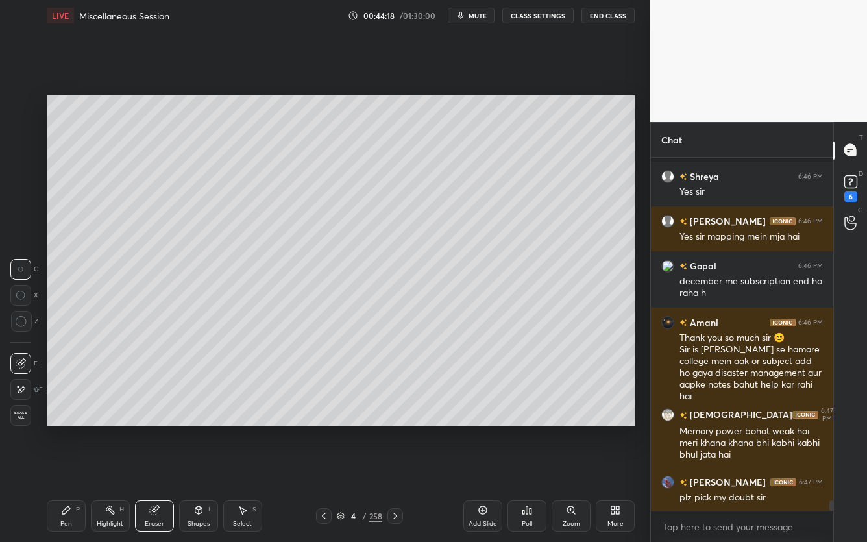
scroll to position [11886, 0]
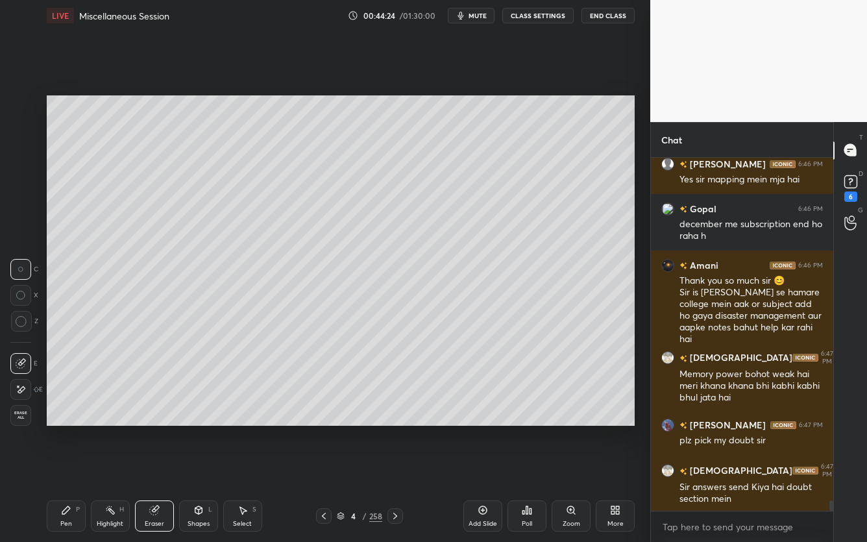
click at [614, 429] on div "More" at bounding box center [615, 515] width 39 height 31
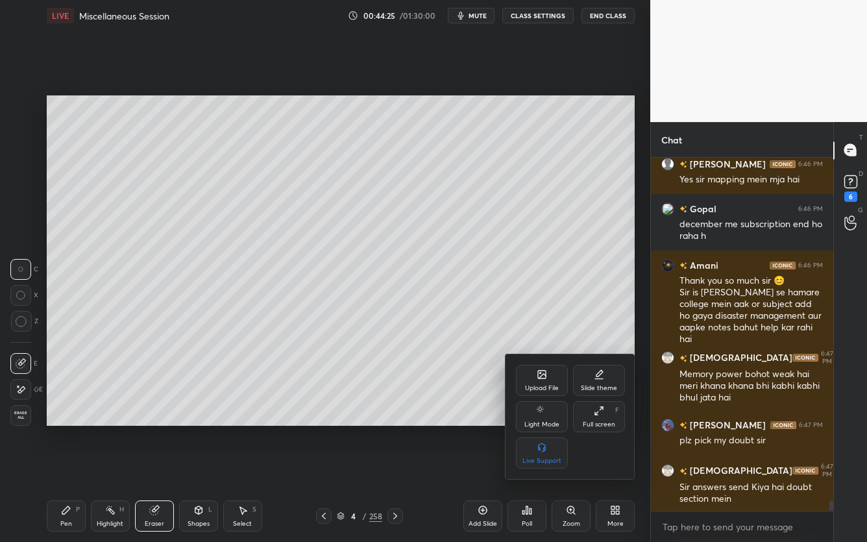
click at [548, 372] on div "Upload File" at bounding box center [542, 380] width 52 height 31
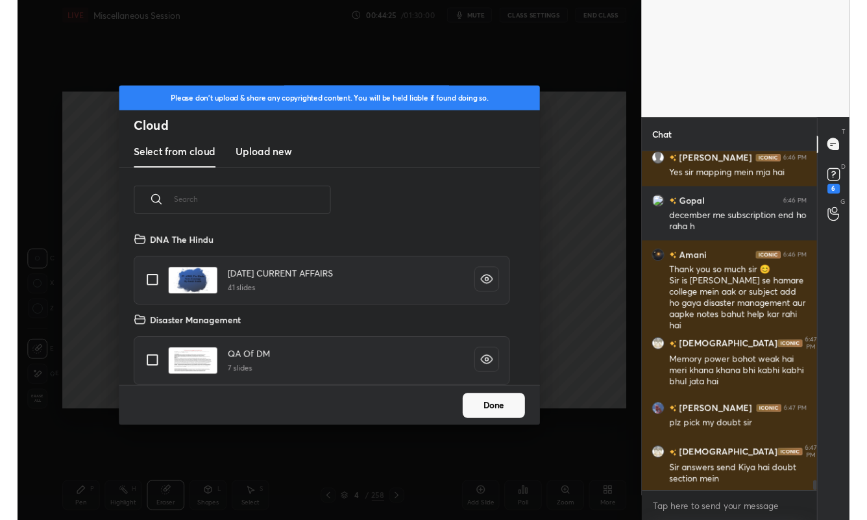
scroll to position [160, 417]
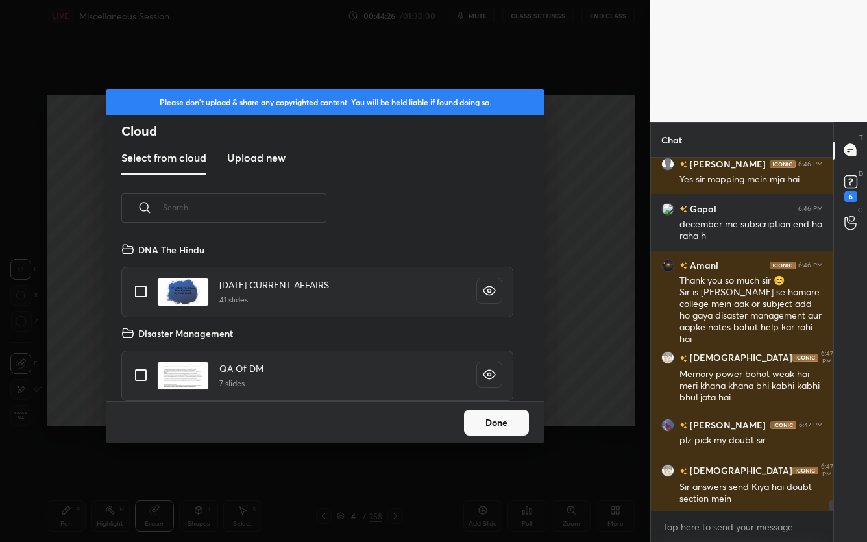
click at [260, 165] on h3 "Upload new" at bounding box center [256, 158] width 58 height 16
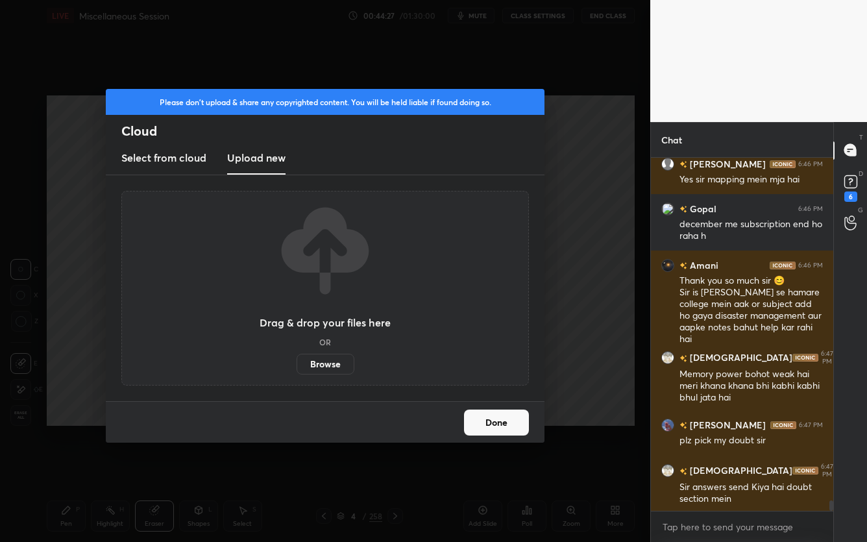
click at [322, 363] on label "Browse" at bounding box center [326, 364] width 58 height 21
click at [297, 363] on input "Browse" at bounding box center [297, 364] width 0 height 21
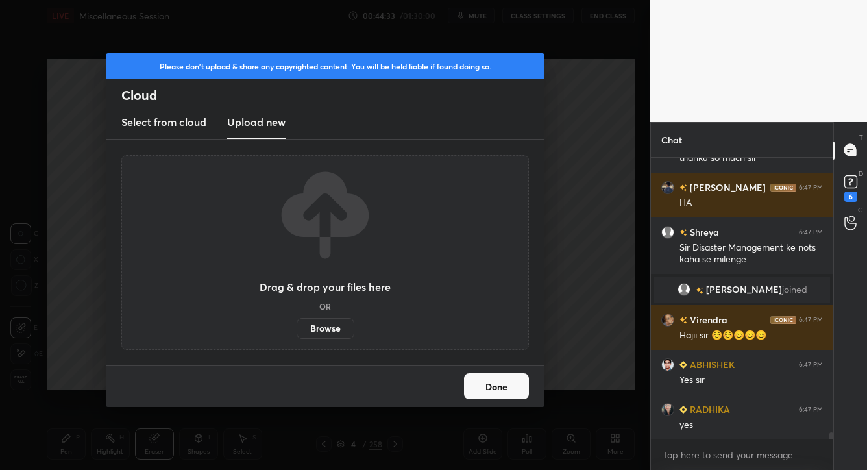
scroll to position [12313, 0]
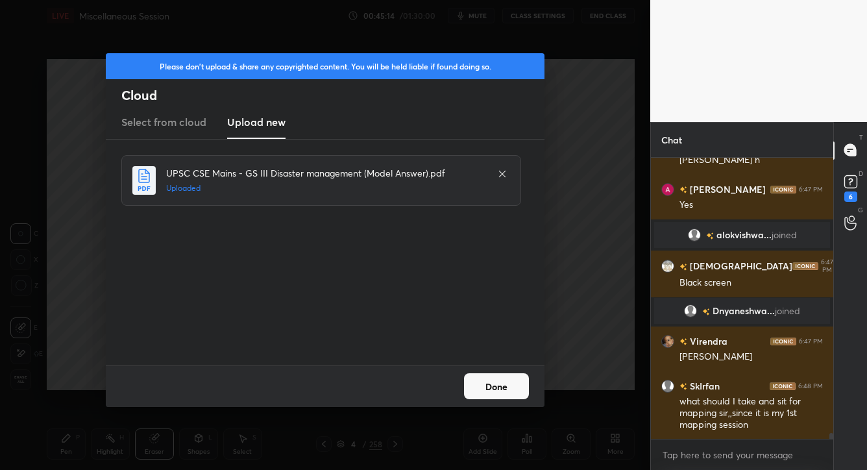
click at [508, 390] on button "Done" at bounding box center [496, 386] width 65 height 26
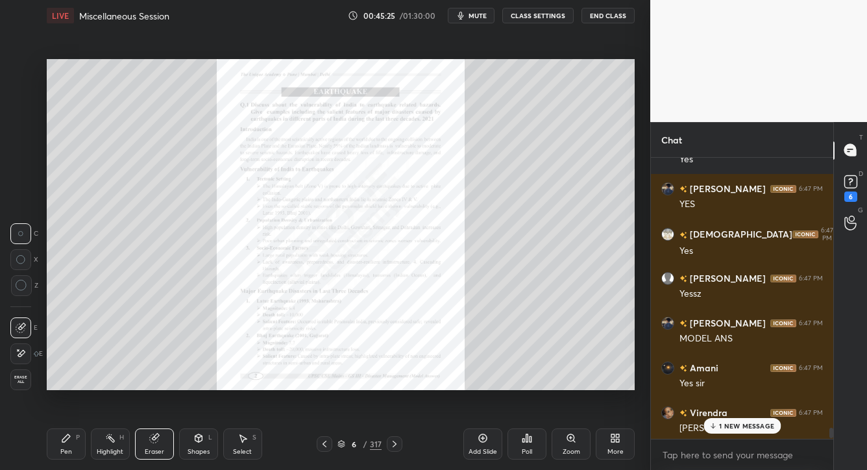
click at [638, 420] on div "1 NEW MESSAGE" at bounding box center [741, 426] width 77 height 16
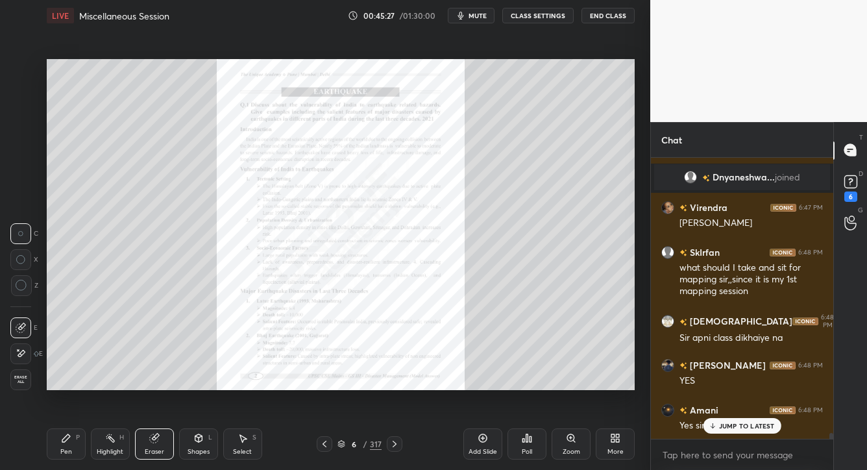
scroll to position [13026, 0]
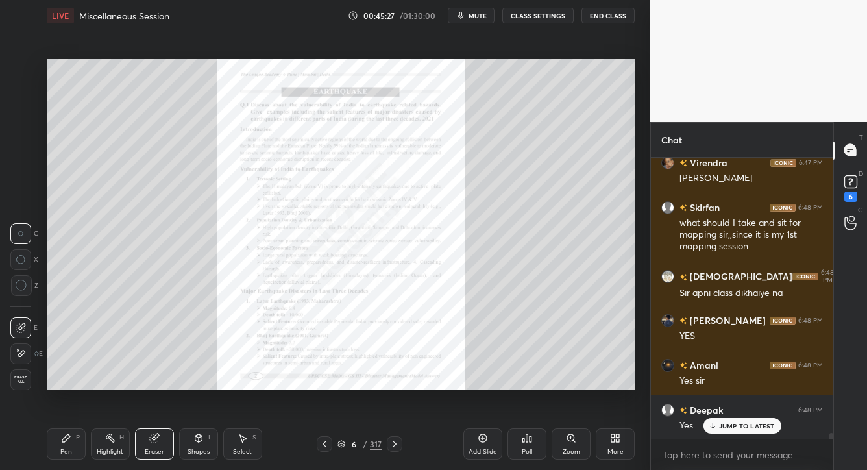
click at [638, 429] on div "JUMP TO LATEST" at bounding box center [742, 426] width 78 height 16
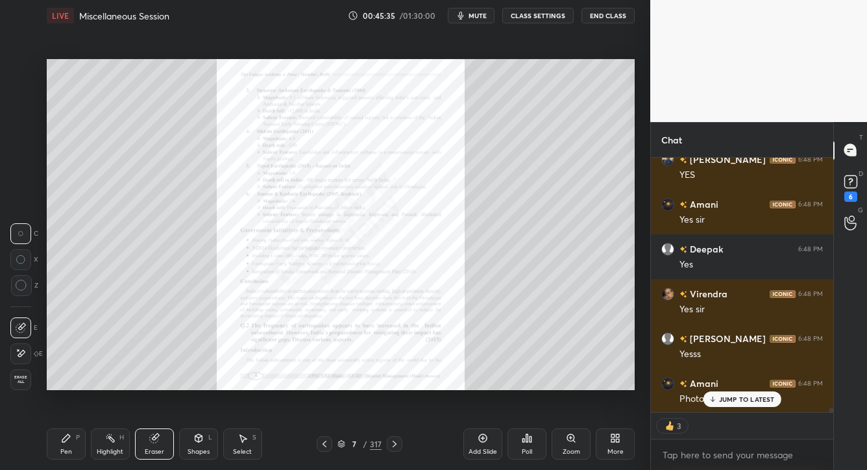
scroll to position [13232, 0]
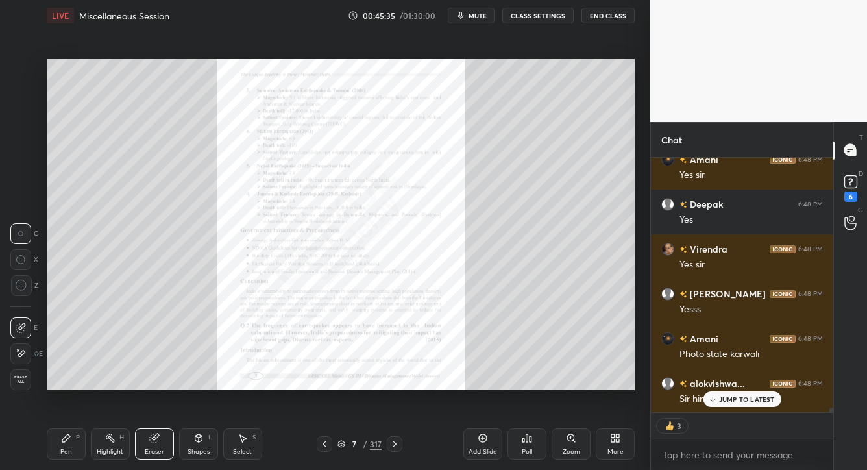
click at [73, 429] on div "Pen P" at bounding box center [66, 443] width 39 height 31
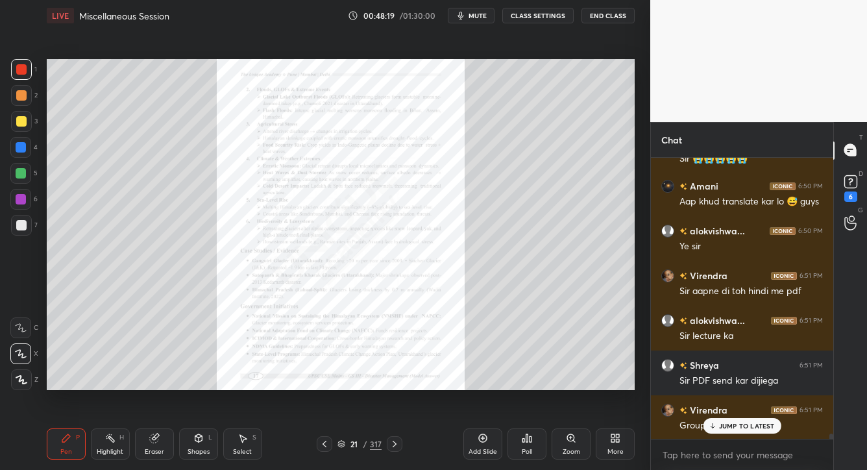
scroll to position [14557, 0]
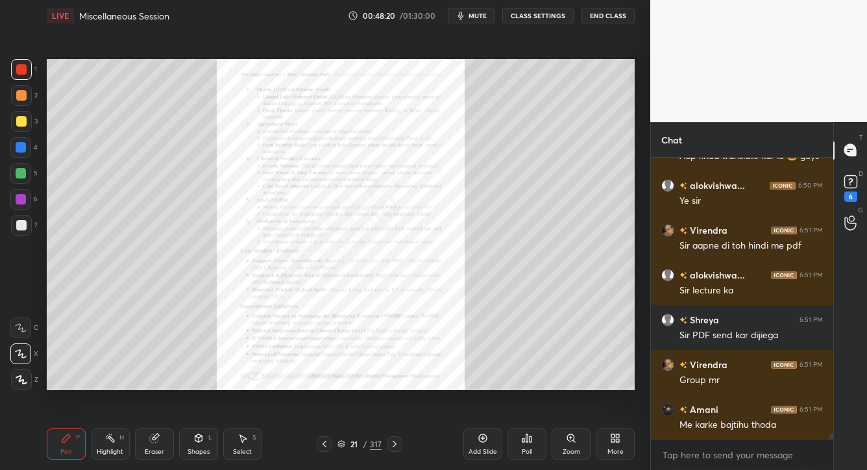
click at [620, 429] on div "More" at bounding box center [615, 443] width 39 height 31
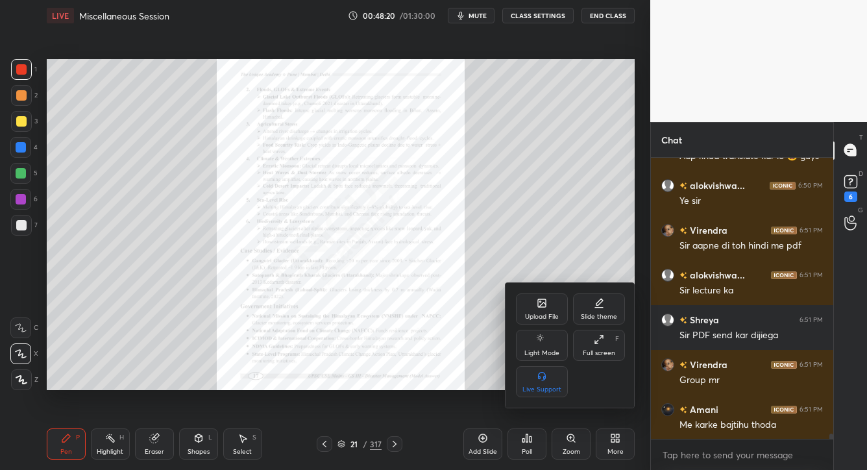
click at [535, 309] on div "Upload File" at bounding box center [542, 308] width 52 height 31
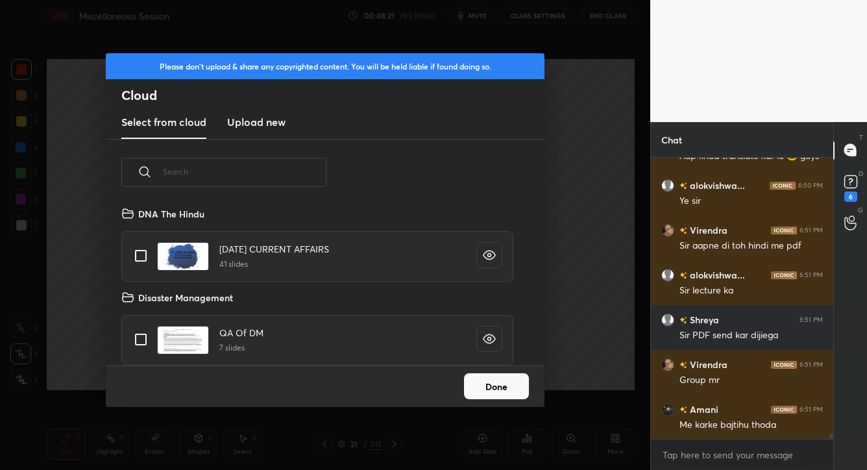
scroll to position [160, 417]
click at [276, 128] on h3 "Upload new" at bounding box center [256, 122] width 58 height 16
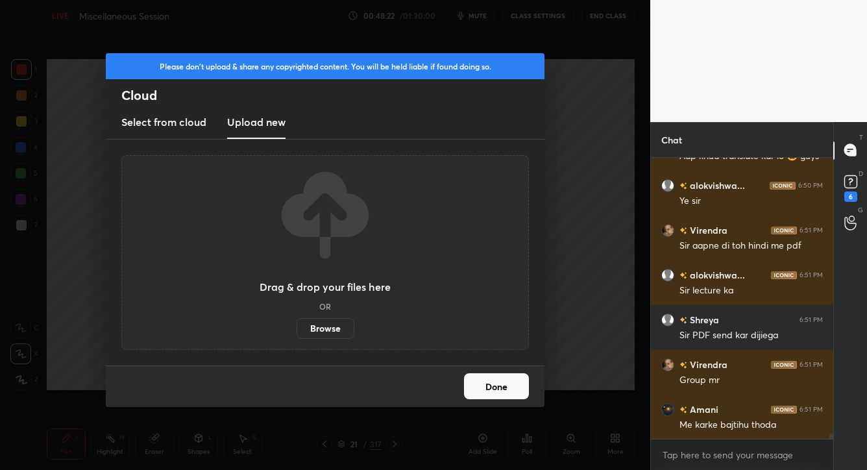
click at [322, 322] on label "Browse" at bounding box center [326, 328] width 58 height 21
click at [297, 322] on input "Browse" at bounding box center [297, 328] width 0 height 21
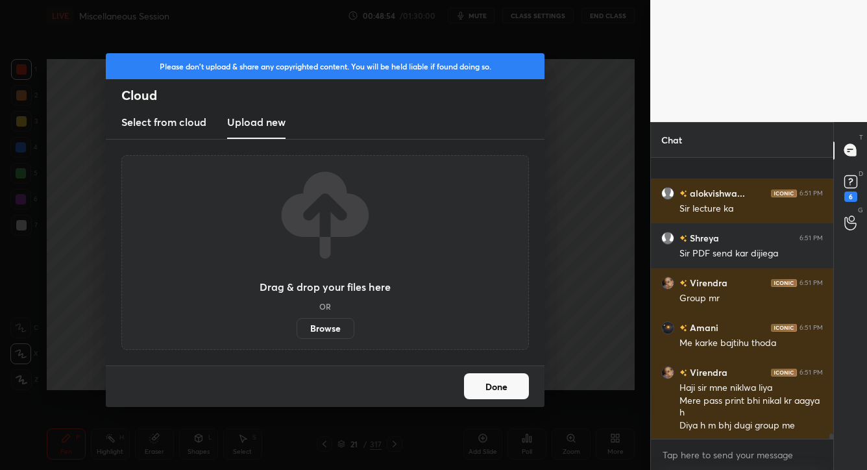
scroll to position [14719, 0]
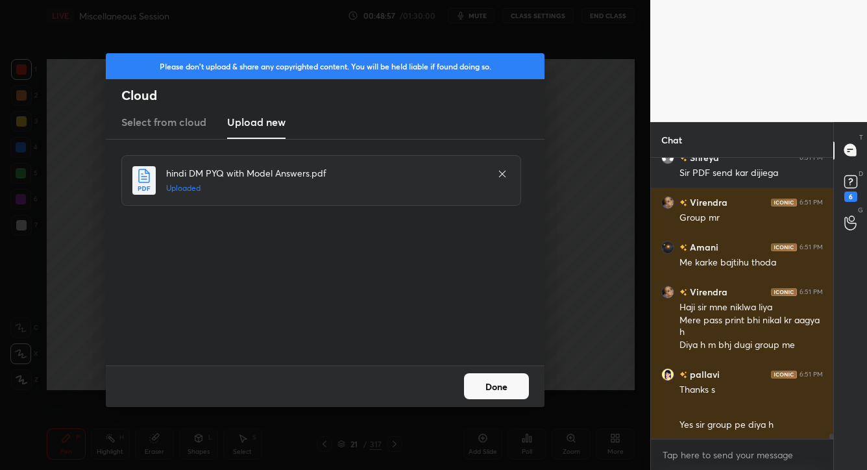
click at [511, 389] on button "Done" at bounding box center [496, 386] width 65 height 26
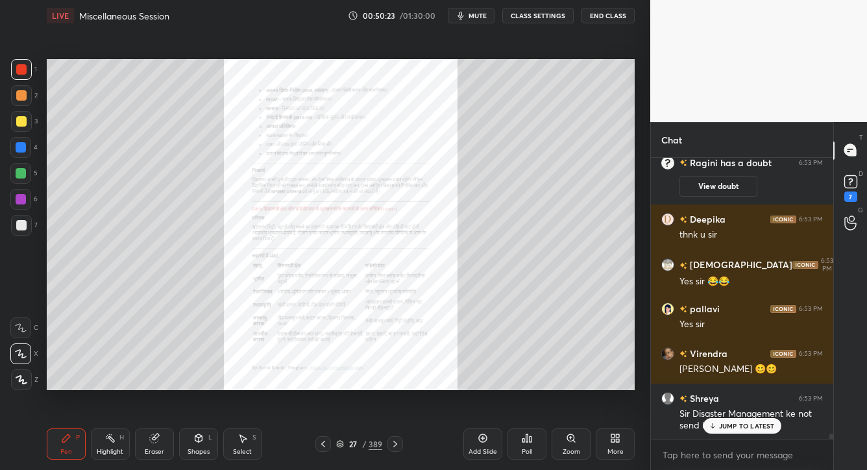
scroll to position [14350, 0]
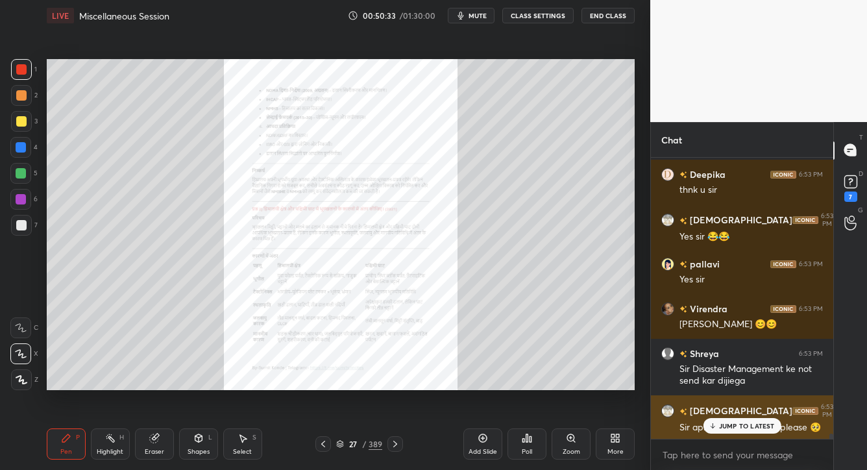
click at [638, 426] on p "JUMP TO LATEST" at bounding box center [747, 426] width 56 height 8
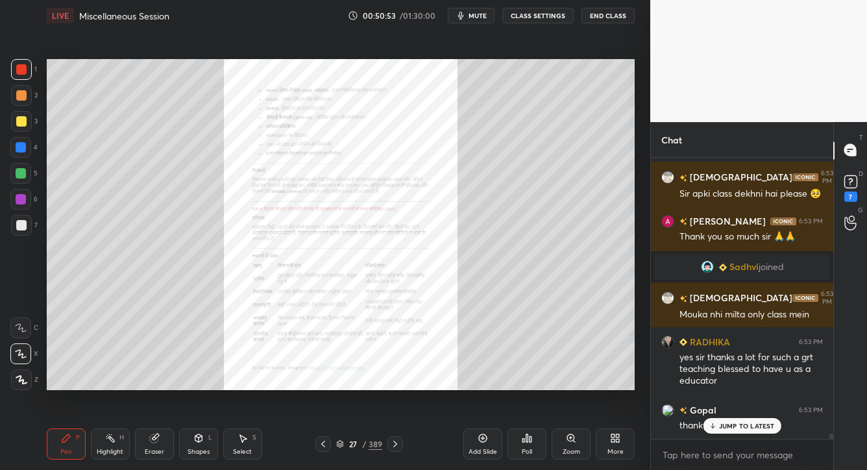
scroll to position [14629, 0]
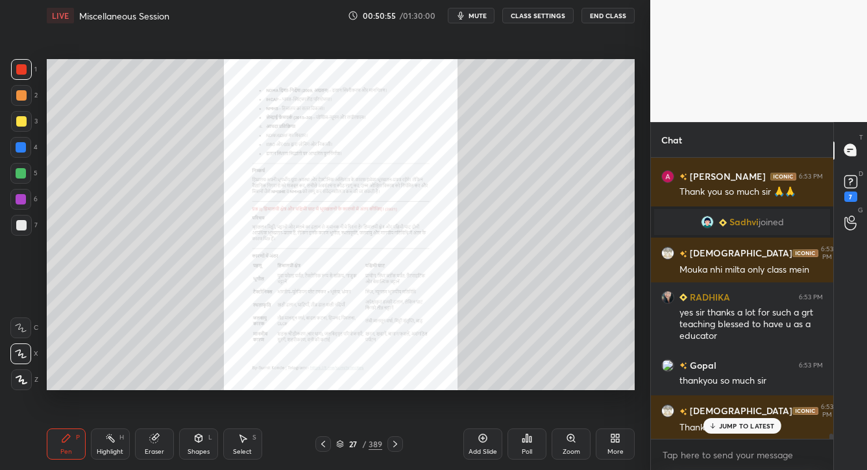
click at [638, 418] on div "JUMP TO LATEST" at bounding box center [742, 426] width 78 height 16
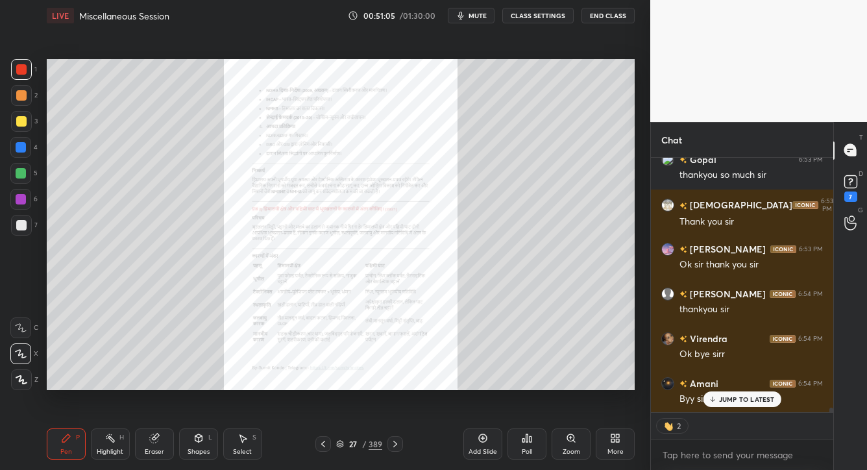
scroll to position [14879, 0]
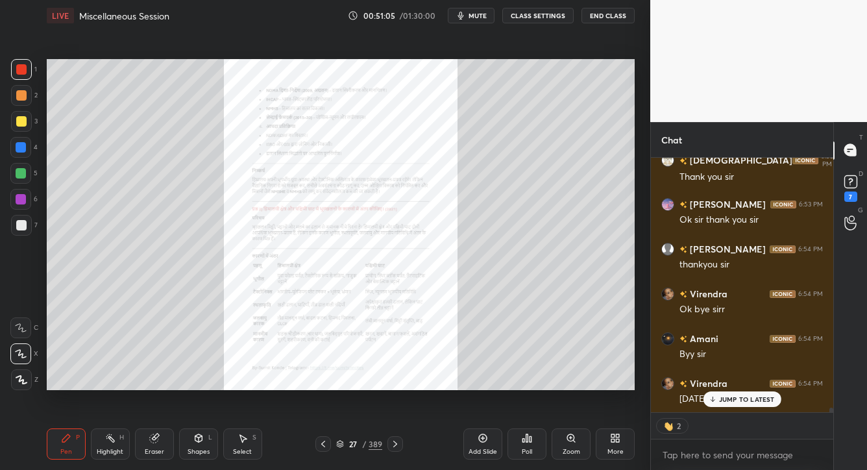
click at [487, 14] on span "mute" at bounding box center [477, 15] width 18 height 9
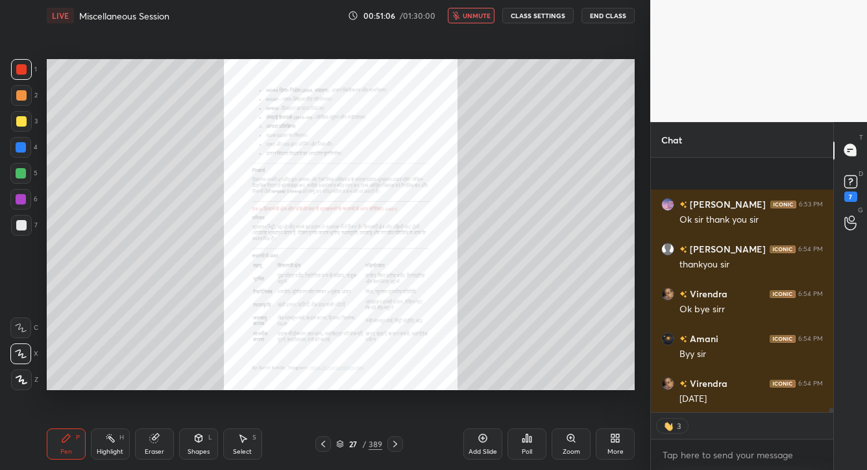
scroll to position [14969, 0]
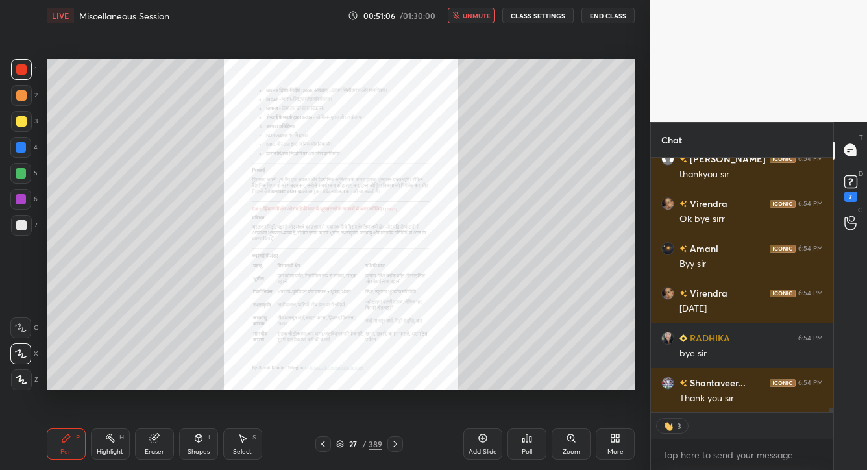
type textarea "x"
click at [613, 18] on button "End Class" at bounding box center [607, 16] width 53 height 16
